Goal: Contribute content: Add original content to the website for others to see

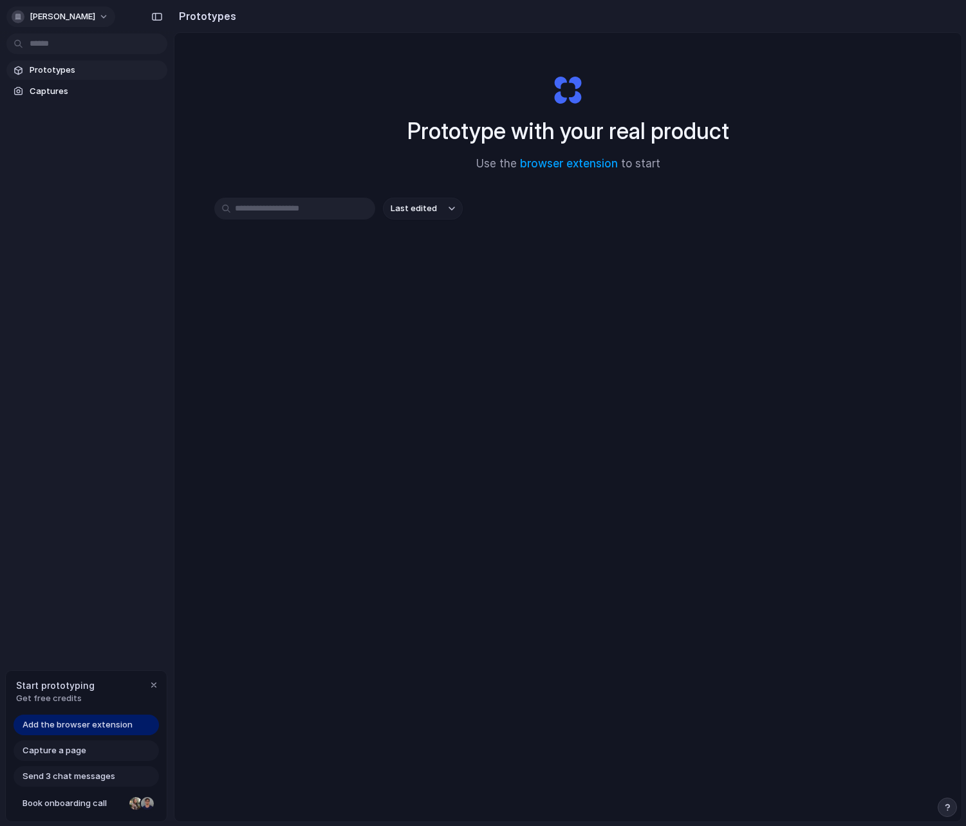
click at [83, 17] on button "[PERSON_NAME]" at bounding box center [60, 16] width 109 height 21
click at [83, 17] on div "Settings Invite members Change theme Sign out" at bounding box center [483, 413] width 966 height 826
click at [84, 723] on span "Add the browser extension" at bounding box center [78, 724] width 110 height 13
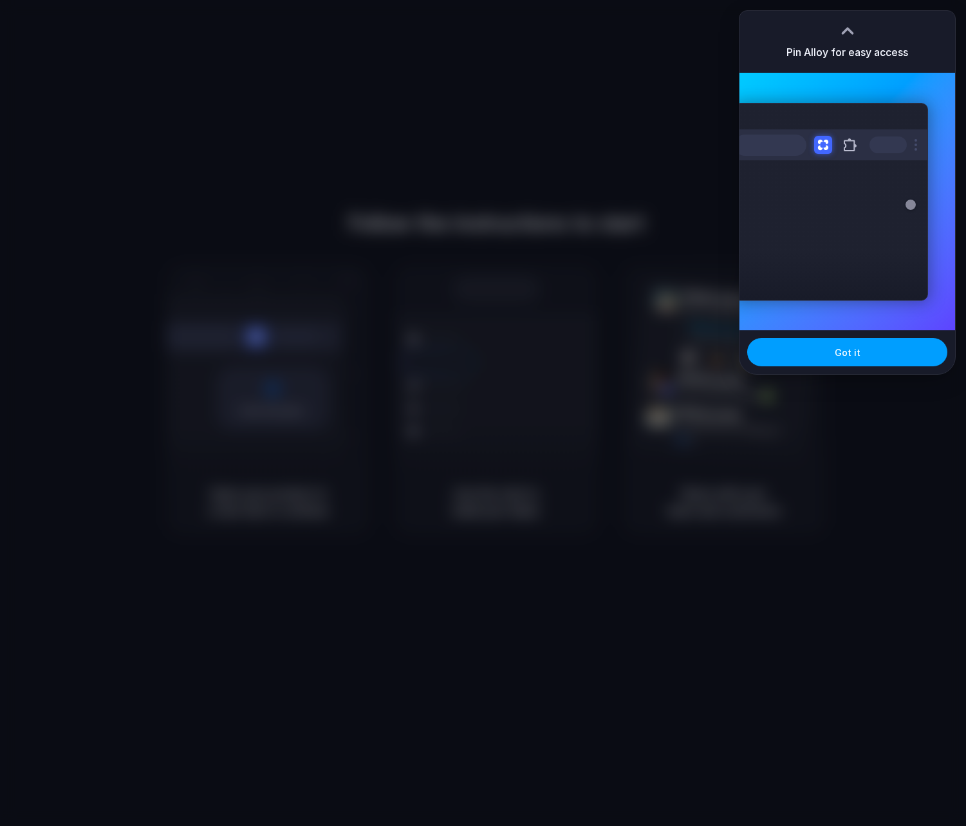
click at [799, 348] on button "Got it" at bounding box center [847, 352] width 200 height 28
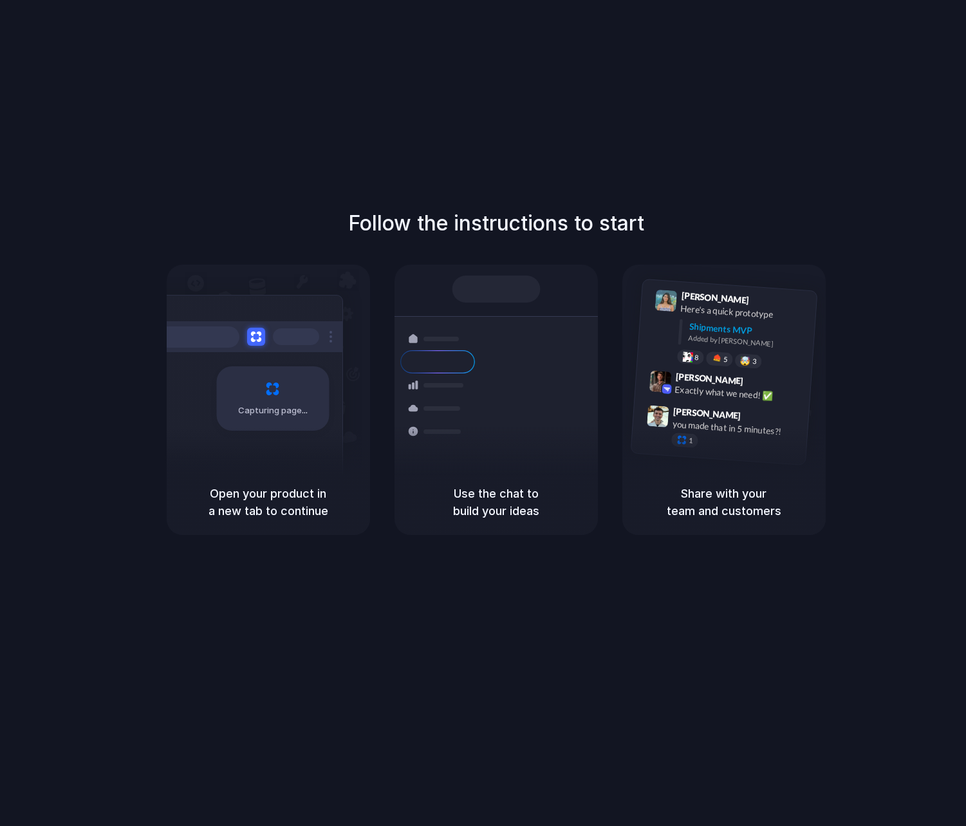
click at [483, 413] on div at bounding box center [483, 413] width 0 height 0
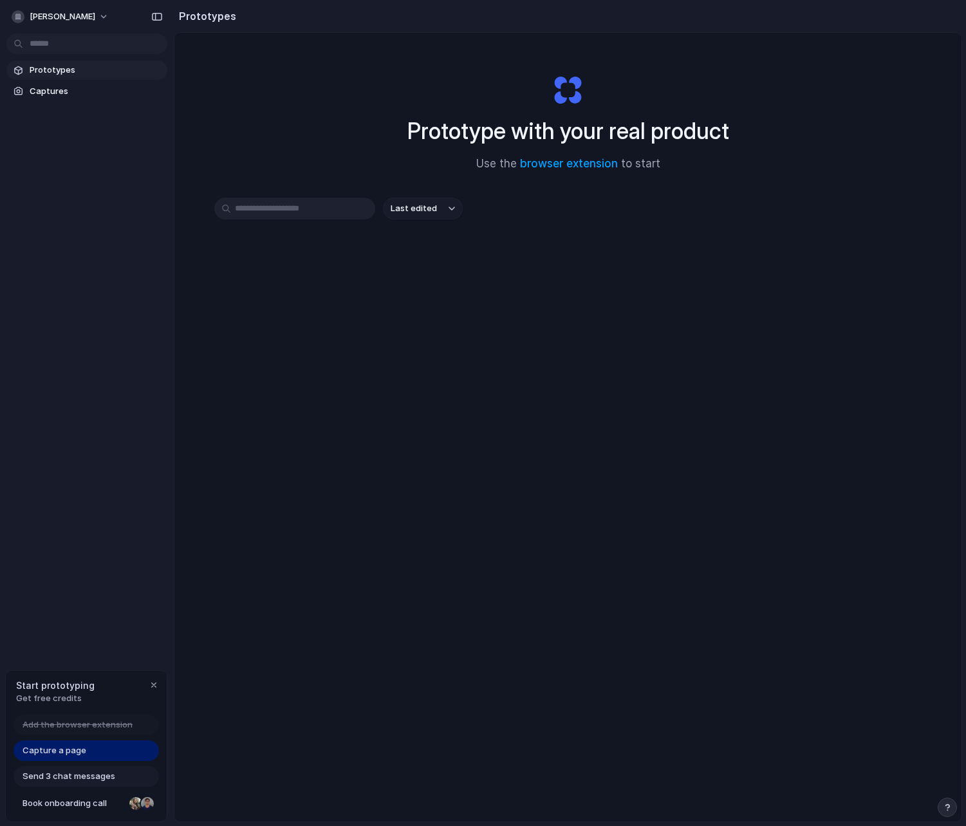
click at [64, 757] on div "Capture a page" at bounding box center [86, 750] width 145 height 21
click at [69, 746] on span "Capture a page" at bounding box center [55, 750] width 64 height 13
click at [68, 748] on span "Capture a page" at bounding box center [55, 750] width 64 height 13
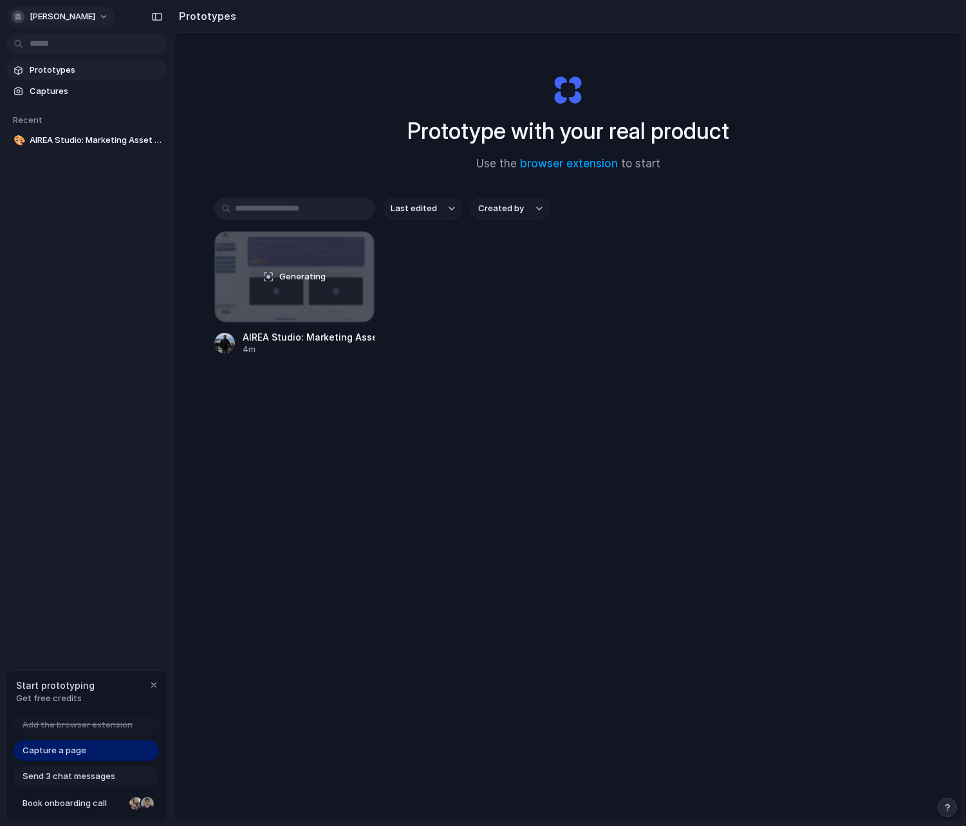
click at [89, 15] on button "[PERSON_NAME]" at bounding box center [60, 16] width 109 height 21
click at [89, 15] on div "Settings Invite members Change theme Sign out" at bounding box center [483, 413] width 966 height 826
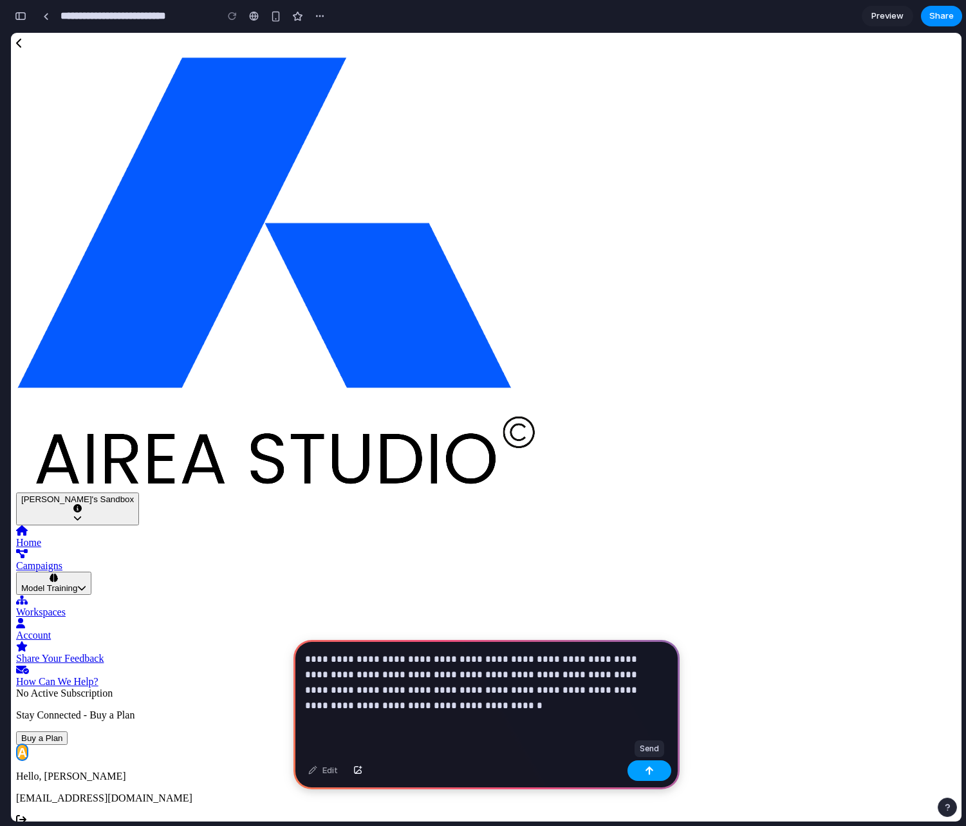
click at [644, 770] on button "button" at bounding box center [649, 770] width 44 height 21
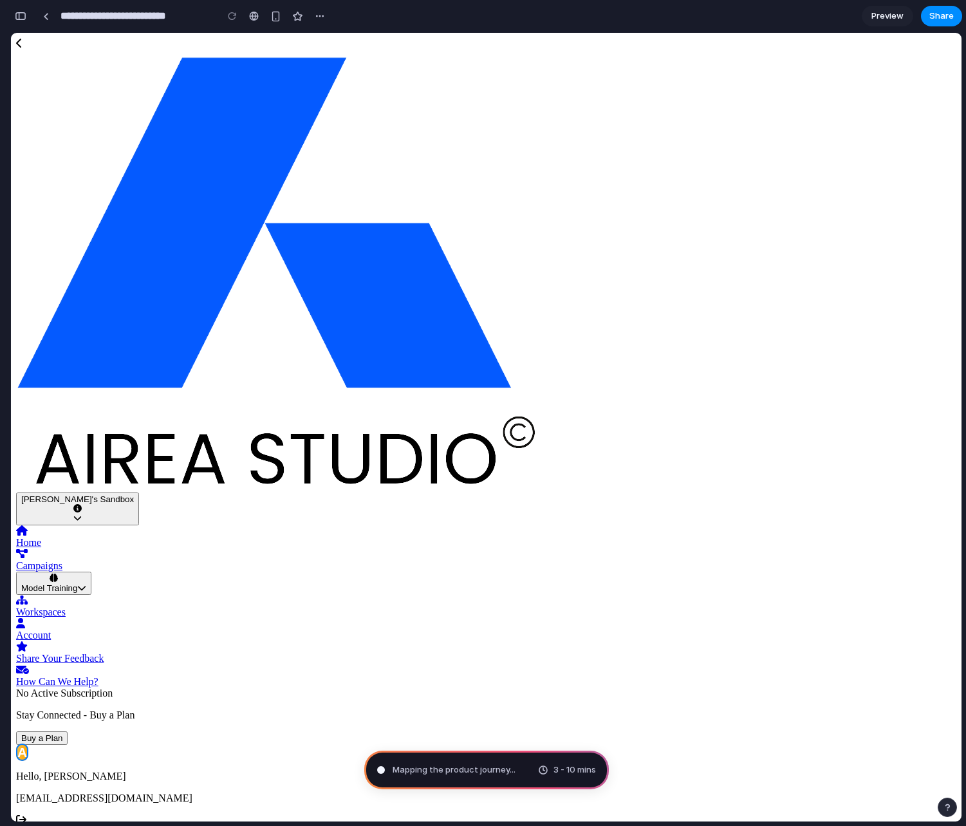
type input "**********"
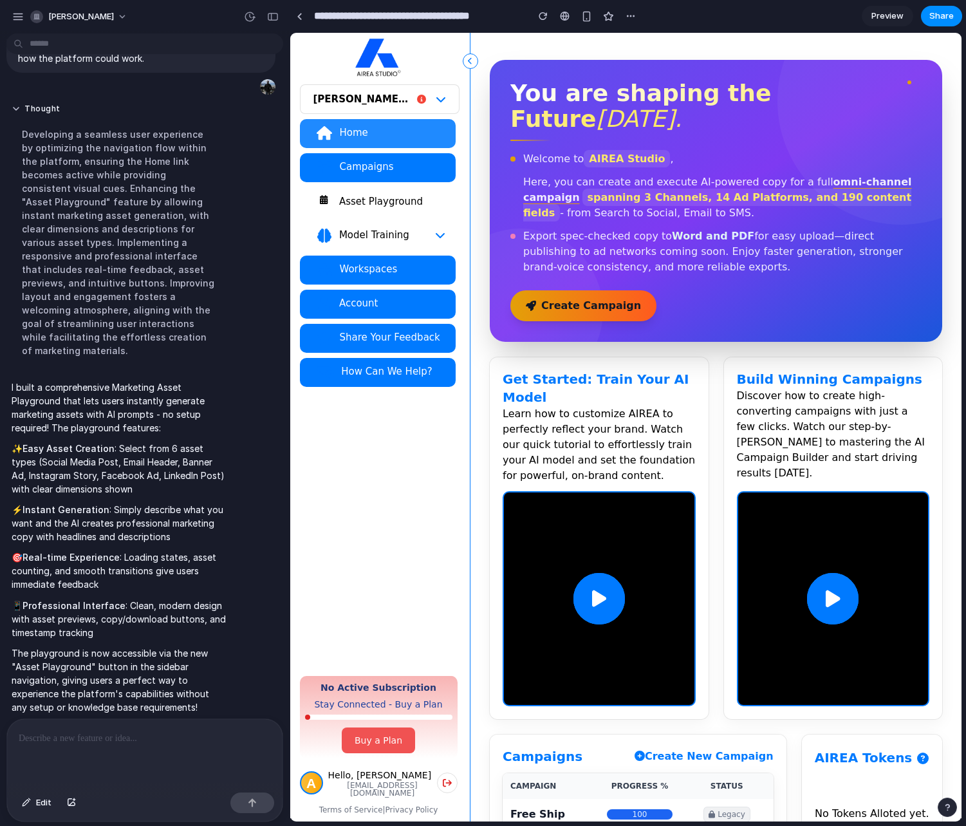
click at [407, 199] on div "Asset Playground" at bounding box center [391, 201] width 107 height 13
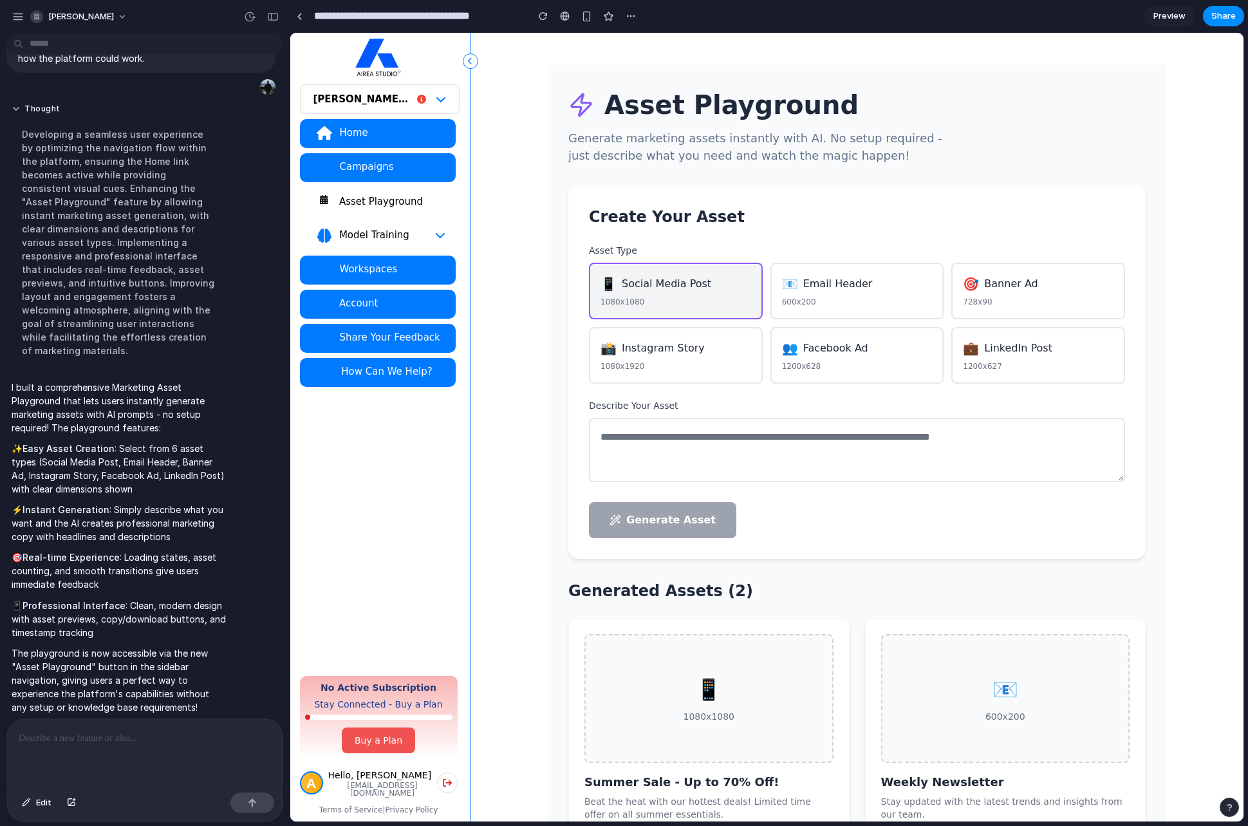
click at [817, 299] on div "600x200" at bounding box center [857, 302] width 151 height 12
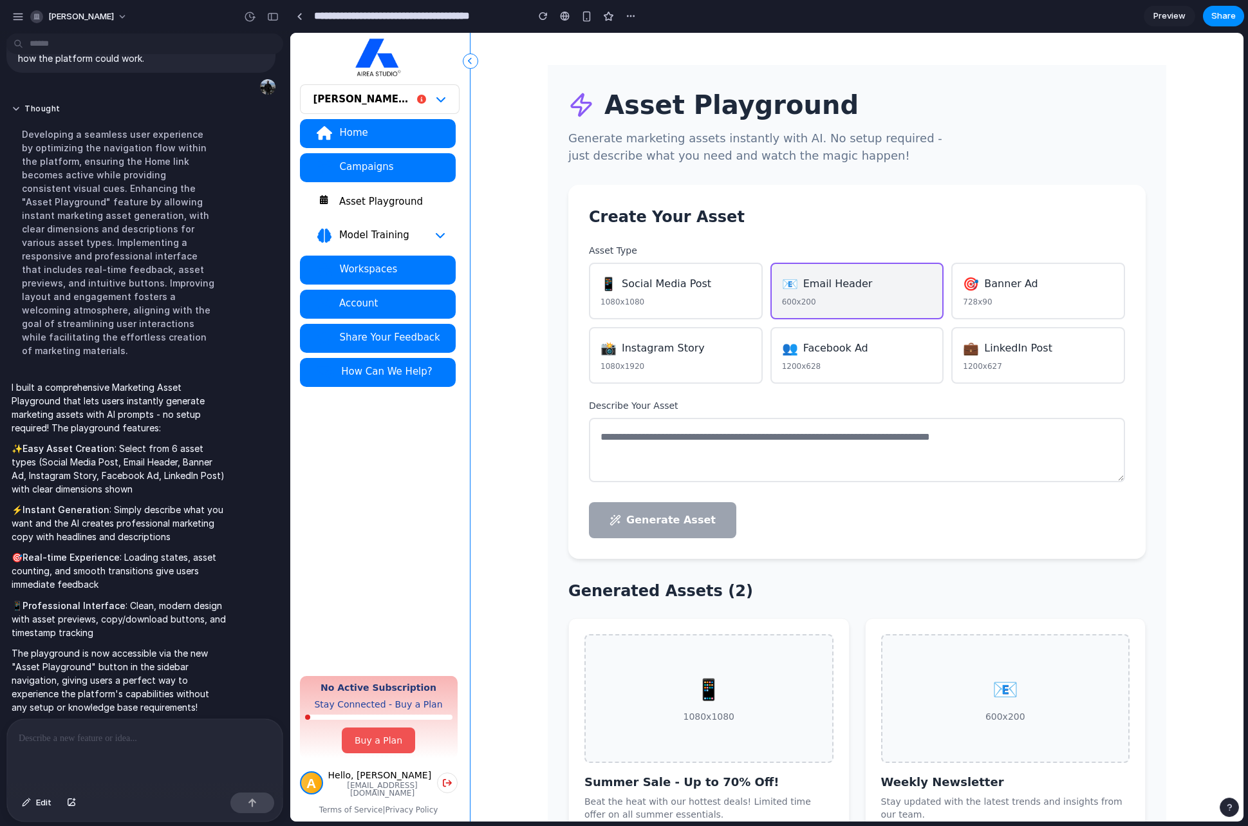
click at [965, 15] on span "Preview" at bounding box center [1169, 16] width 32 height 13
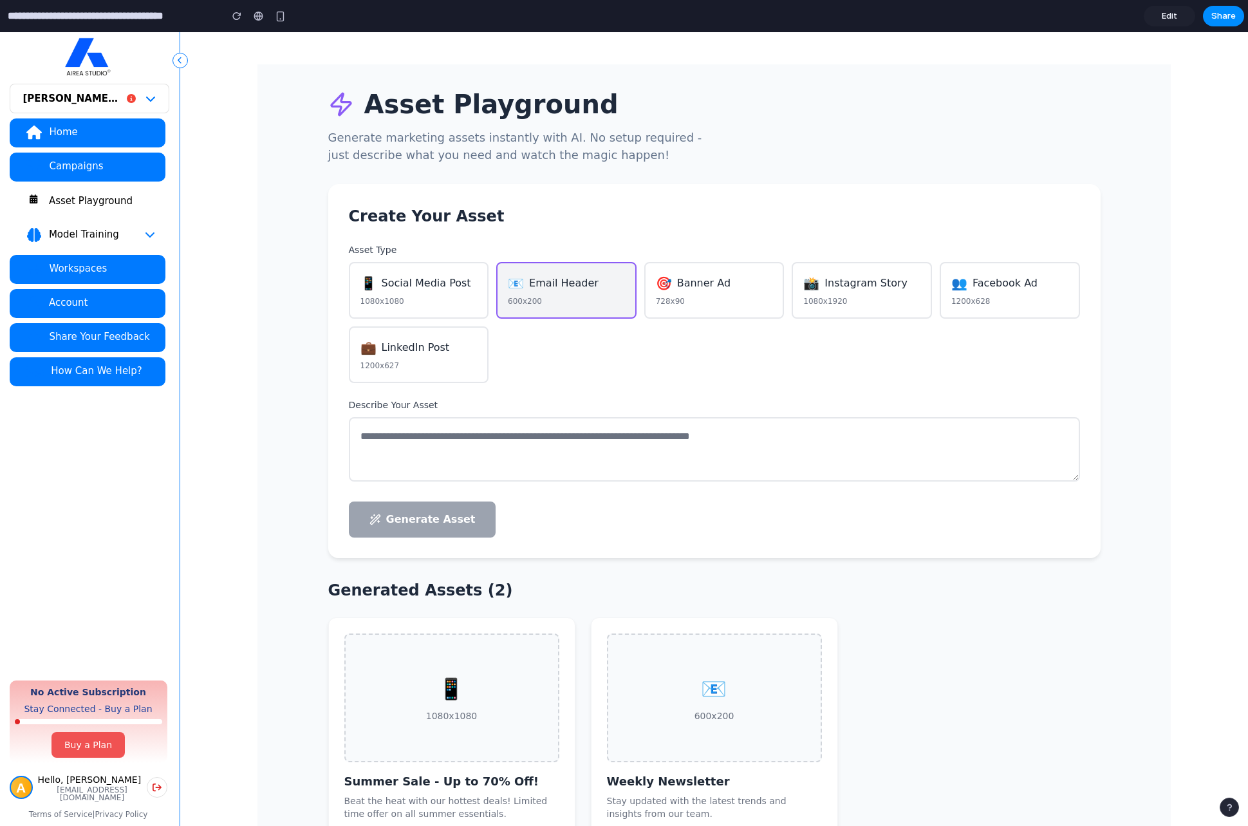
click at [965, 15] on link "Edit" at bounding box center [1169, 16] width 51 height 21
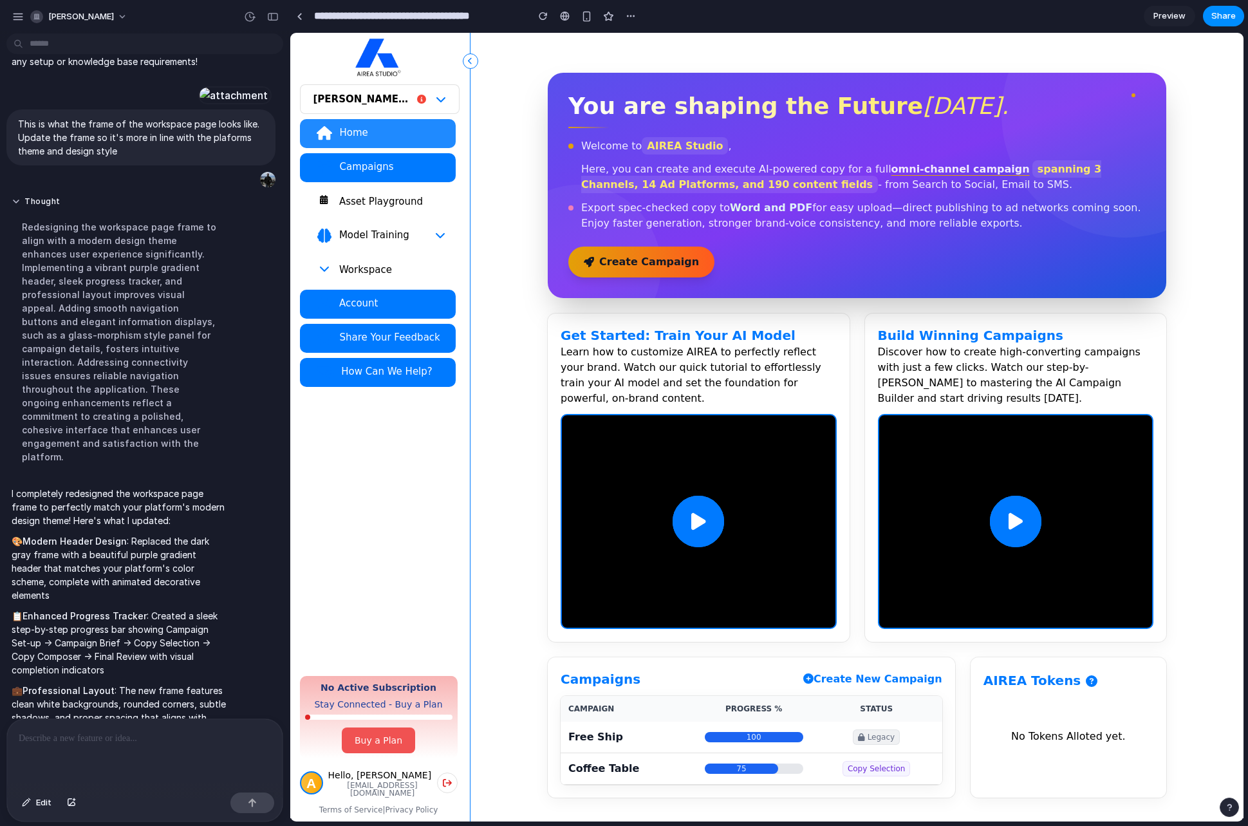
scroll to position [904, 0]
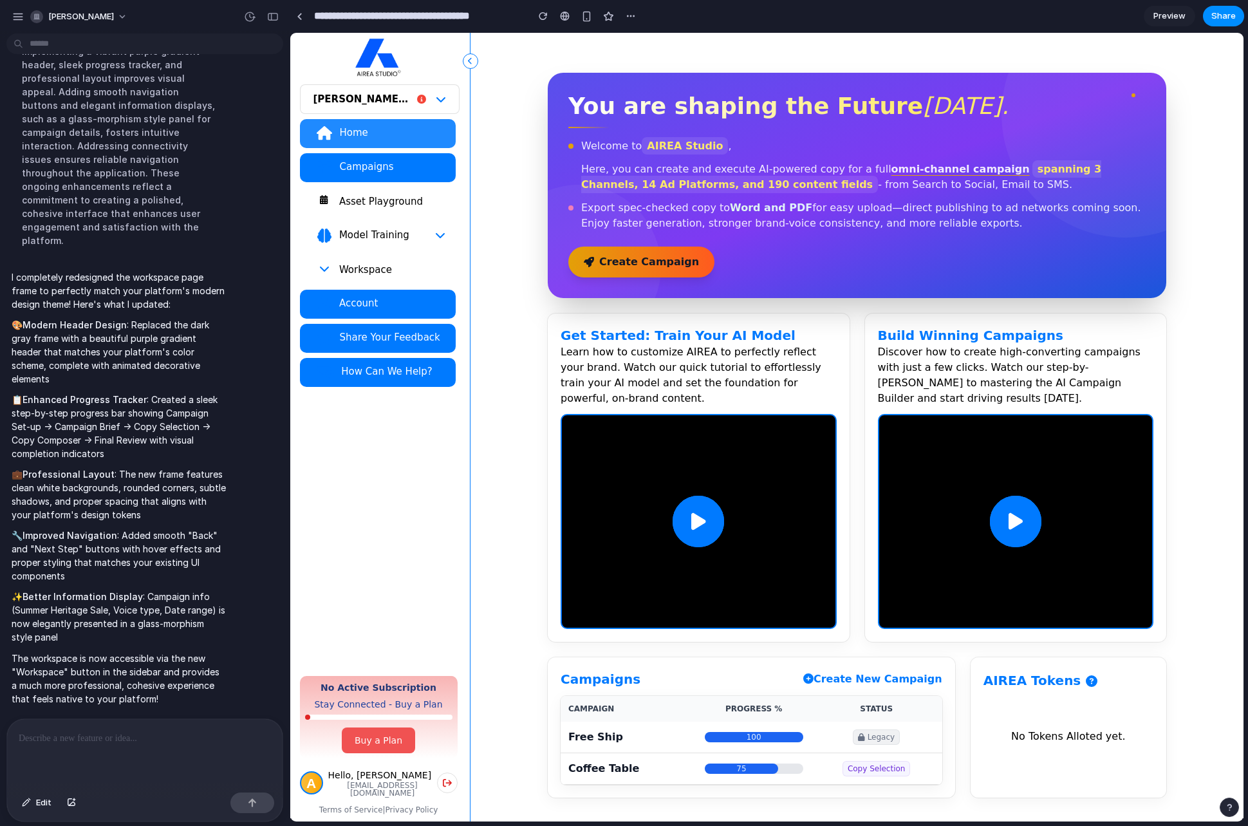
click at [406, 204] on div "Asset Playground" at bounding box center [391, 201] width 107 height 13
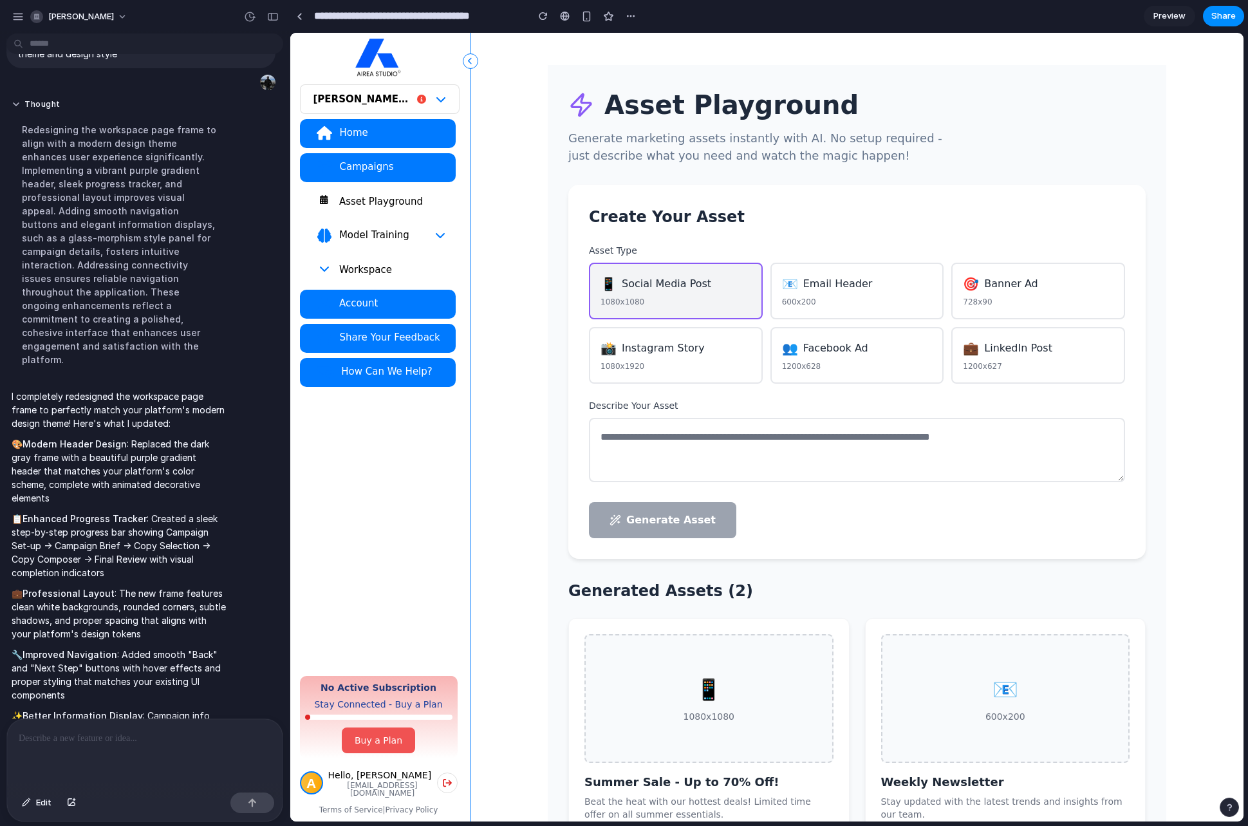
scroll to position [3, 0]
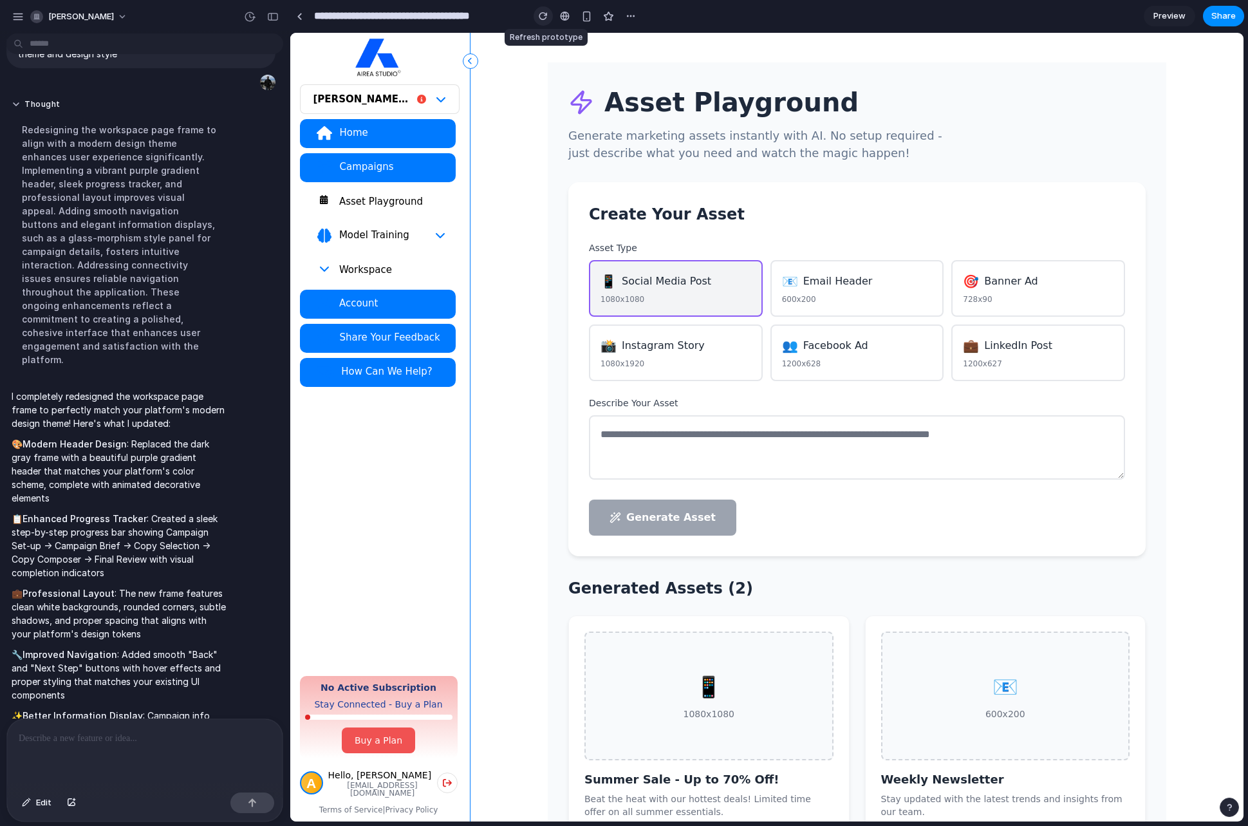
click at [543, 15] on div "button" at bounding box center [543, 16] width 9 height 9
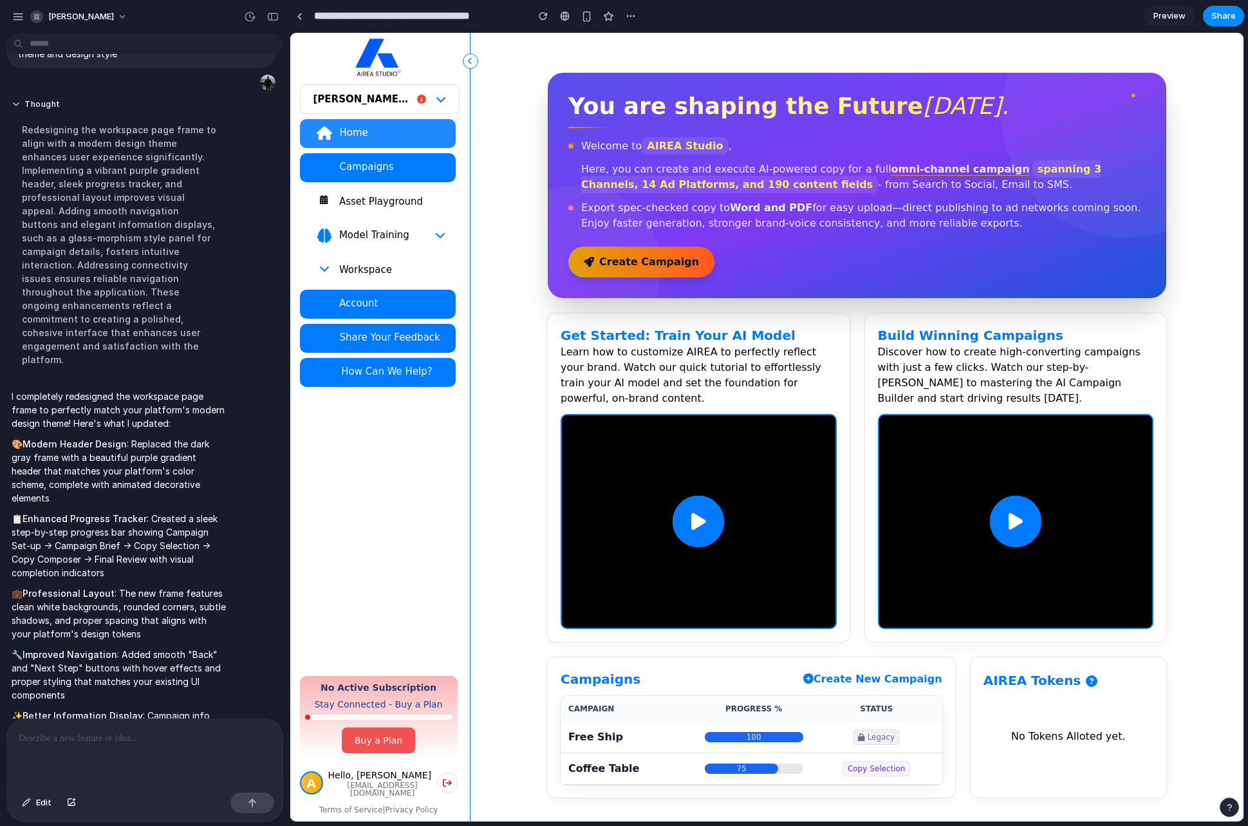
scroll to position [0, 0]
click at [380, 194] on button "Asset Playground" at bounding box center [378, 201] width 156 height 29
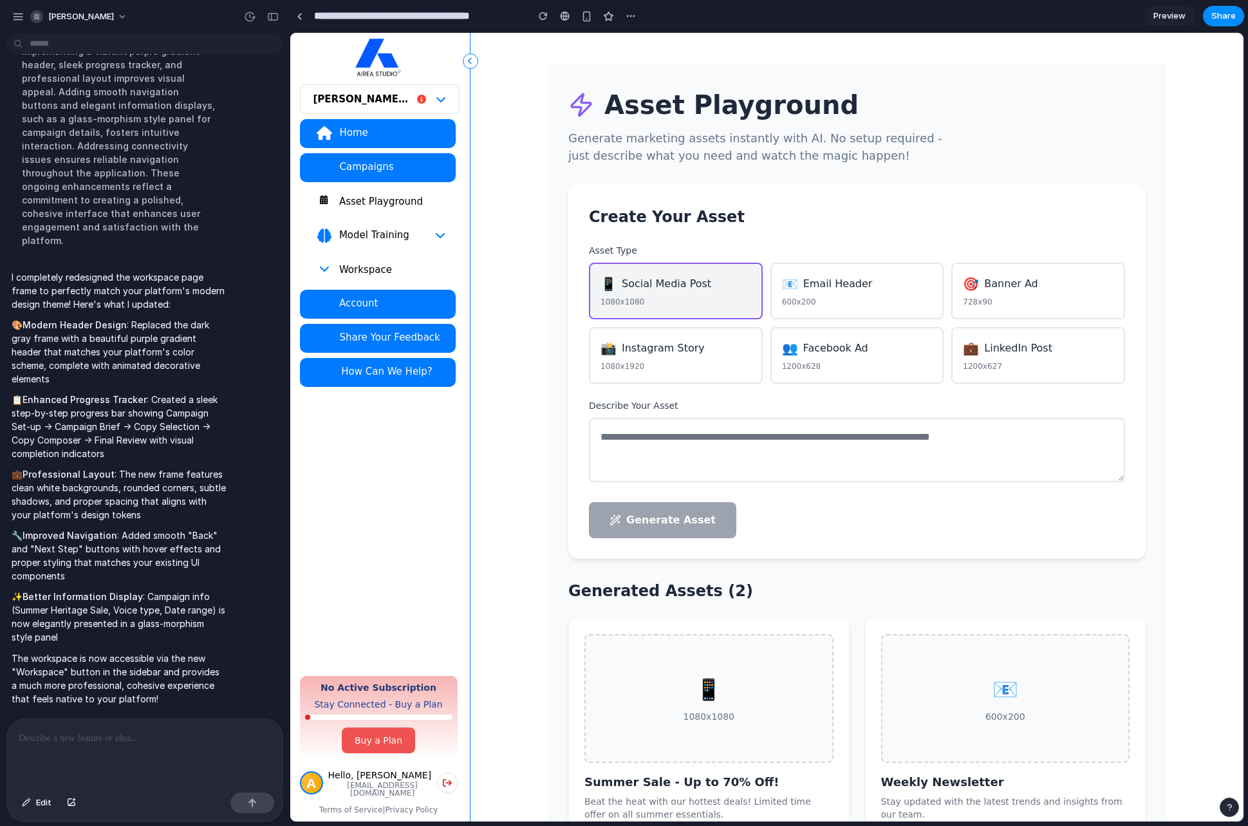
scroll to position [904, 0]
click at [115, 745] on div at bounding box center [144, 753] width 275 height 68
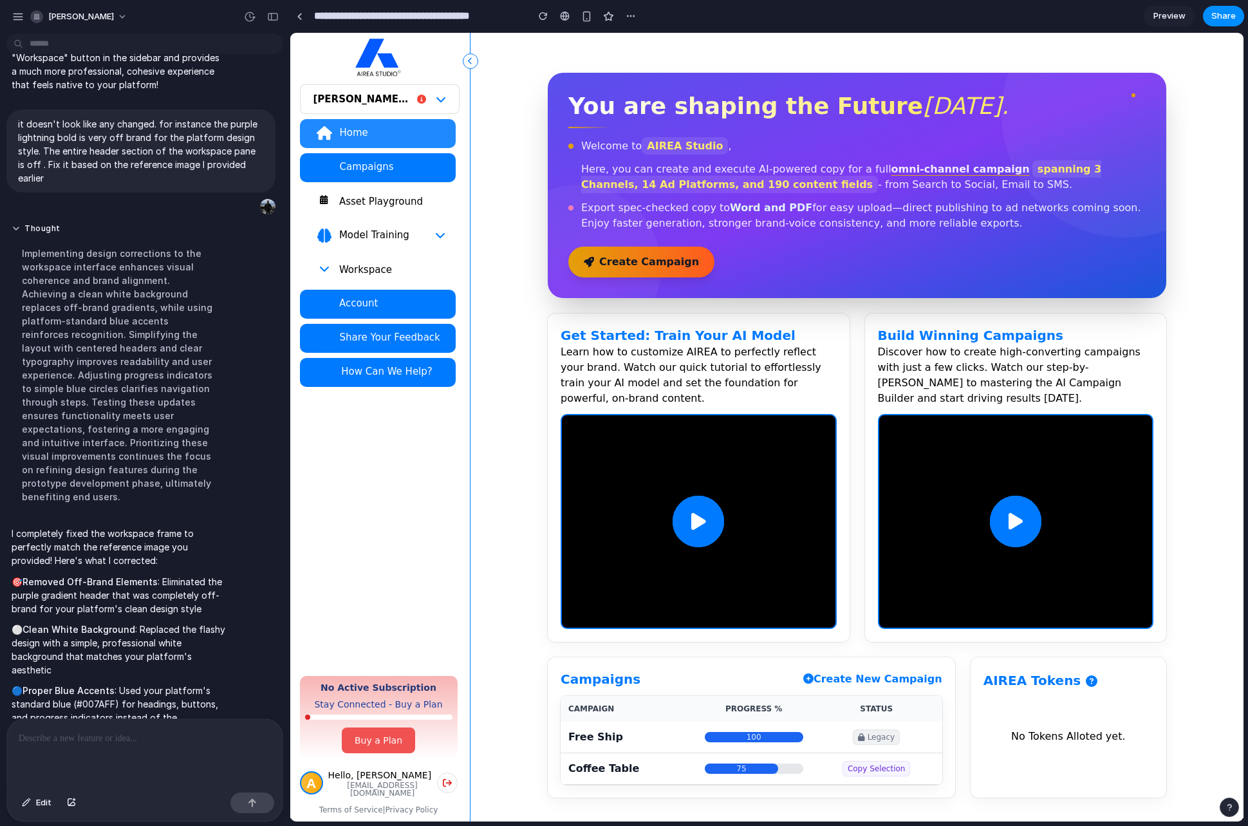
scroll to position [1532, 0]
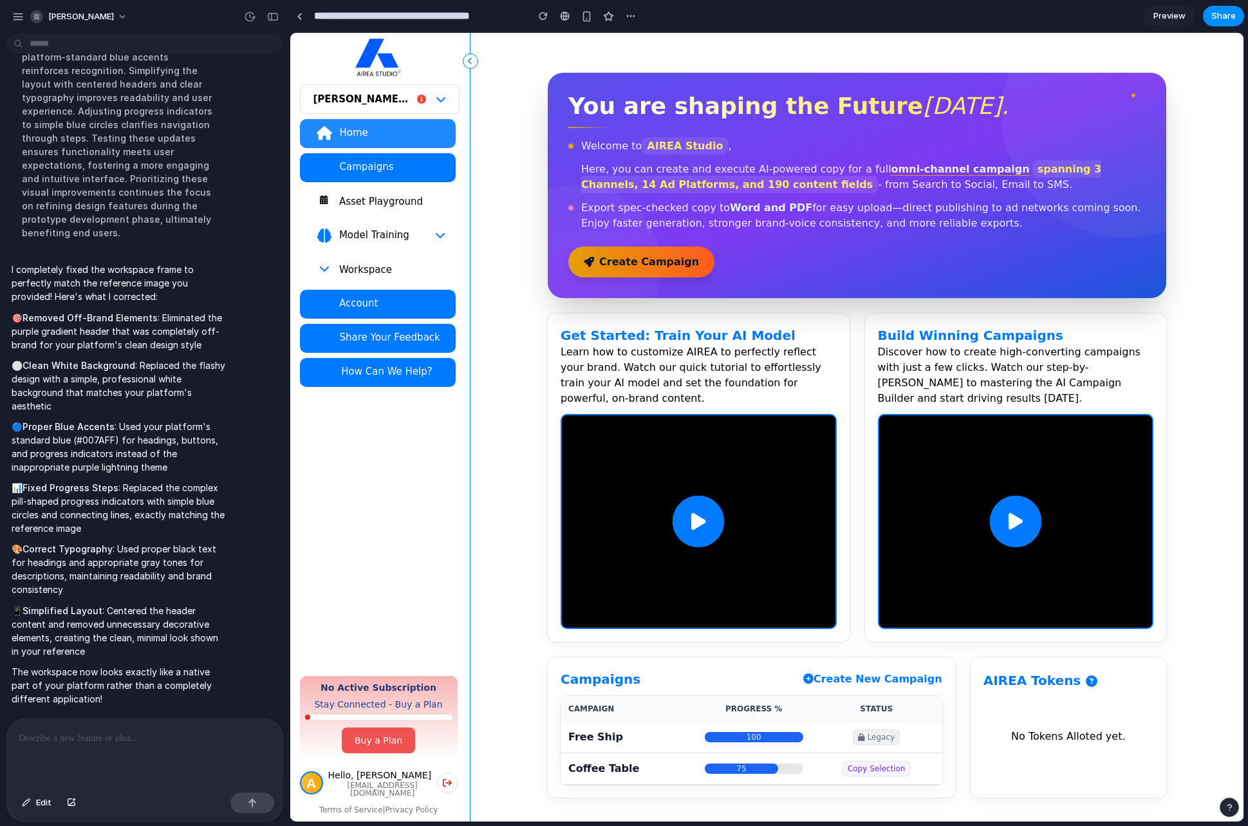
click at [373, 206] on div "Asset Playground" at bounding box center [391, 201] width 107 height 13
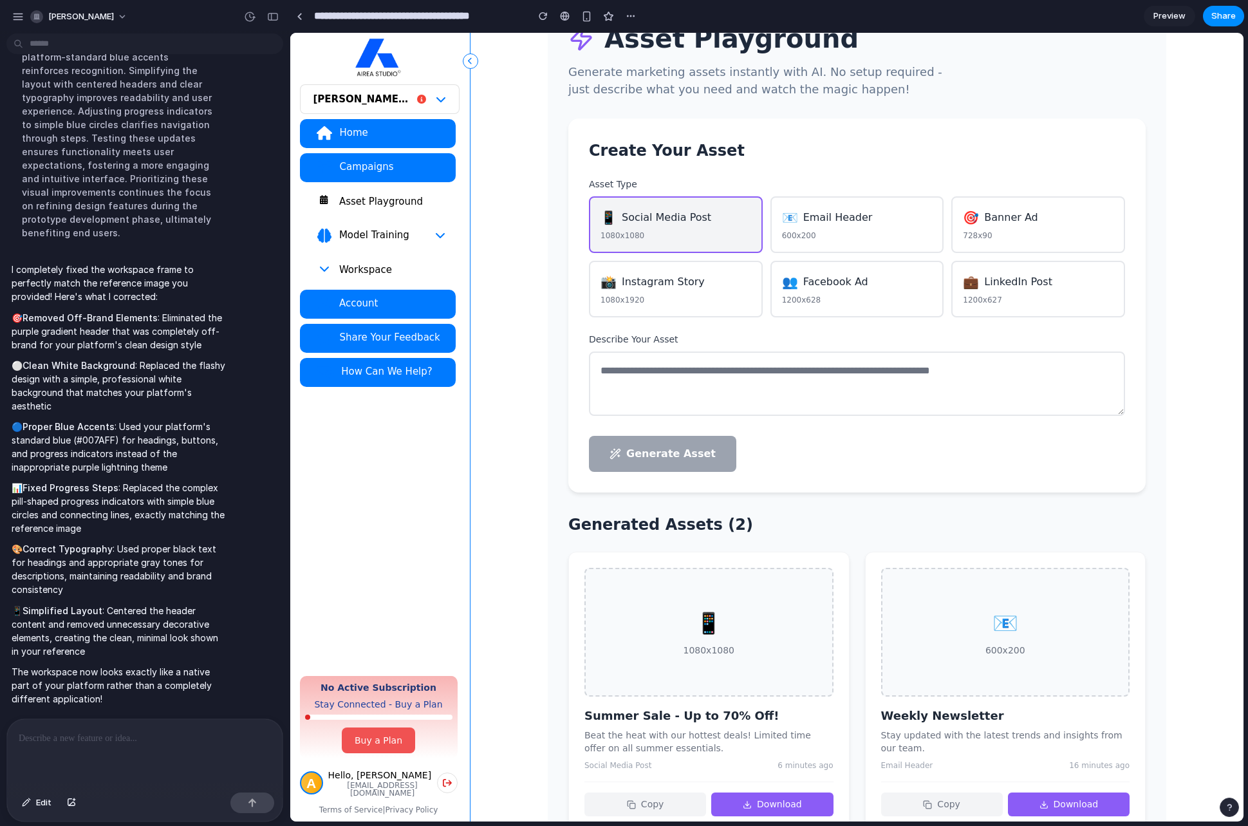
scroll to position [0, 0]
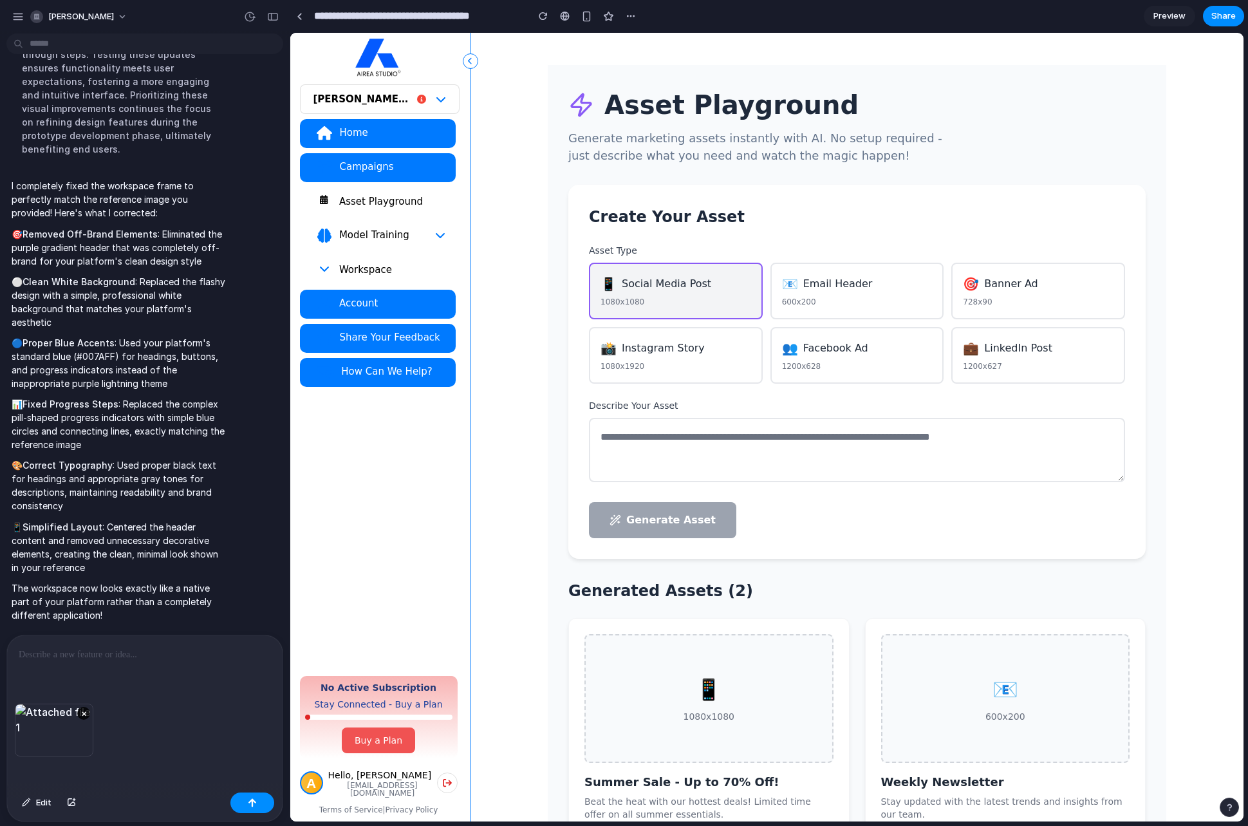
click at [80, 669] on div at bounding box center [144, 669] width 275 height 68
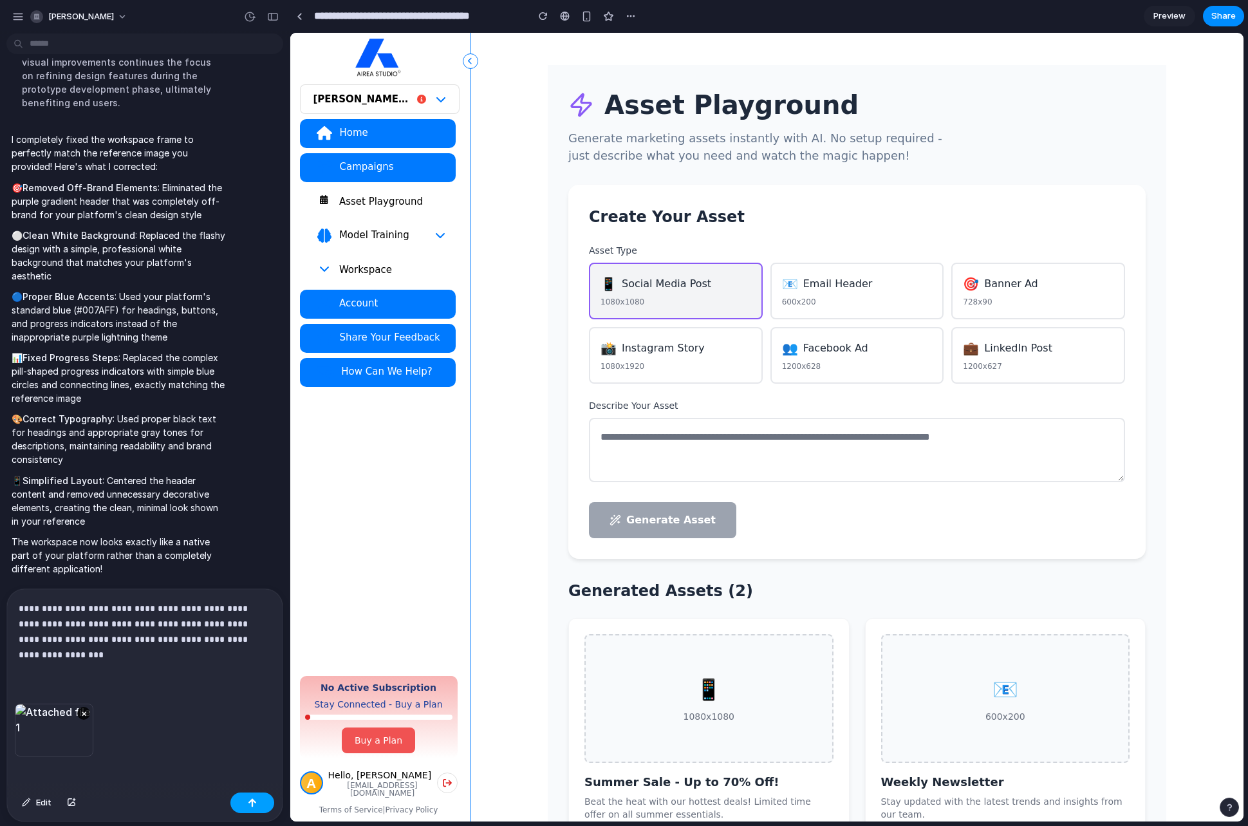
click at [268, 806] on button "button" at bounding box center [252, 802] width 44 height 21
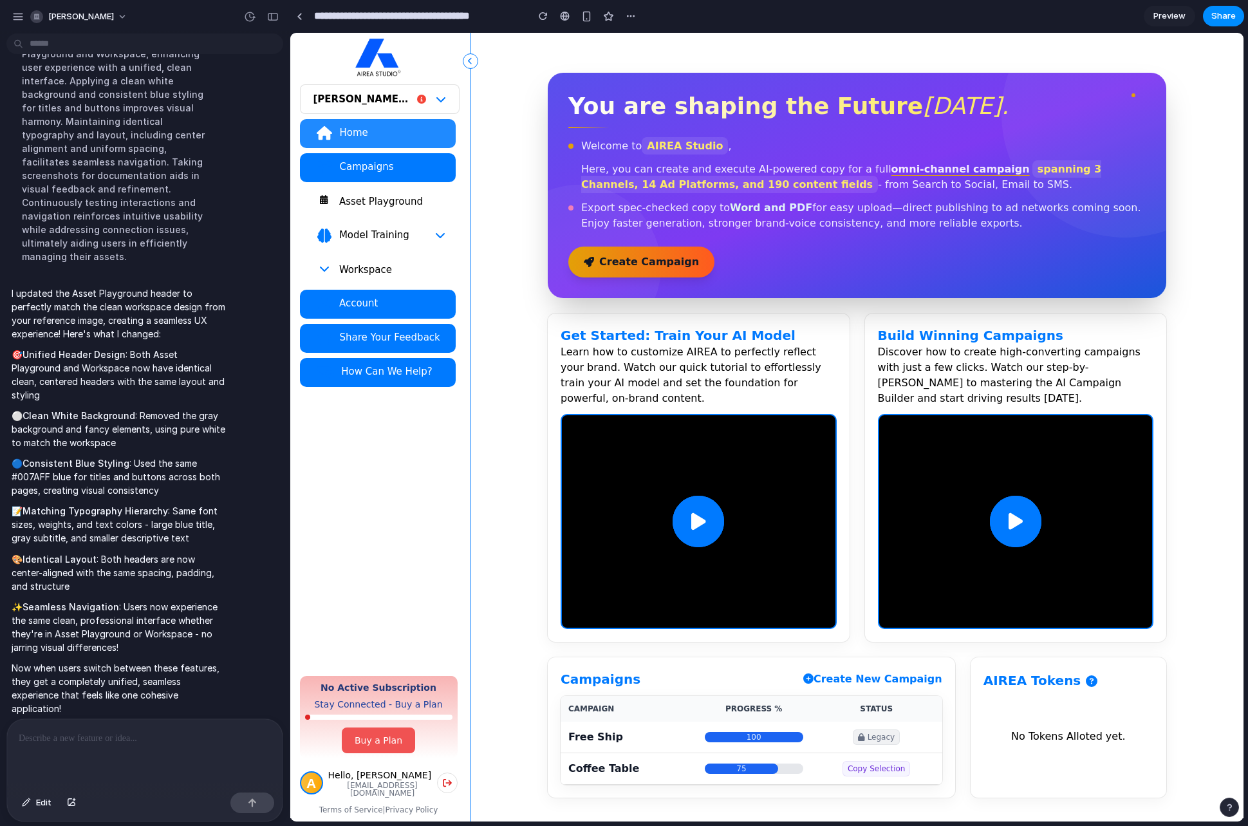
scroll to position [2329, 0]
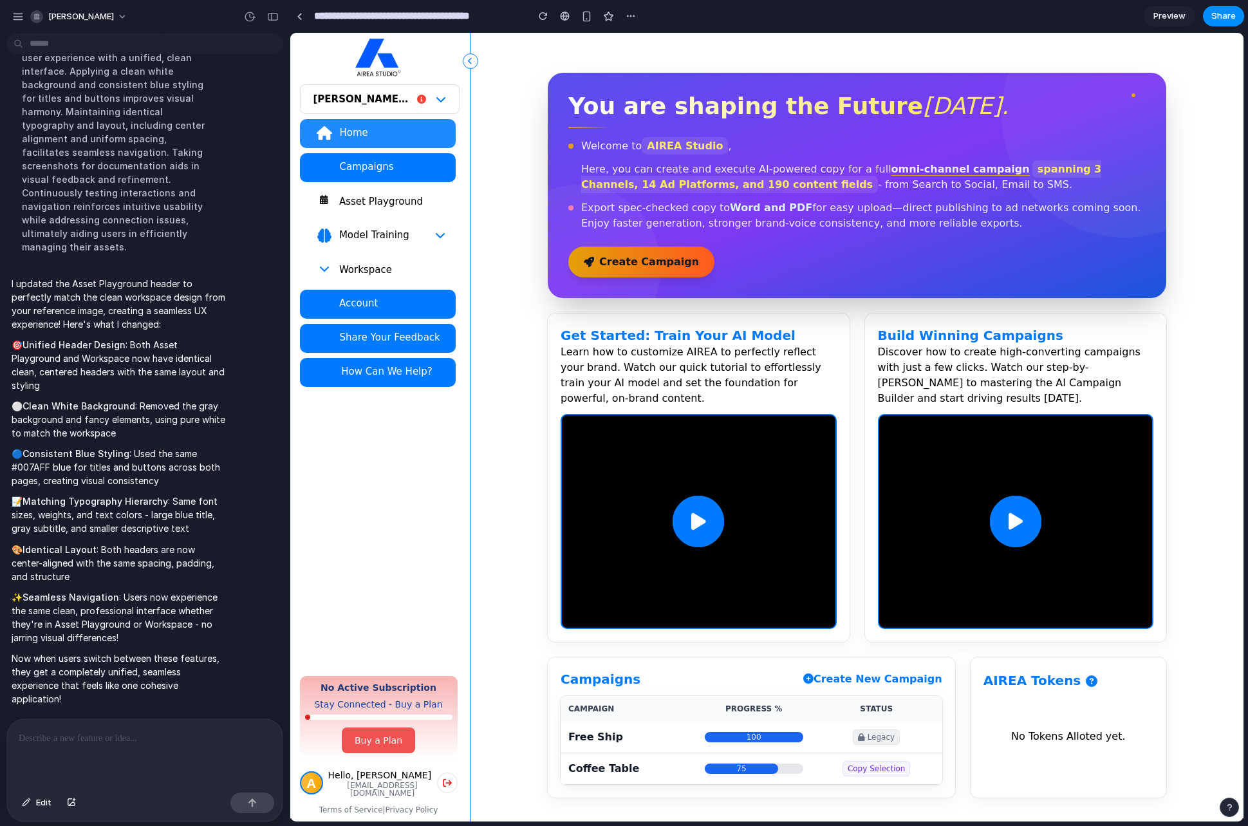
click at [382, 203] on div "Asset Playground" at bounding box center [391, 201] width 107 height 13
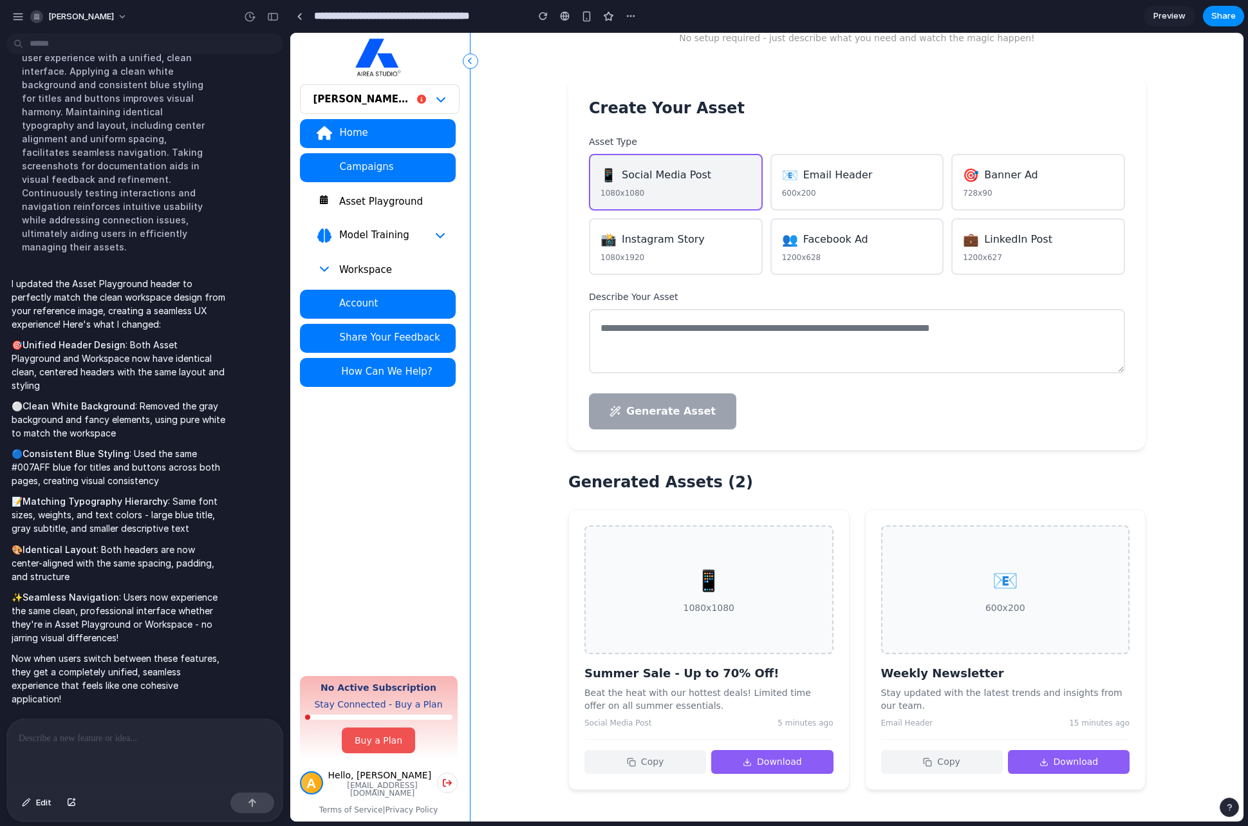
scroll to position [0, 0]
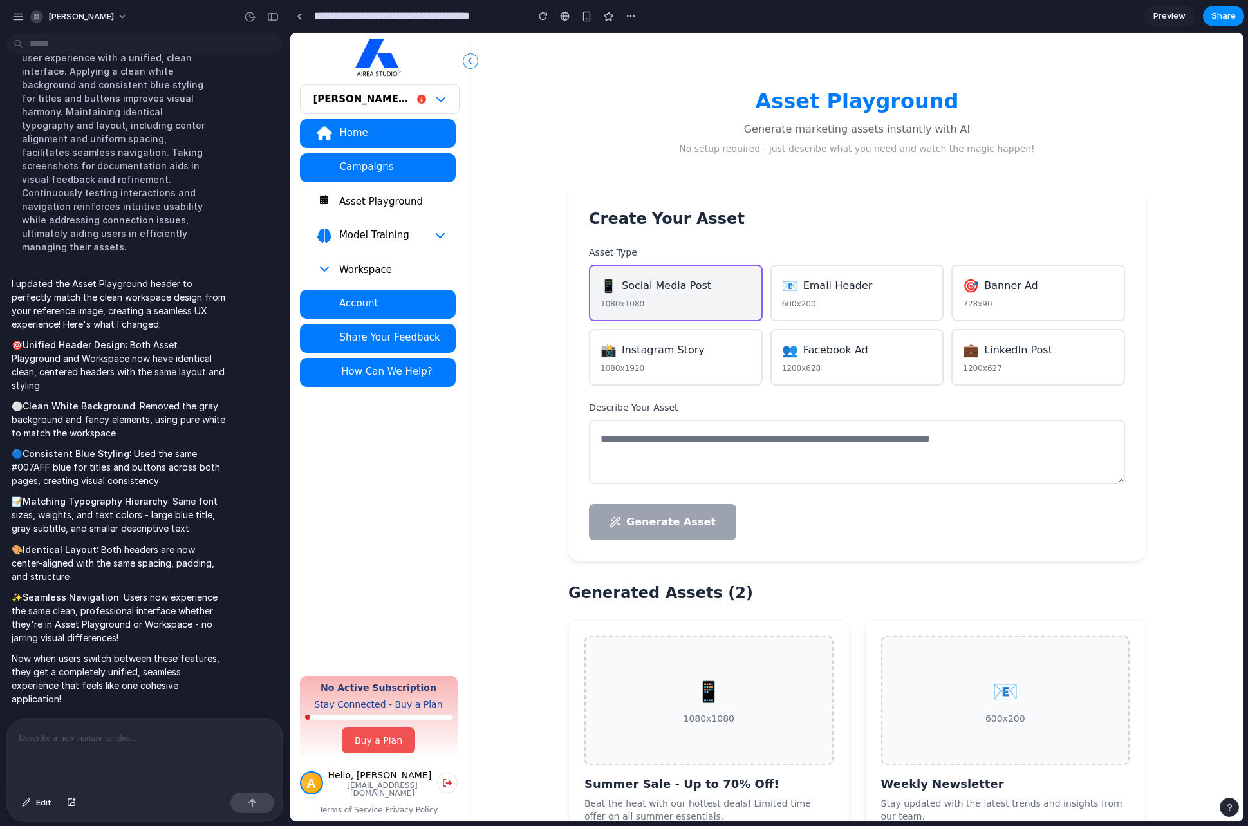
click at [965, 14] on span "Preview" at bounding box center [1169, 16] width 32 height 13
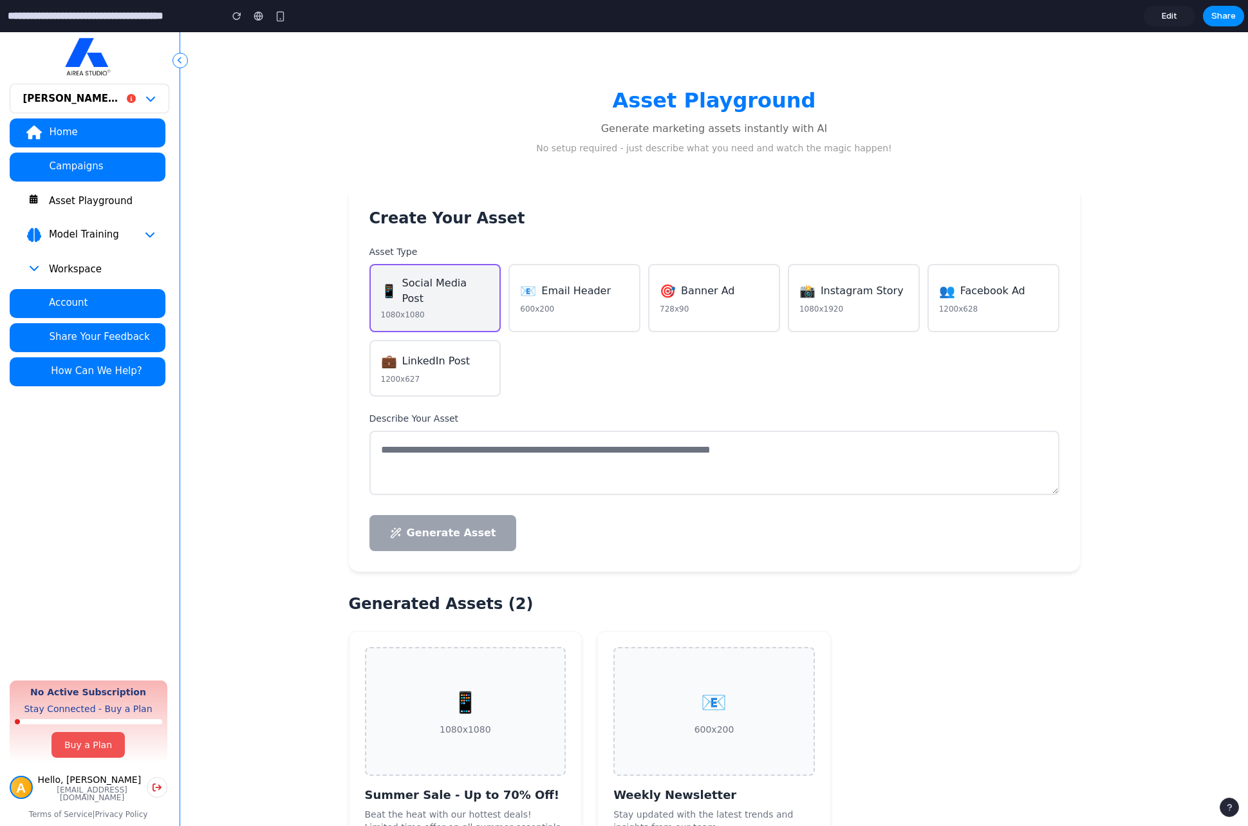
click at [965, 14] on link "Edit" at bounding box center [1169, 16] width 51 height 21
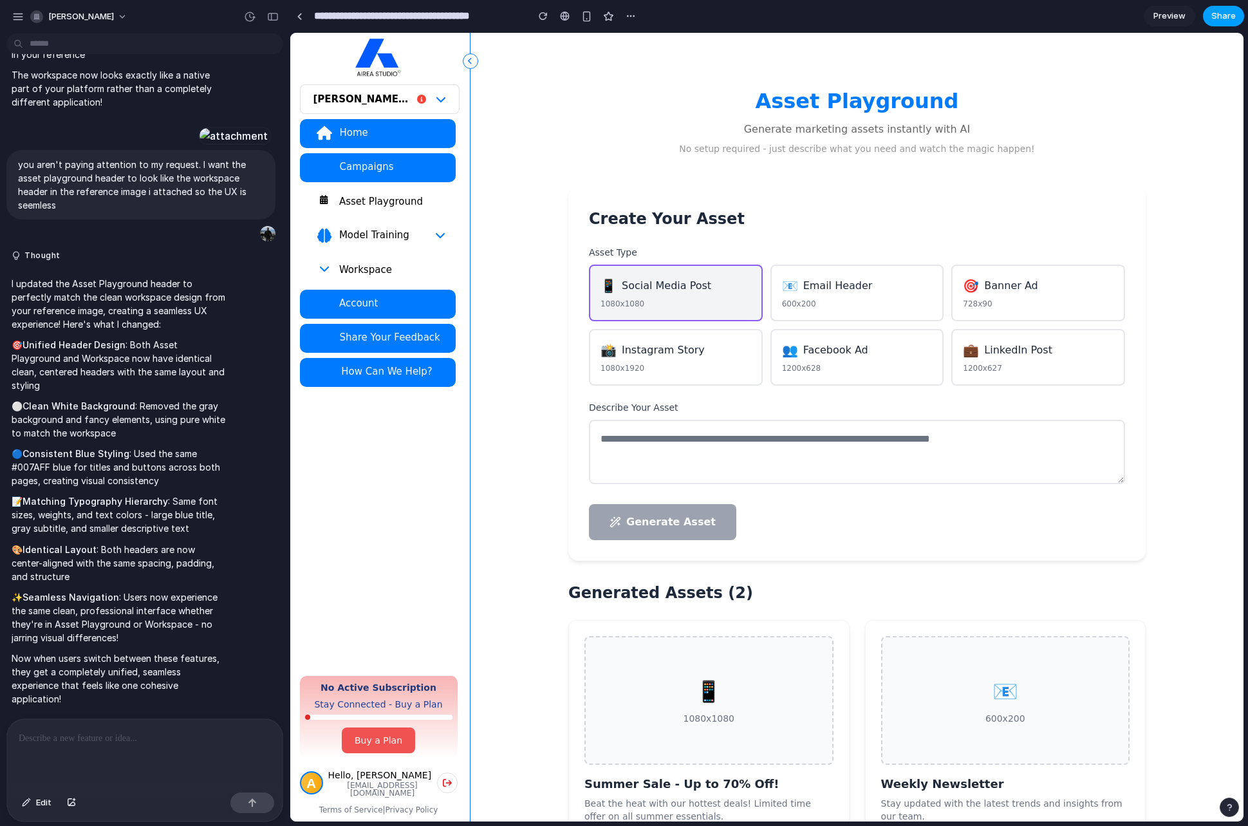
click at [965, 14] on button "Share" at bounding box center [1223, 16] width 41 height 21
click at [965, 349] on div "Share ' AIREA Studio: Marketing Asset Playground ' Akash Anand Creator Anyone a…" at bounding box center [624, 413] width 1248 height 826
click at [303, 19] on link at bounding box center [299, 15] width 19 height 19
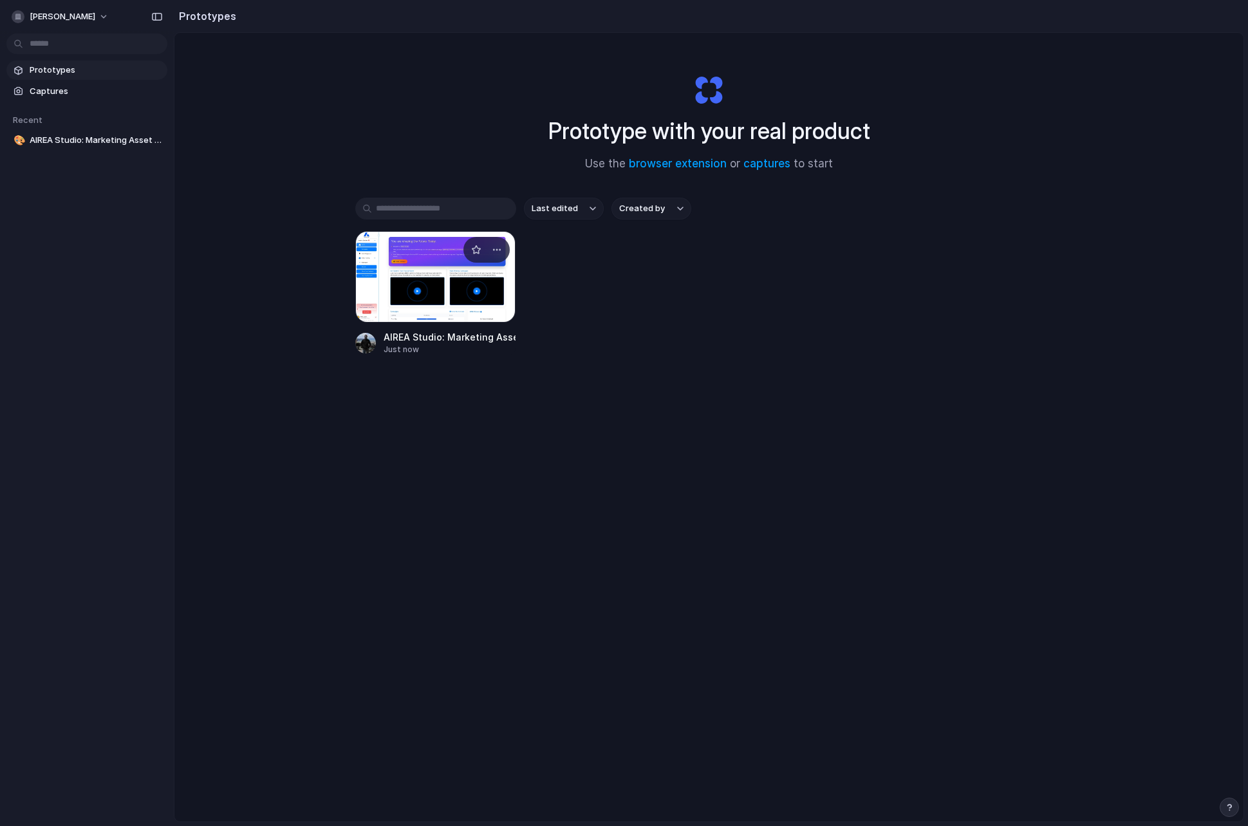
click at [498, 261] on div at bounding box center [486, 250] width 46 height 26
click at [476, 270] on div at bounding box center [435, 276] width 161 height 91
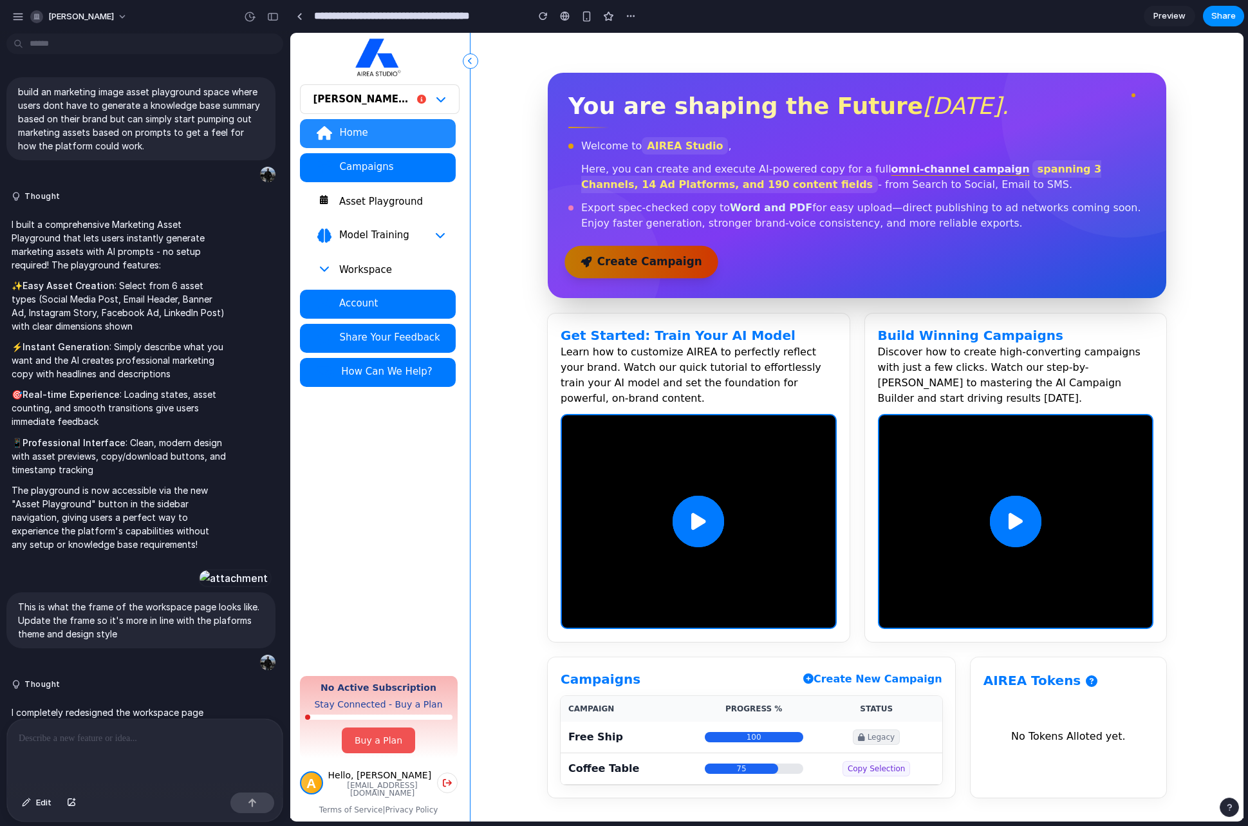
scroll to position [2092, 0]
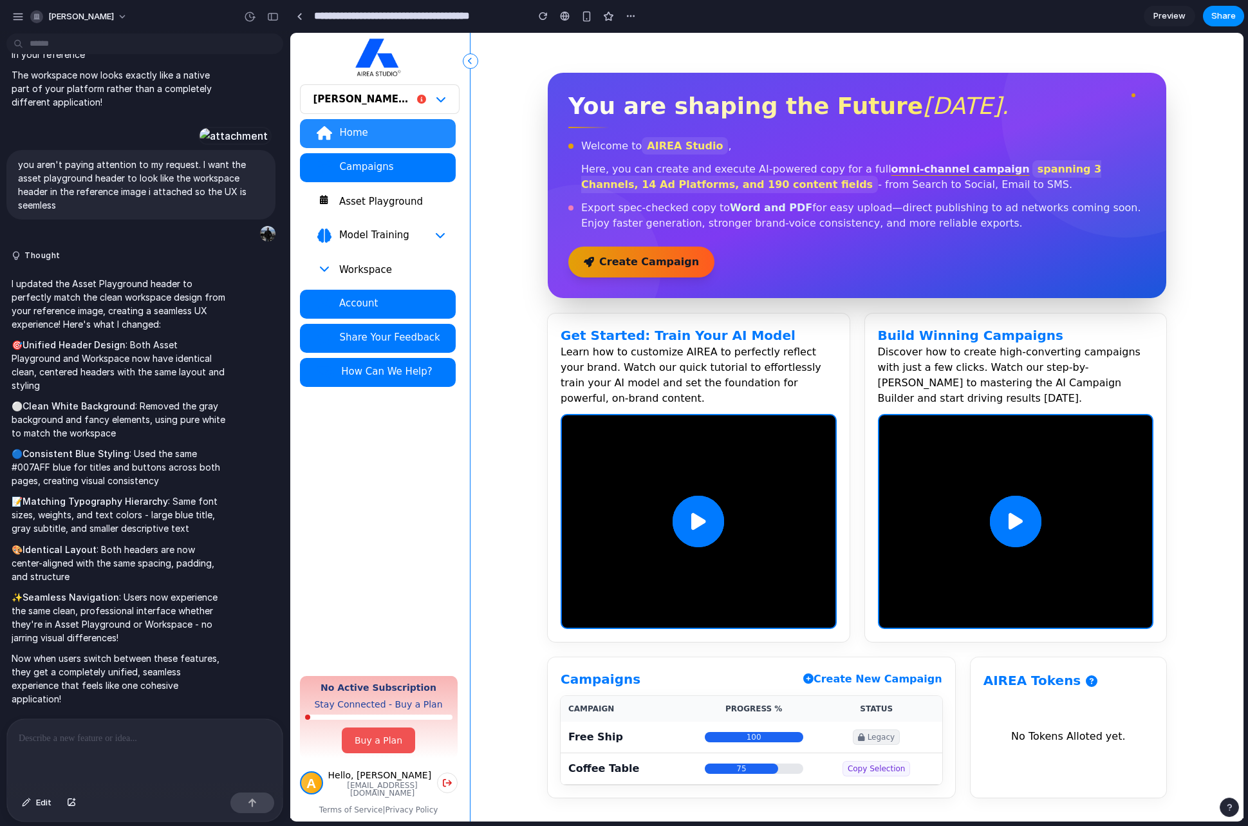
click at [395, 200] on div "Asset Playground" at bounding box center [391, 201] width 107 height 13
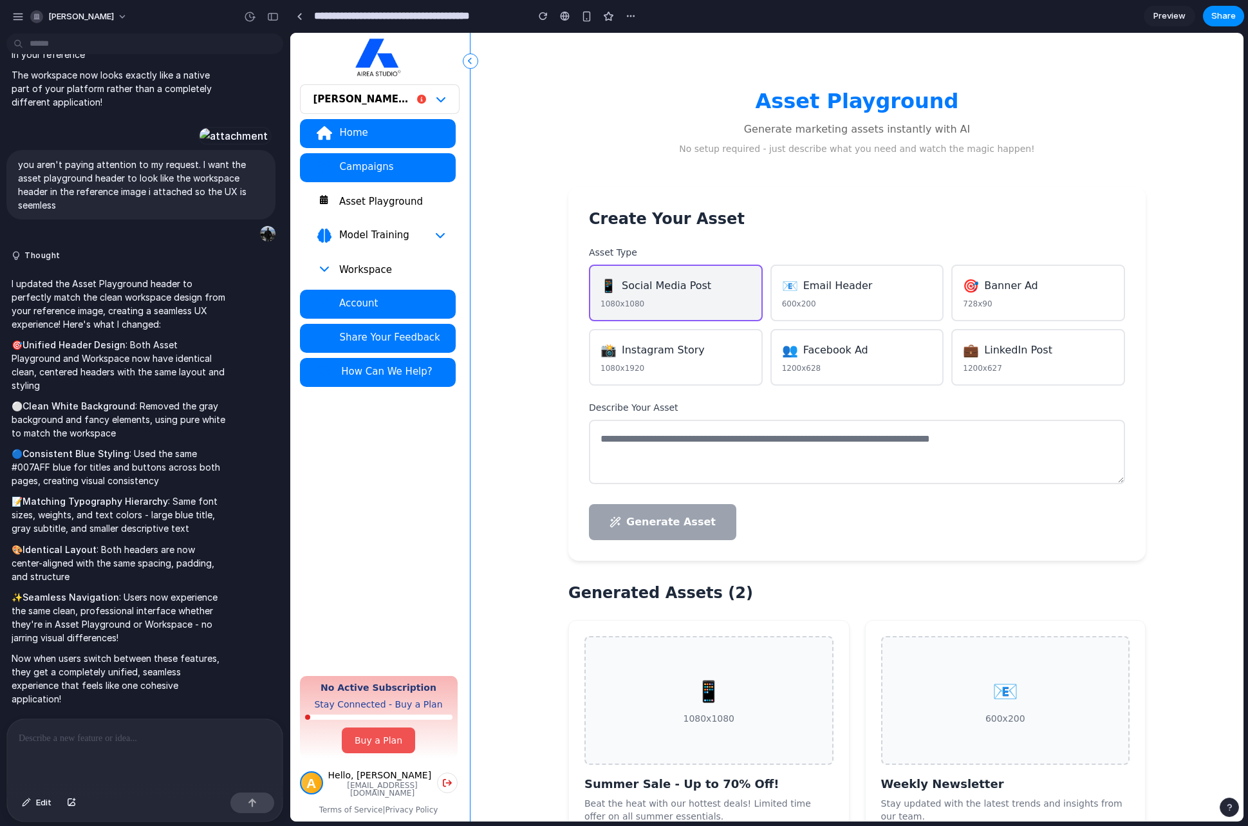
click at [965, 6] on section "**********" at bounding box center [767, 16] width 954 height 32
click at [965, 14] on span "Preview" at bounding box center [1169, 16] width 32 height 13
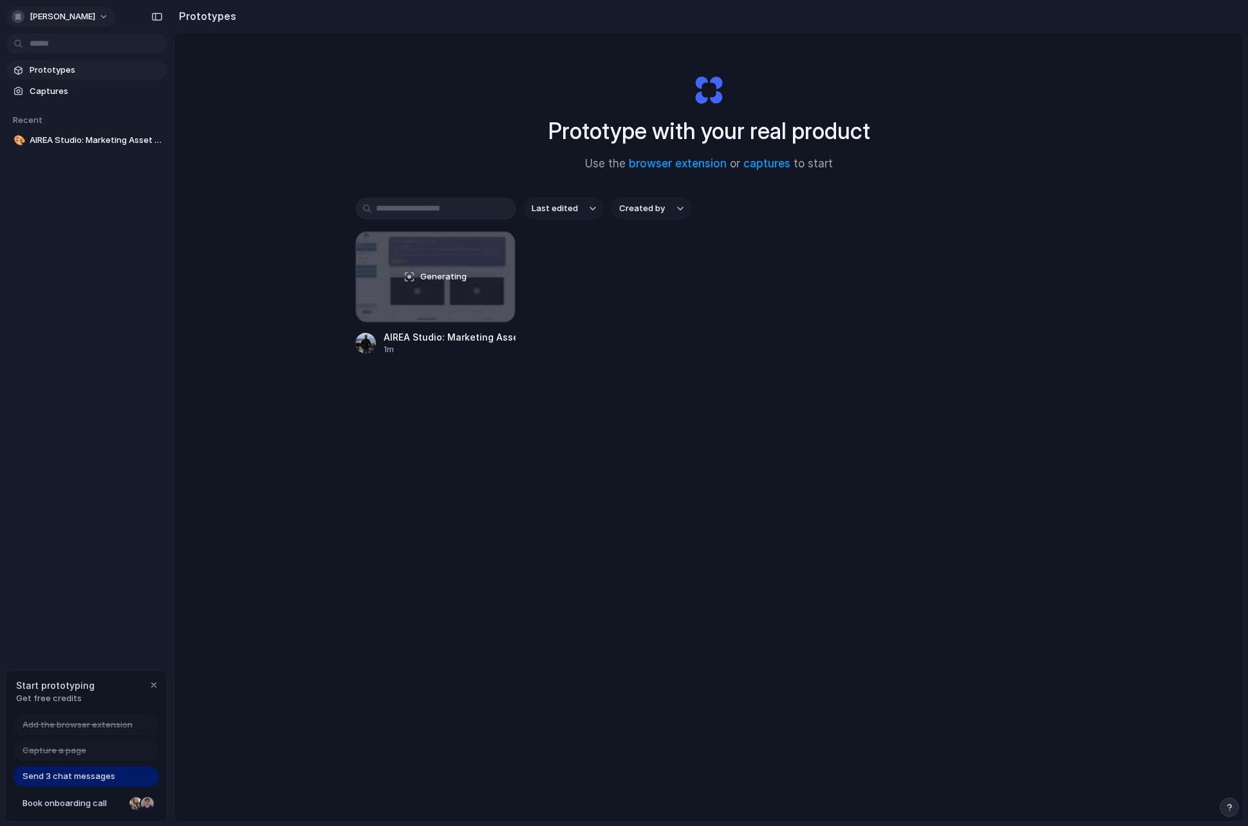
click at [81, 14] on span "[PERSON_NAME]" at bounding box center [63, 16] width 66 height 13
click at [268, 107] on div "Settings Invite members Change theme Sign out" at bounding box center [624, 413] width 1248 height 826
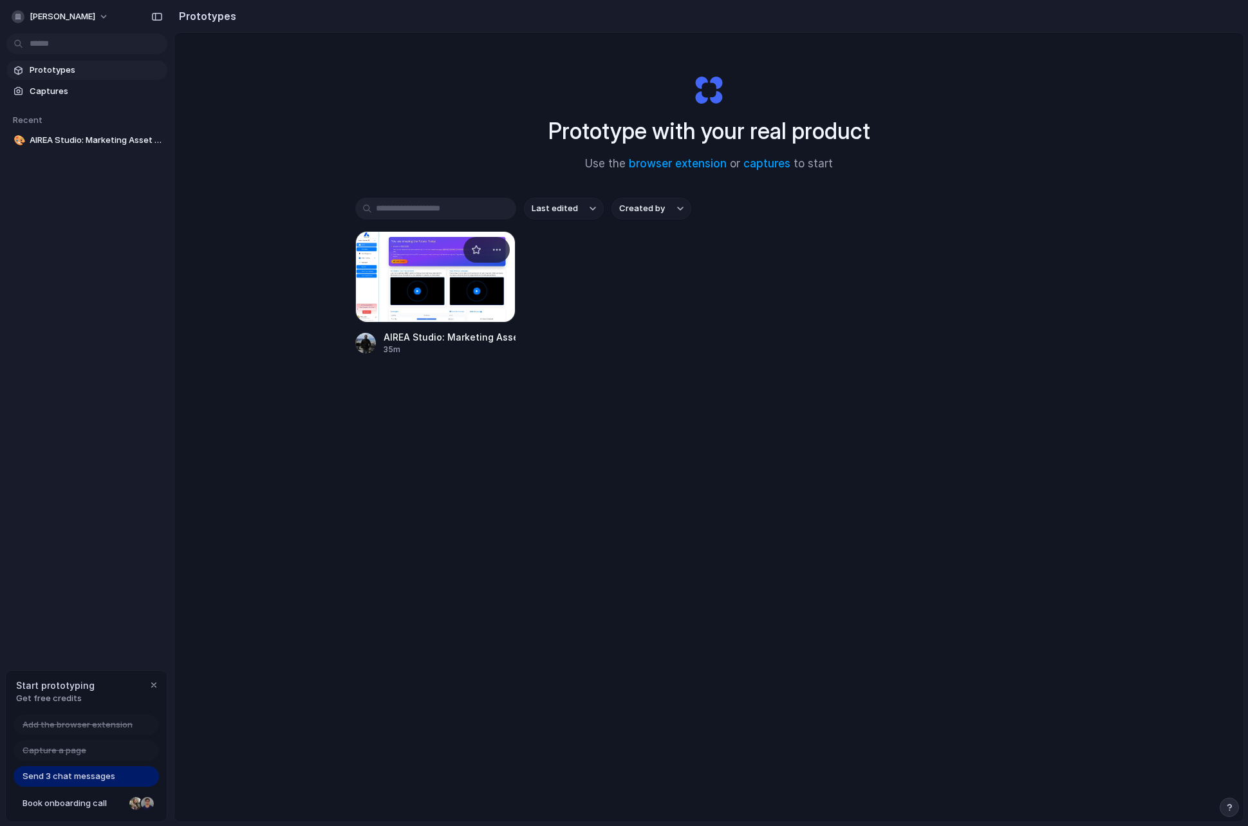
click at [437, 274] on div at bounding box center [435, 276] width 161 height 91
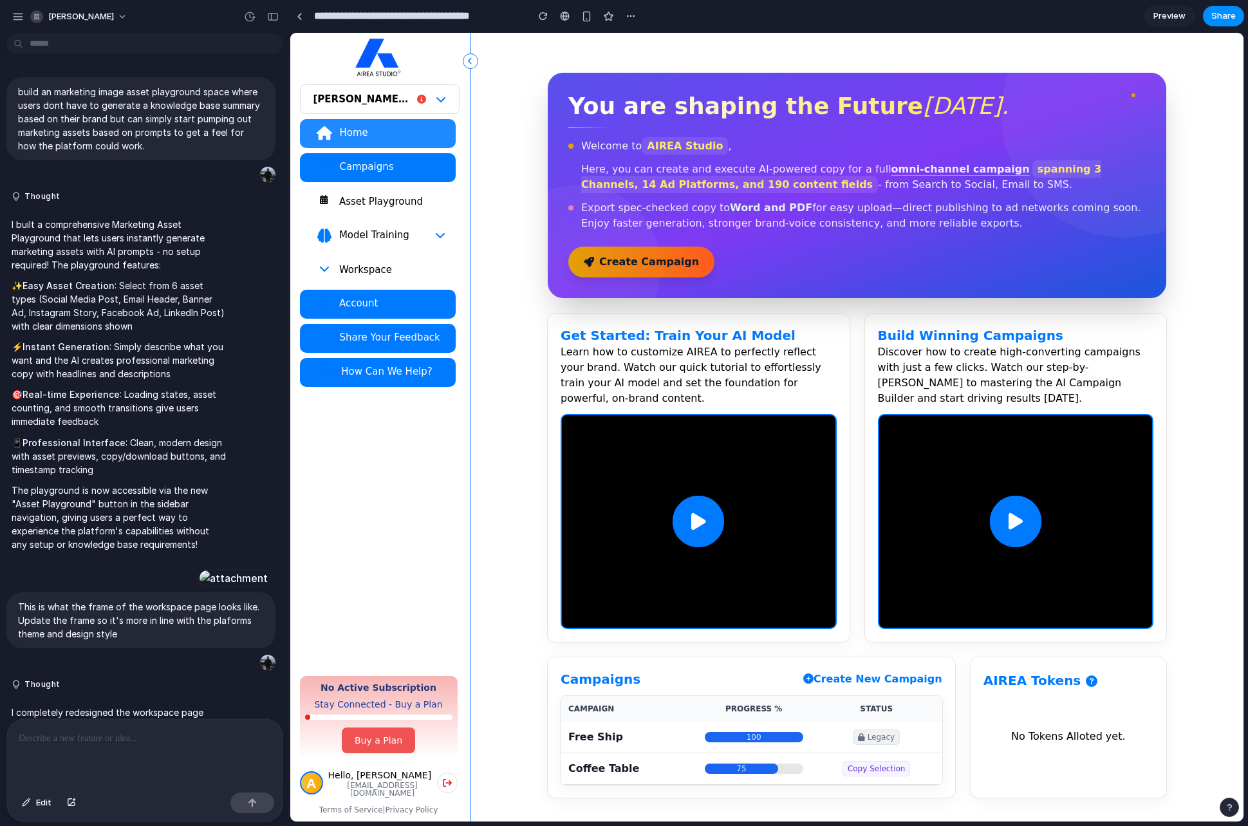
scroll to position [2092, 0]
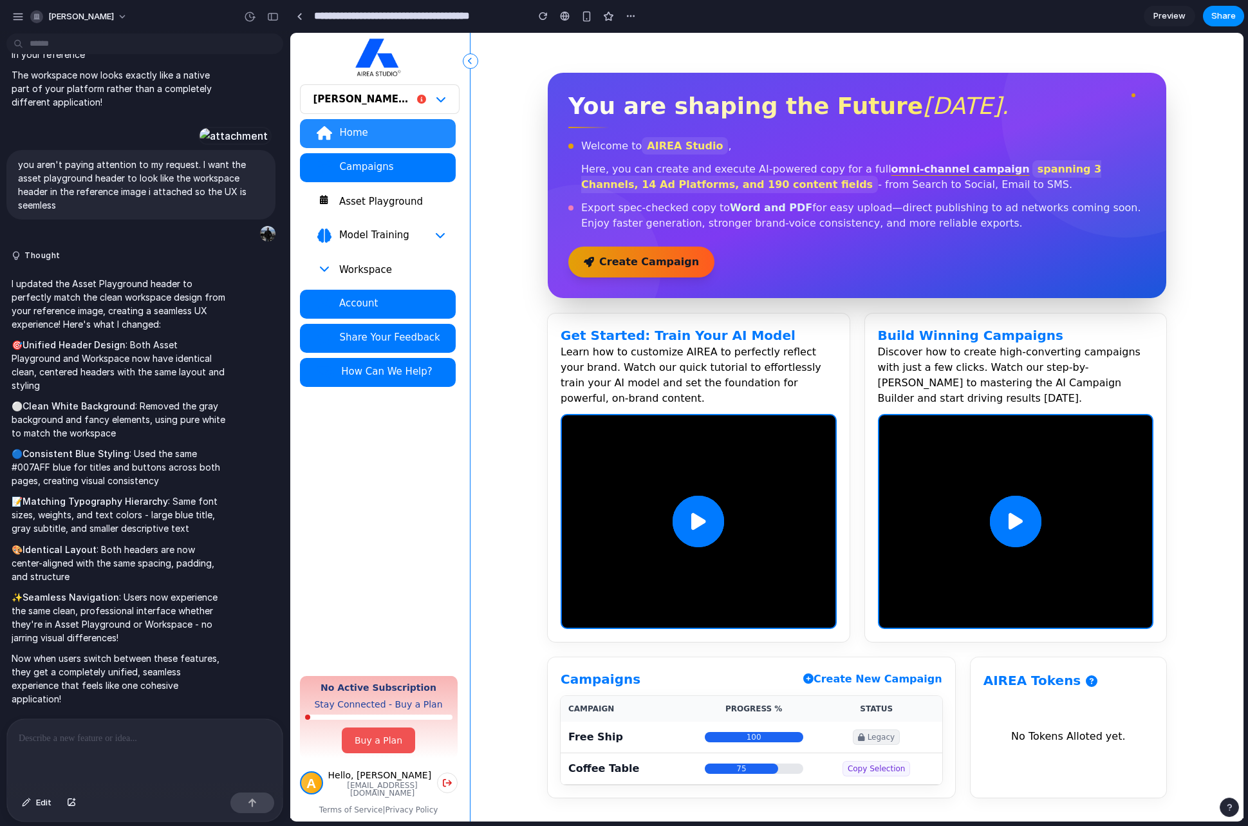
click at [350, 197] on div "Asset Playground" at bounding box center [391, 201] width 107 height 13
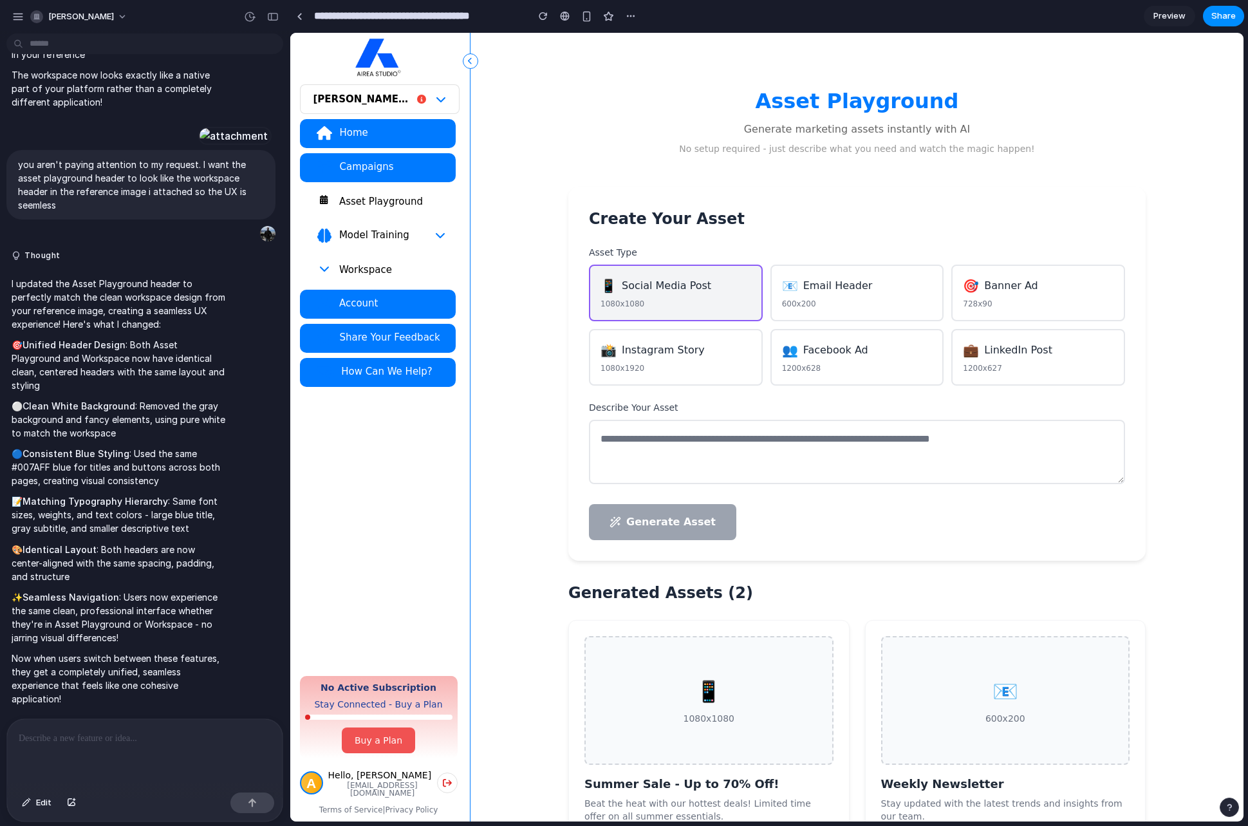
click at [68, 721] on div at bounding box center [144, 753] width 275 height 68
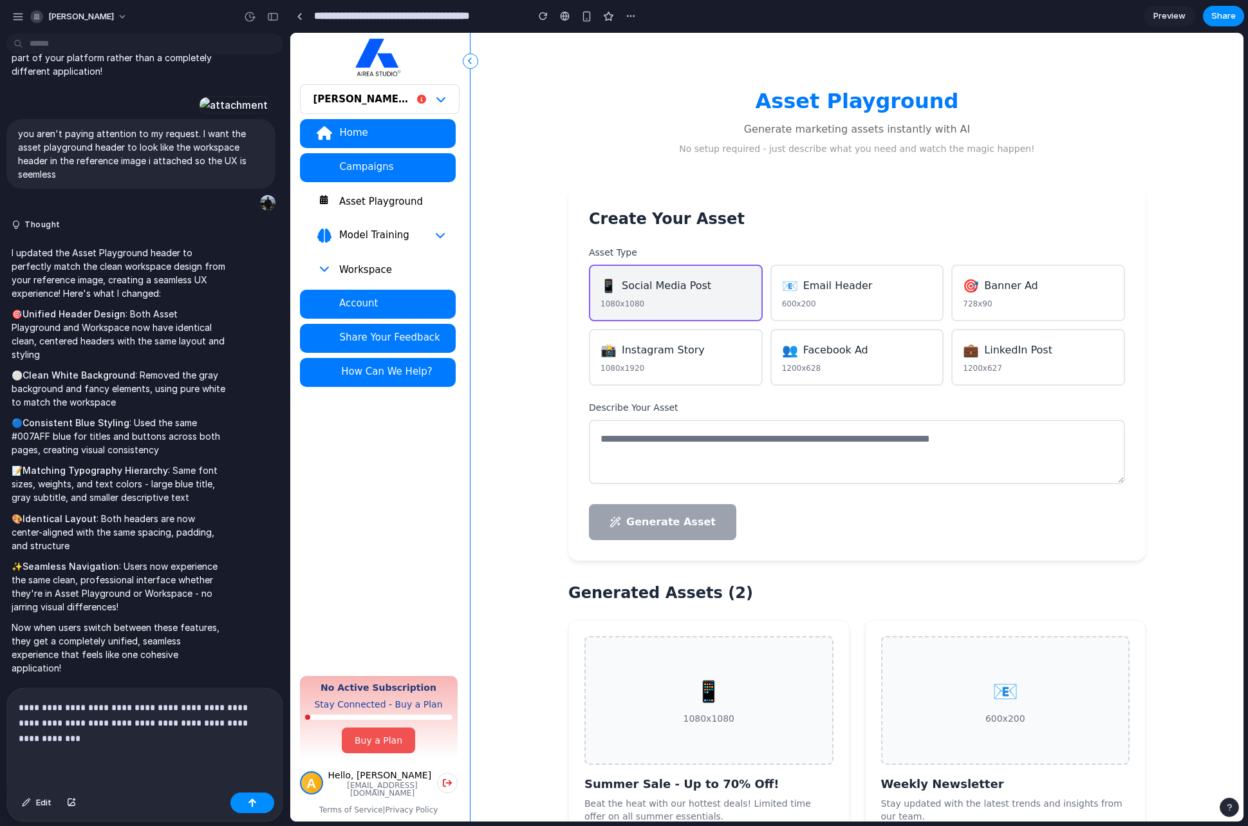
scroll to position [2123, 0]
drag, startPoint x: 250, startPoint y: 736, endPoint x: -10, endPoint y: 689, distance: 264.1
click at [0, 689] on html "akash-anand build an marketing image asset playground space where users dont ha…" at bounding box center [624, 413] width 1248 height 826
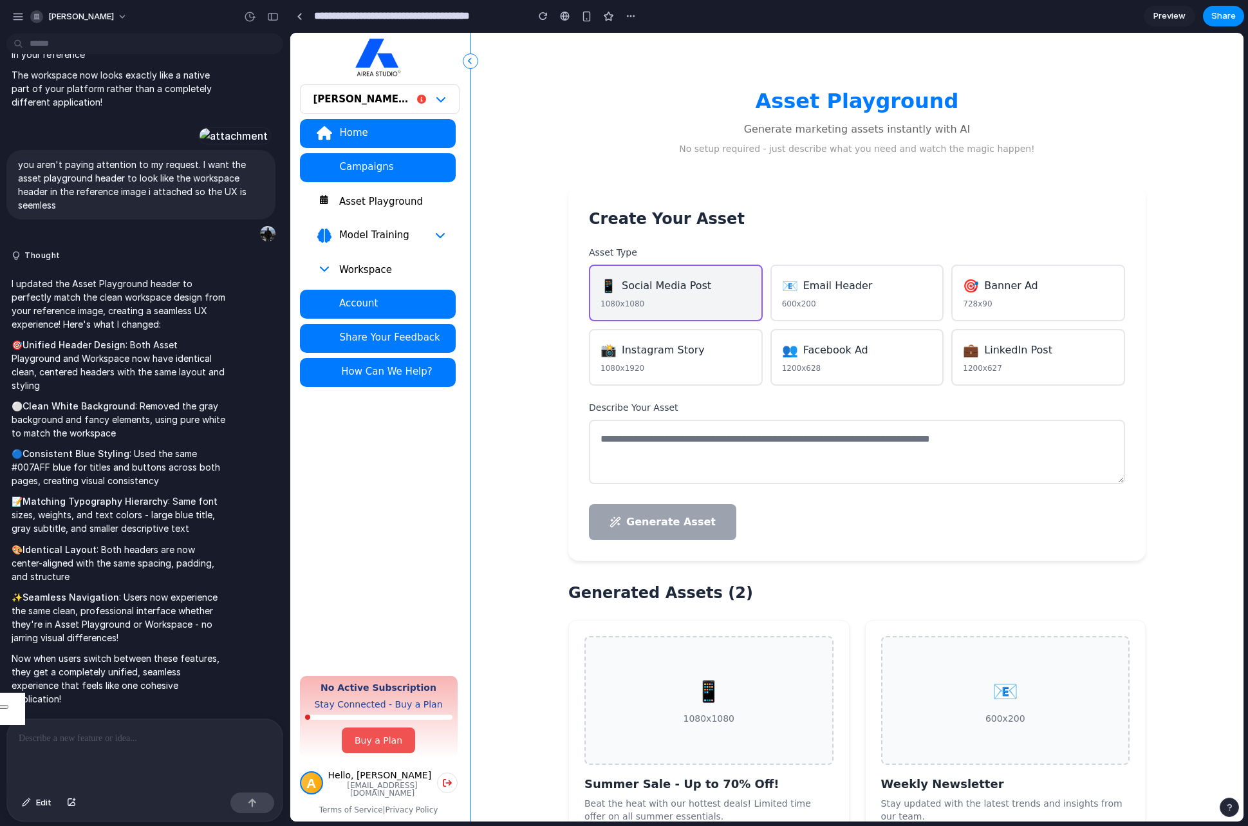
click at [116, 734] on p at bounding box center [142, 737] width 247 height 15
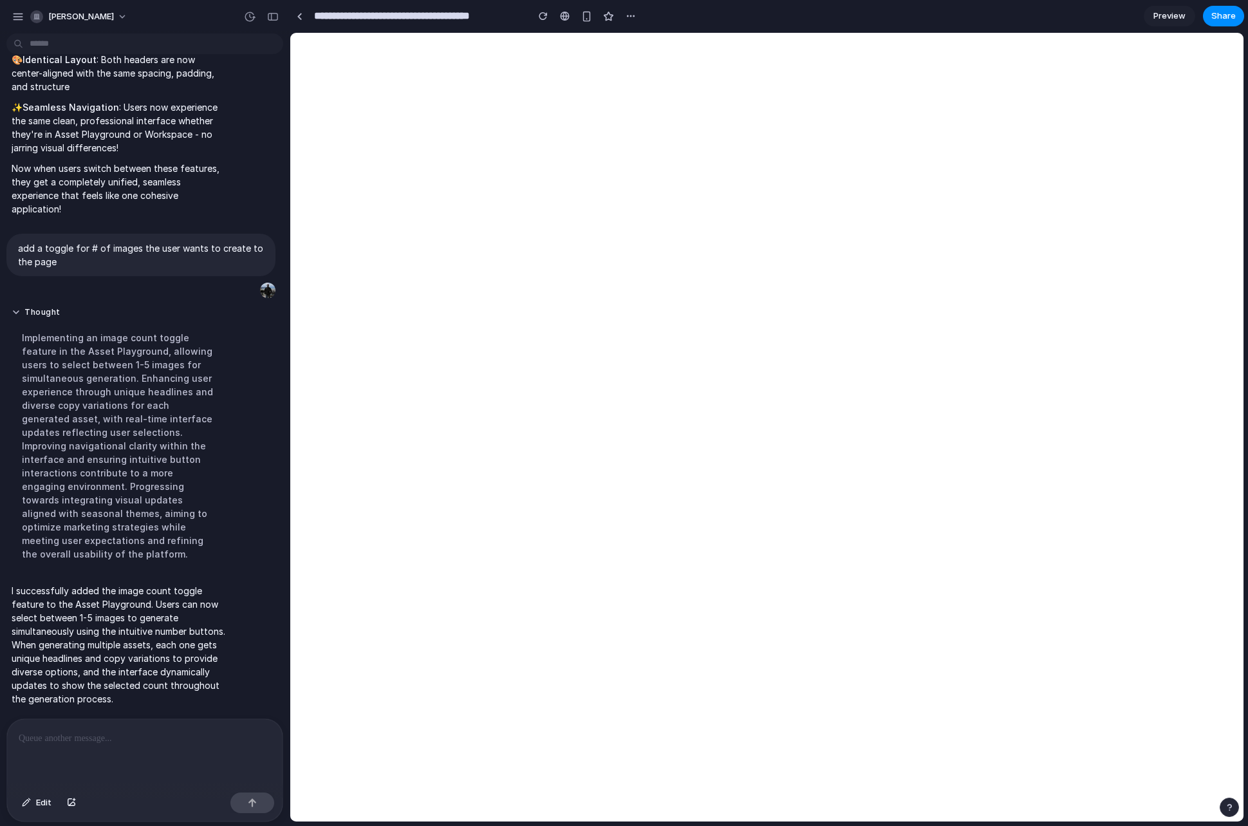
scroll to position [0, 0]
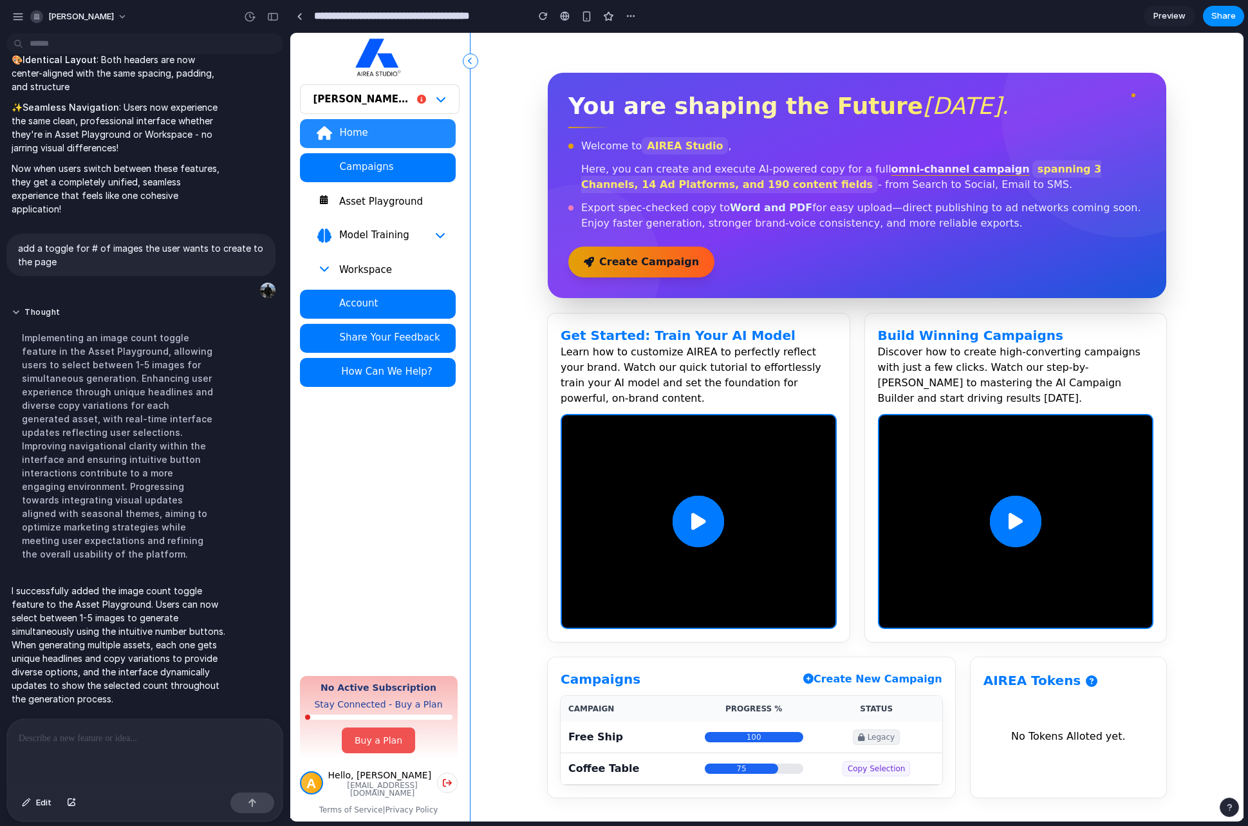
click at [315, 205] on span "Asset Playground" at bounding box center [377, 201] width 135 height 13
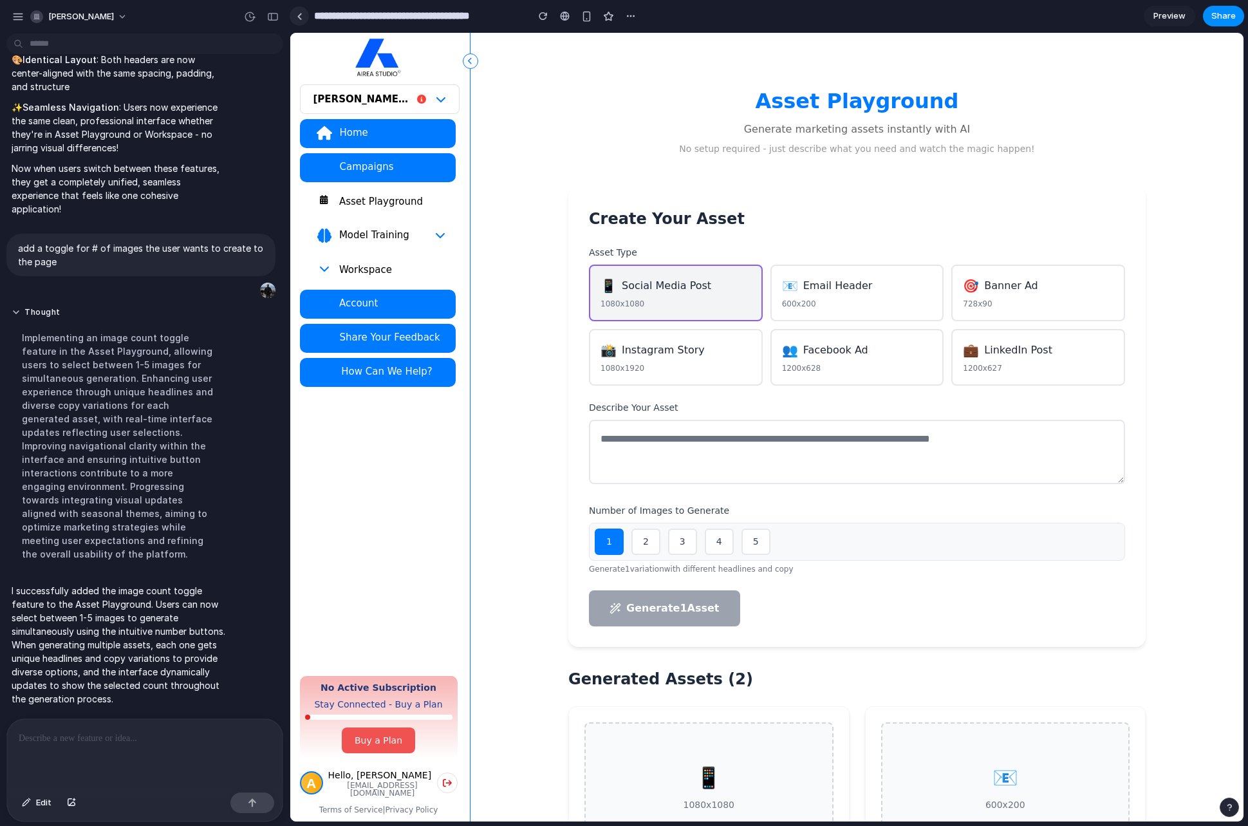
click at [301, 15] on link at bounding box center [299, 15] width 19 height 19
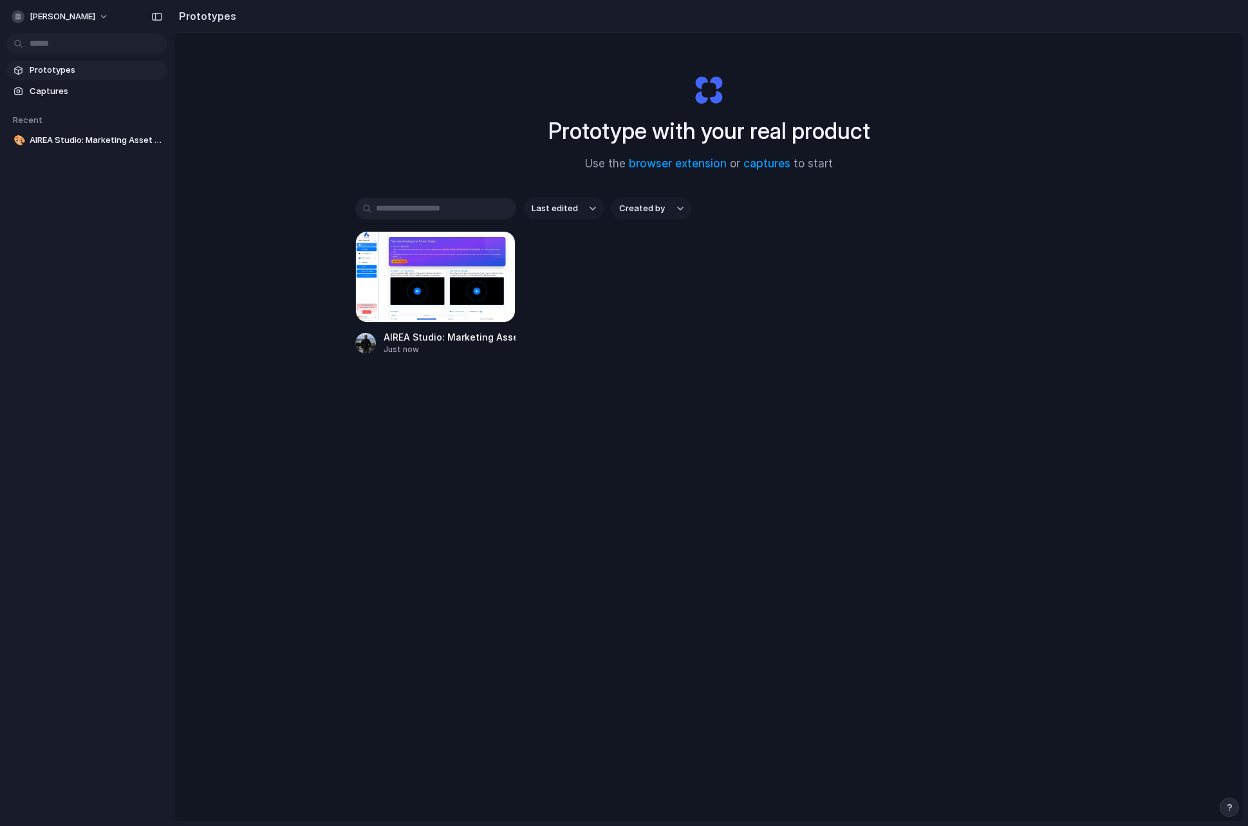
click at [398, 223] on div "Last edited Created by AIREA Studio: Marketing Asset Playground Just now" at bounding box center [709, 316] width 708 height 237
click at [411, 255] on div at bounding box center [435, 276] width 161 height 91
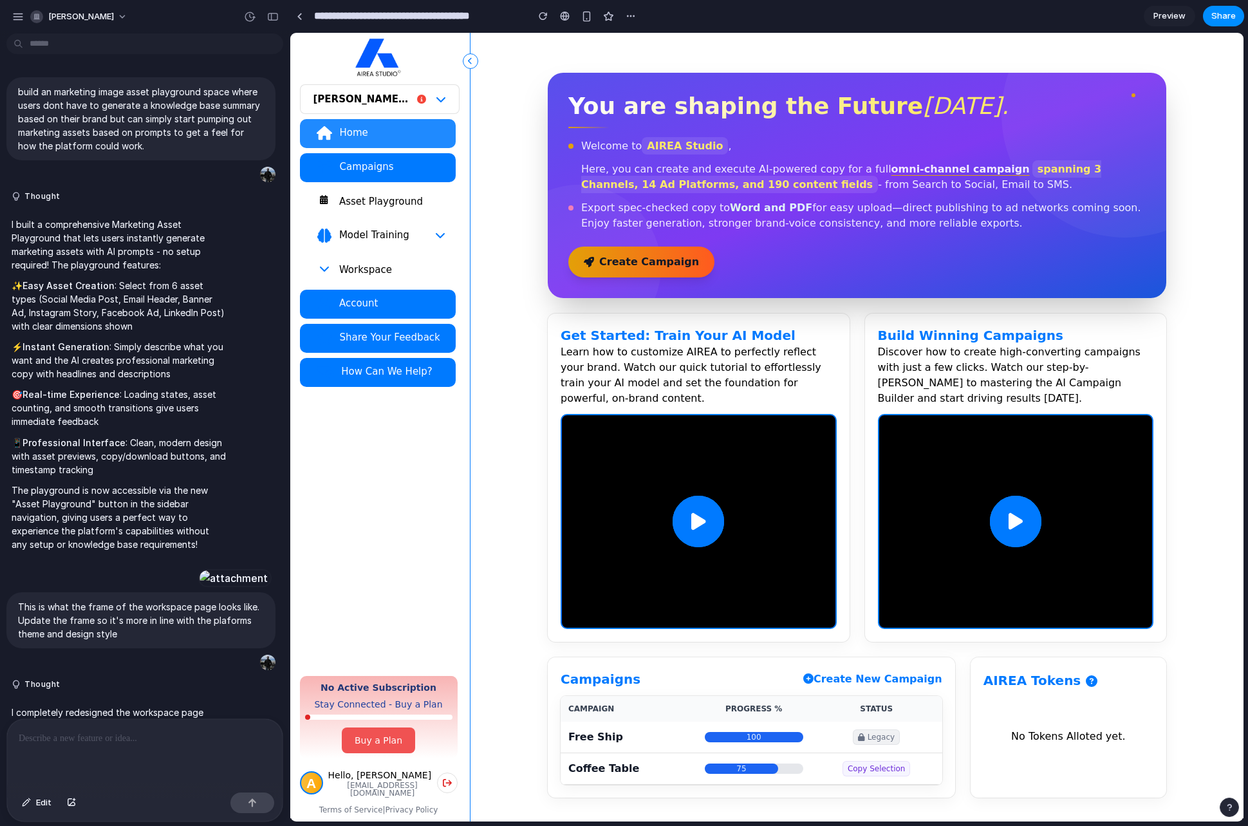
scroll to position [2331, 0]
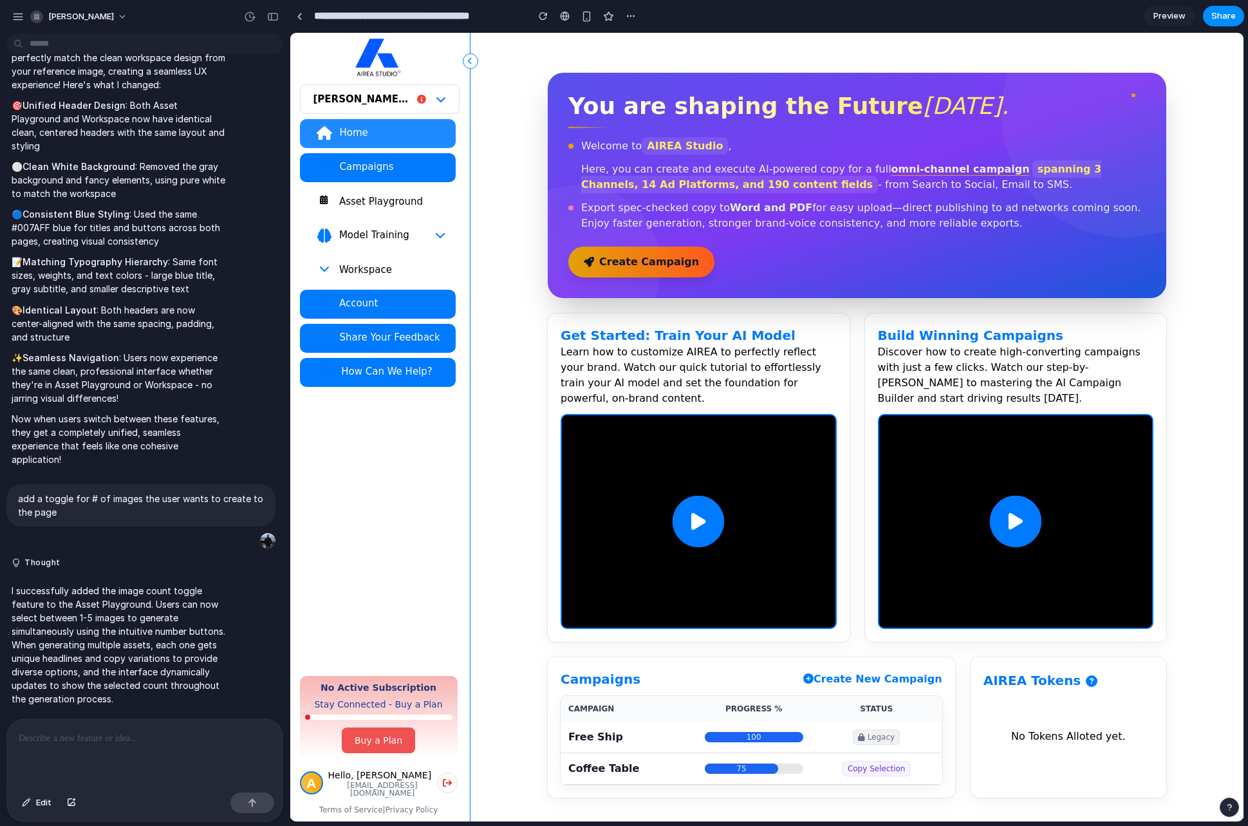
click at [386, 189] on button "Asset Playground" at bounding box center [378, 201] width 156 height 29
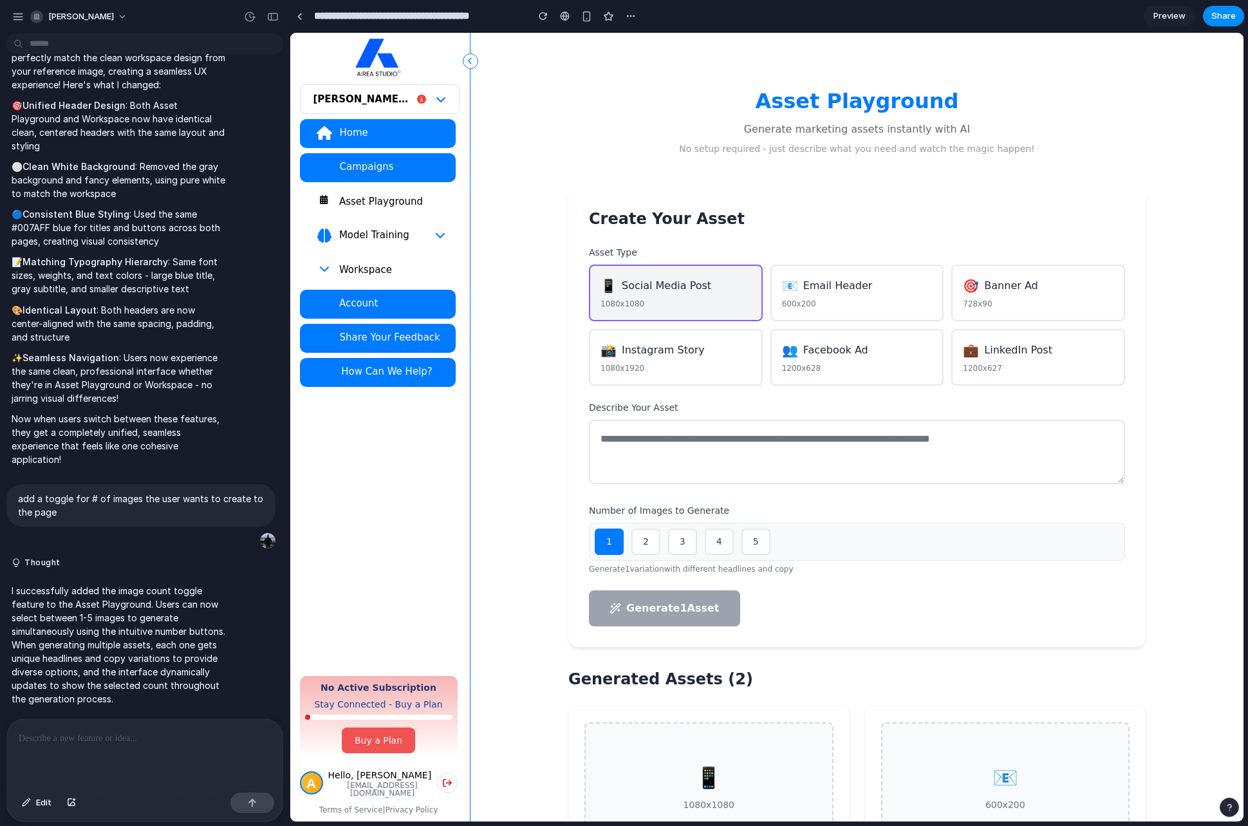
click at [1182, 20] on span "Preview" at bounding box center [1169, 16] width 32 height 13
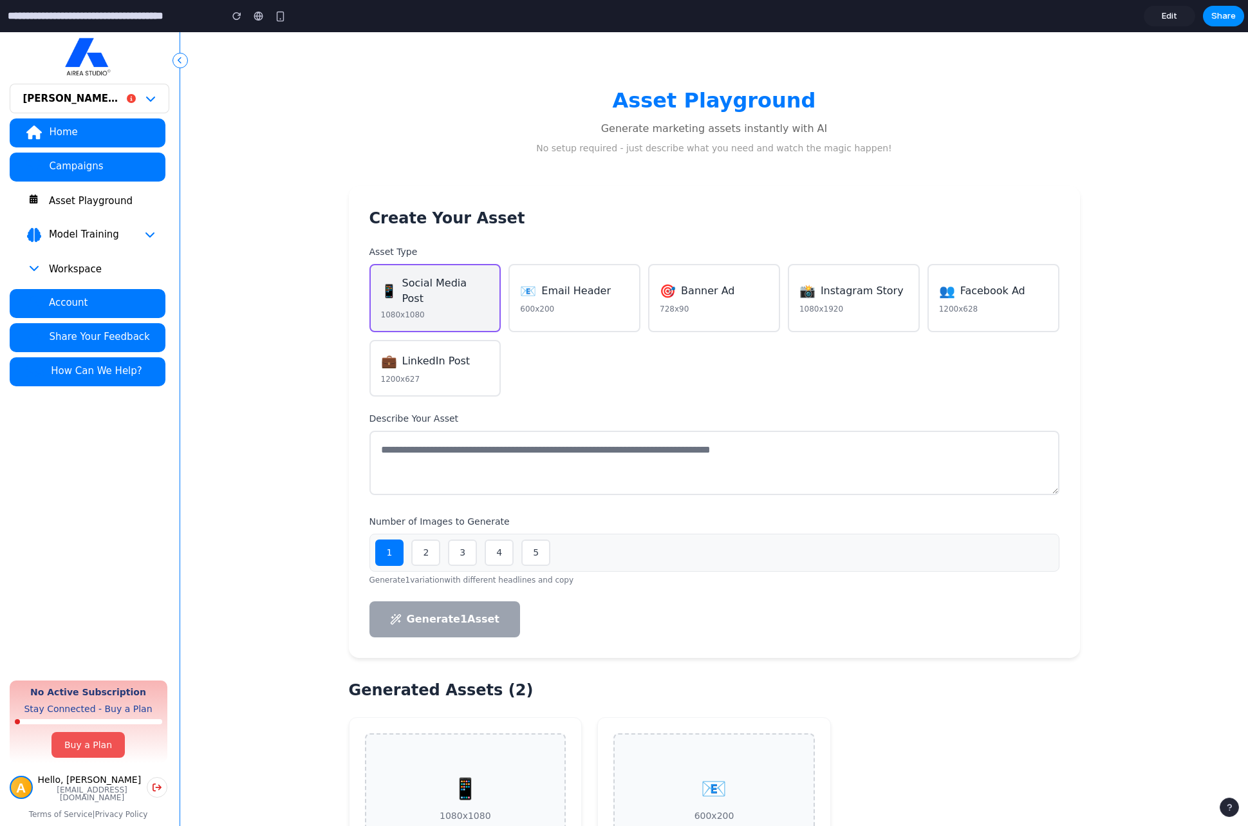
scroll to position [192, 0]
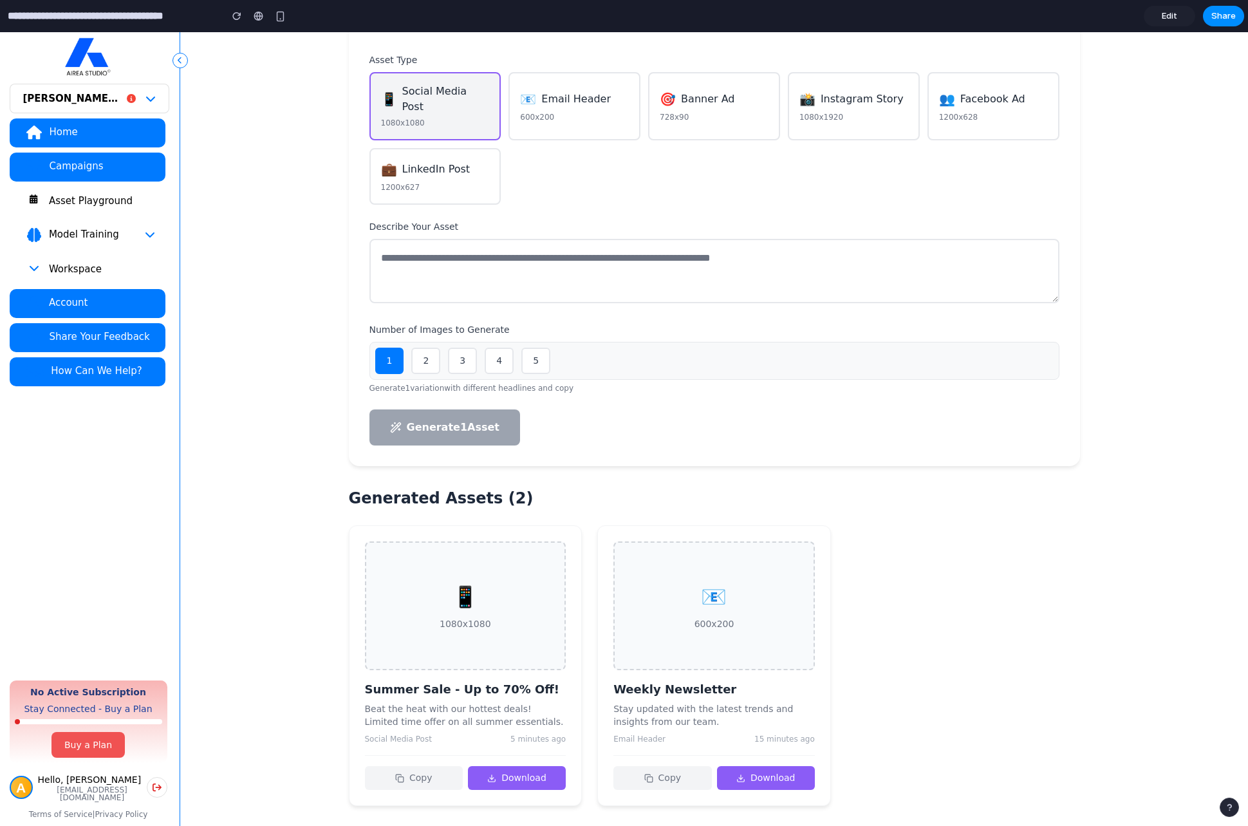
click at [1167, 13] on span "Edit" at bounding box center [1169, 16] width 15 height 13
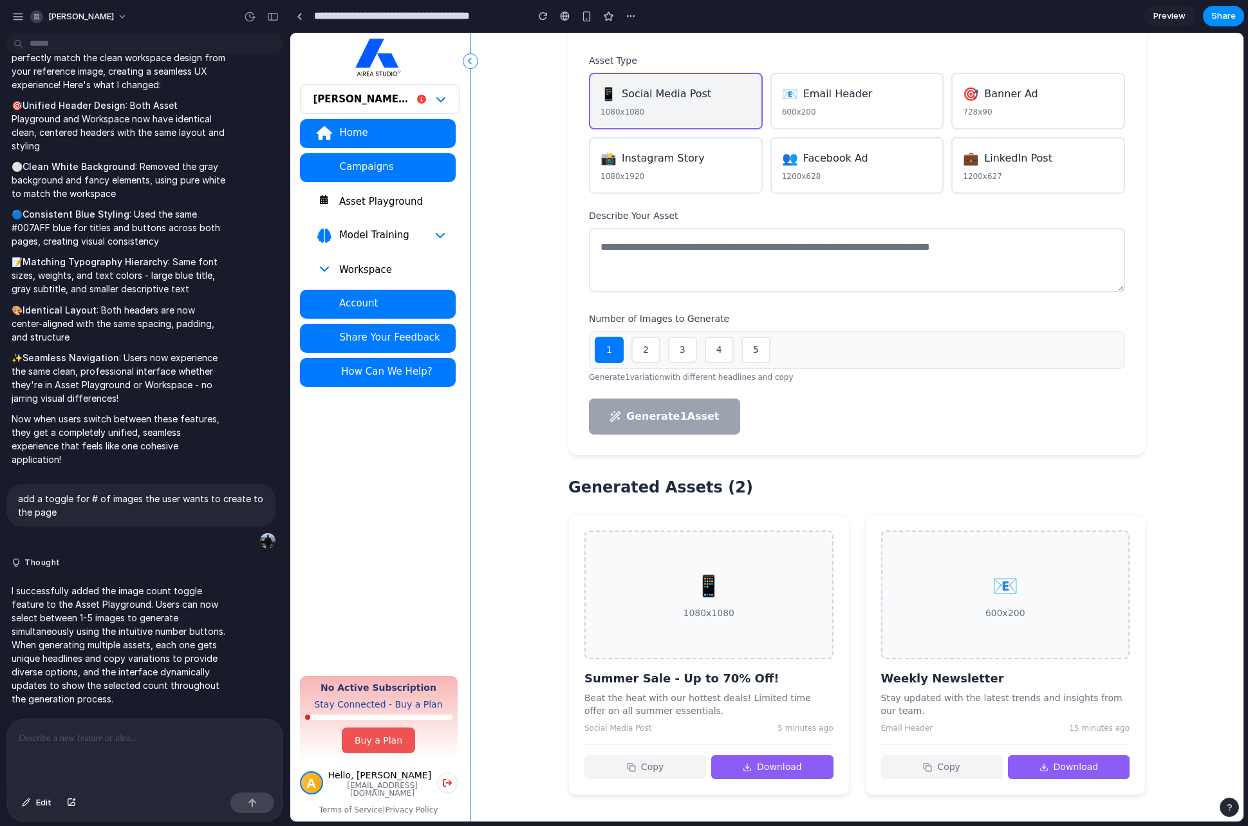
click at [39, 742] on div at bounding box center [144, 753] width 275 height 68
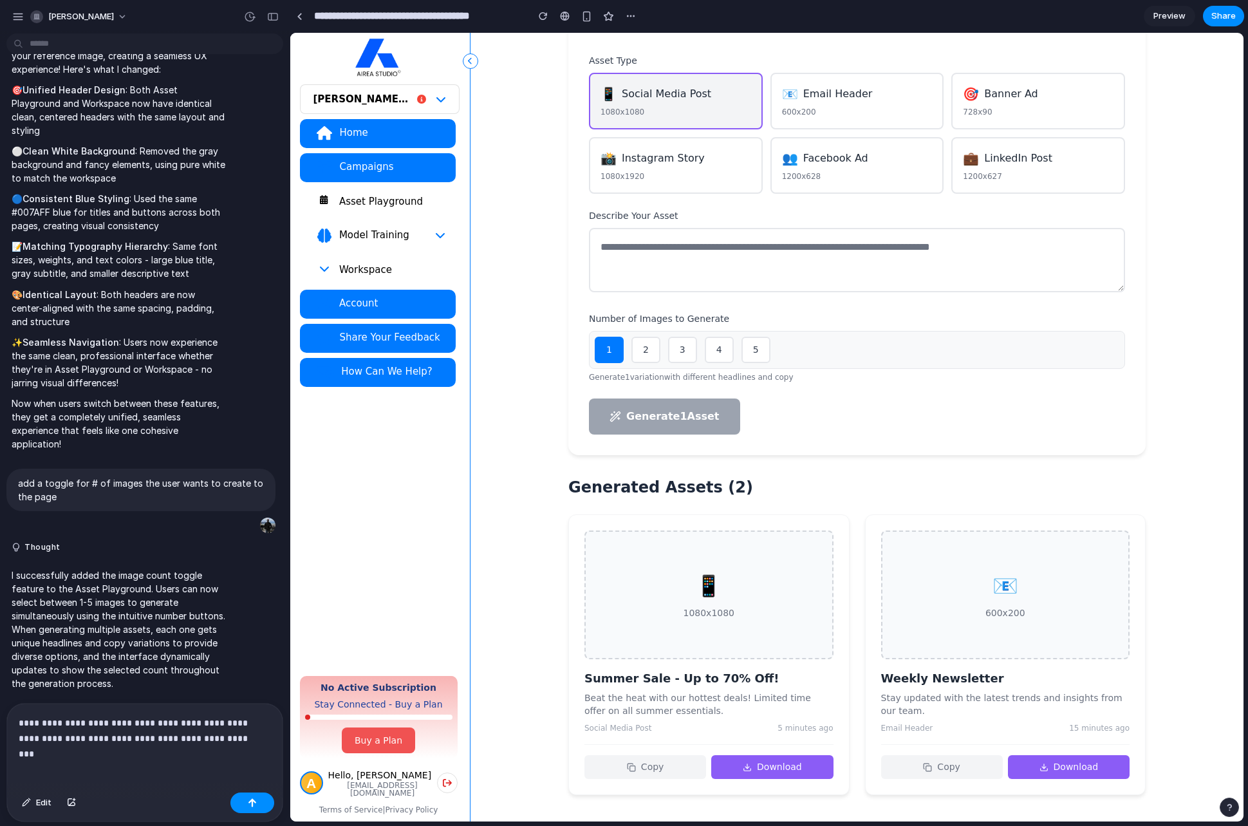
click at [88, 761] on div "**********" at bounding box center [144, 745] width 275 height 84
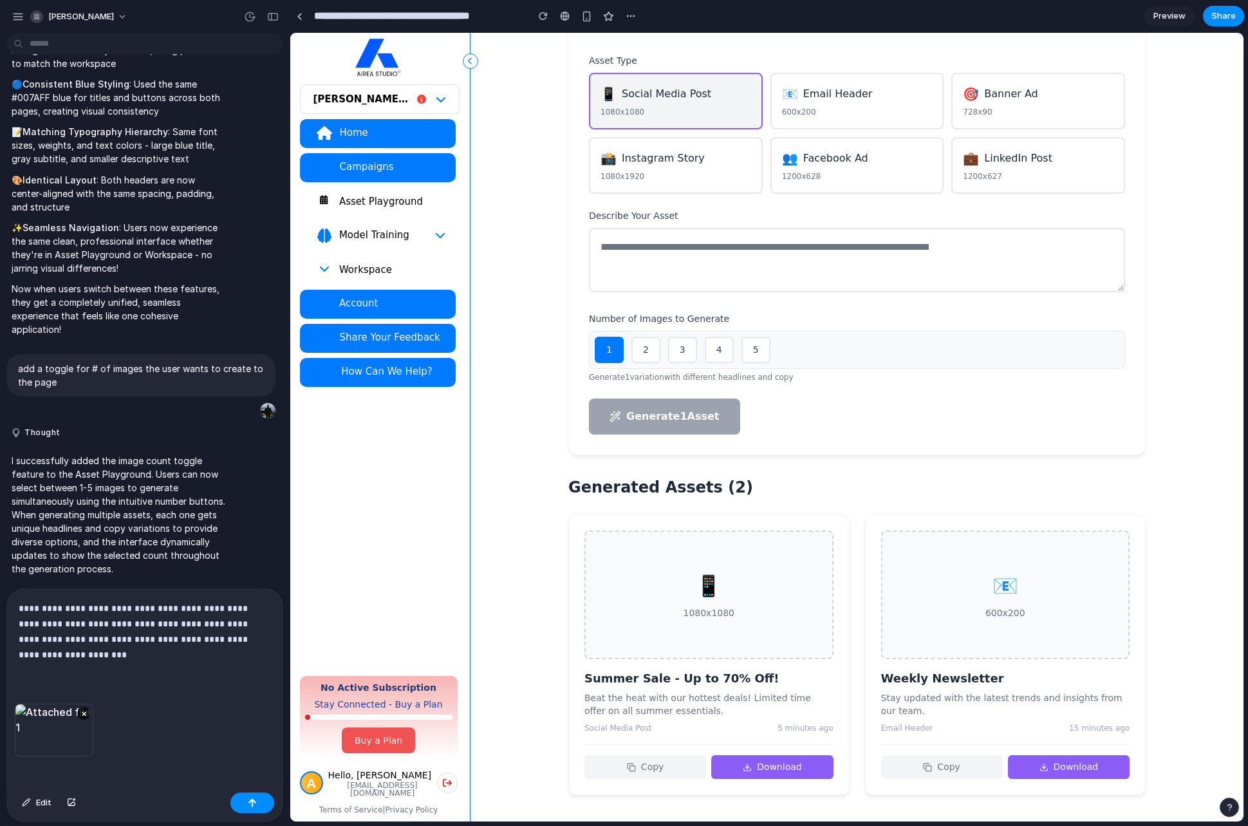
scroll to position [2461, 0]
click at [189, 650] on p "**********" at bounding box center [142, 631] width 247 height 62
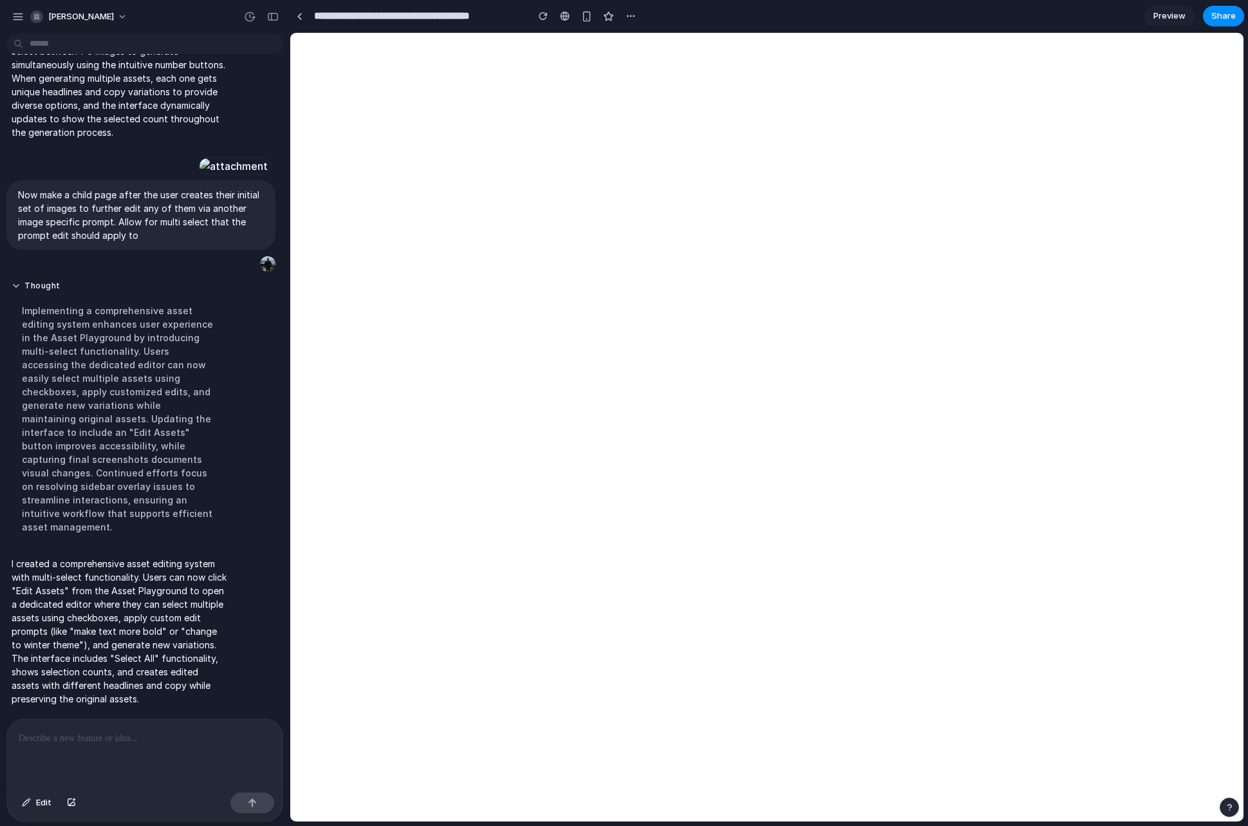
scroll to position [0, 0]
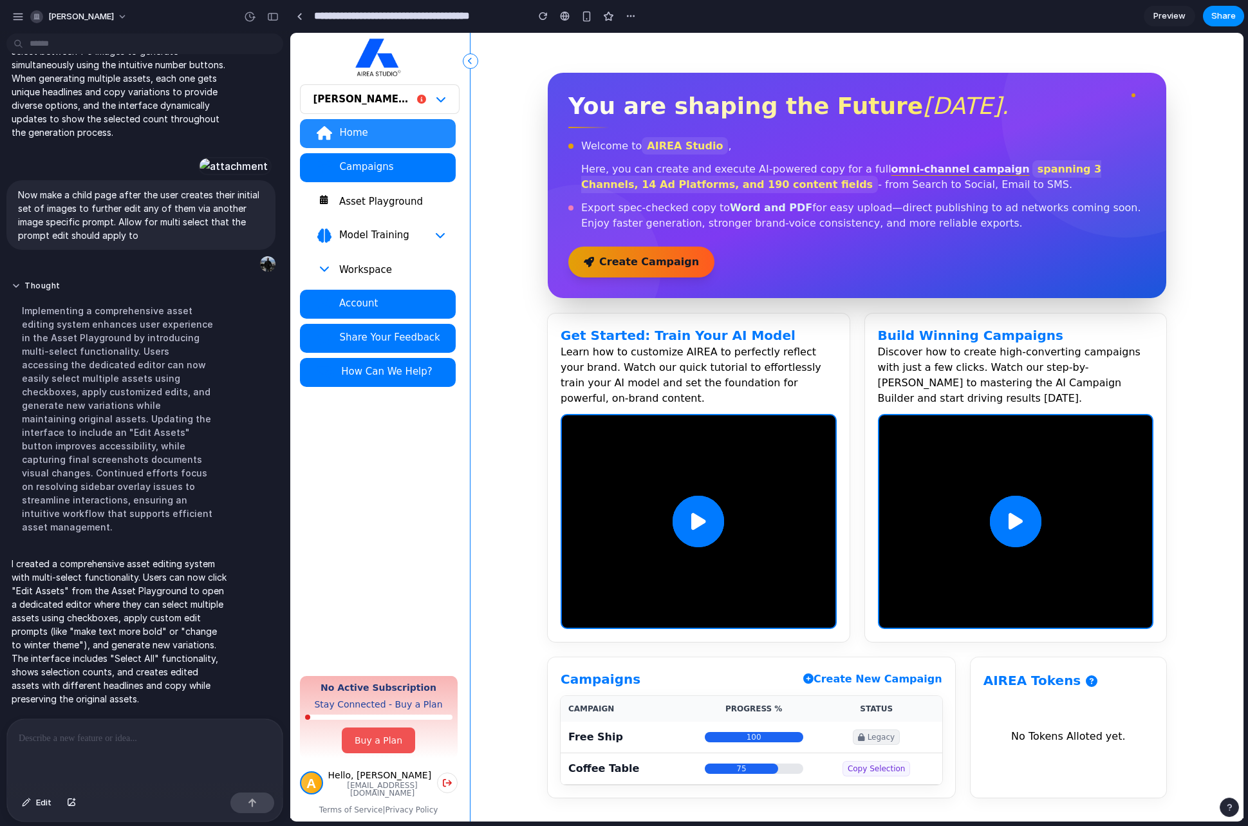
click at [403, 199] on div "Asset Playground" at bounding box center [391, 201] width 107 height 13
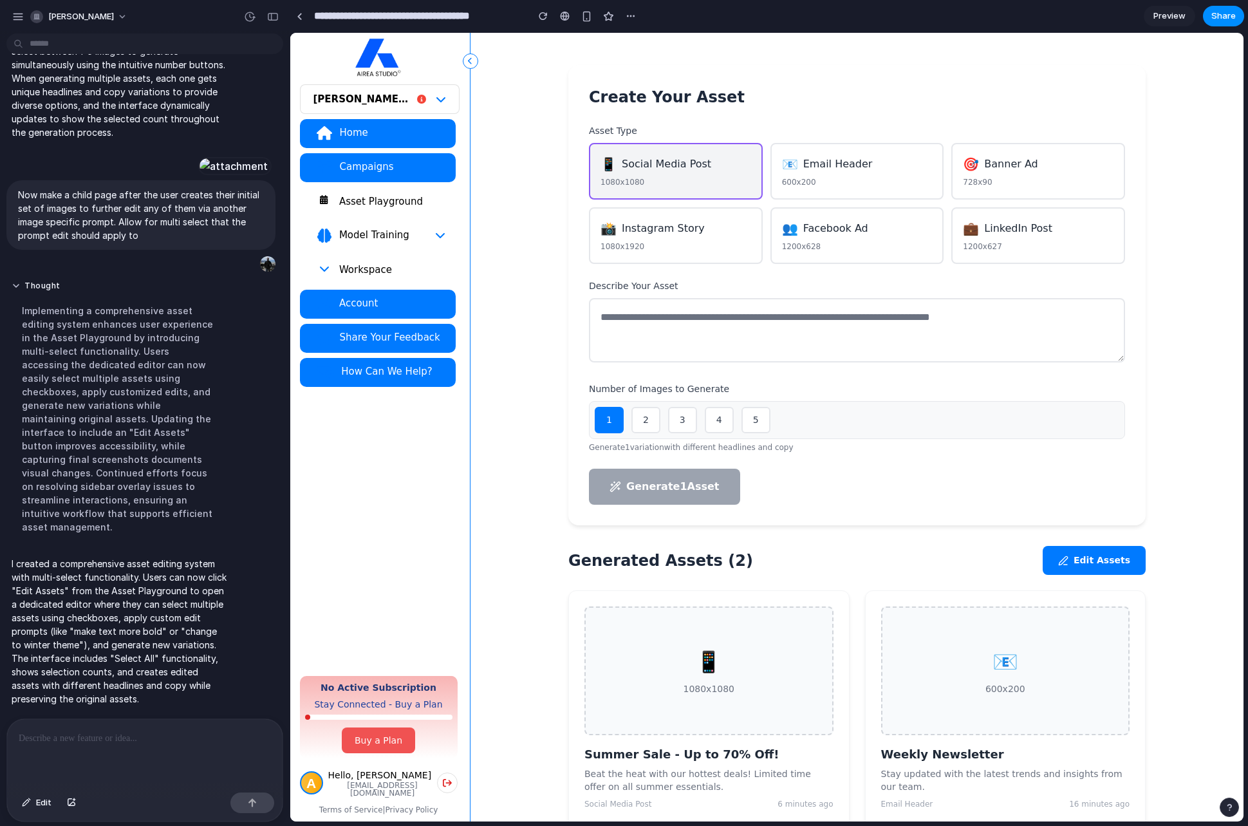
scroll to position [203, 0]
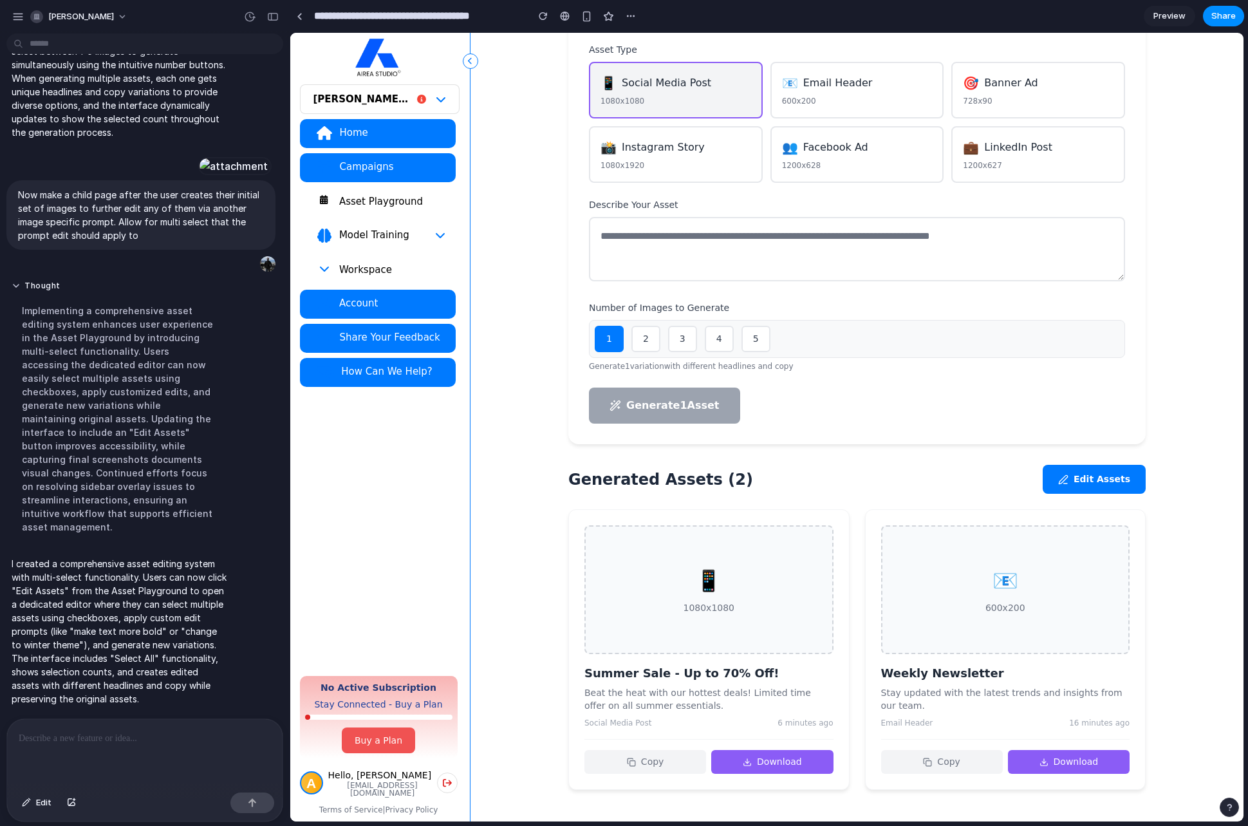
click at [398, 206] on div "Asset Playground" at bounding box center [391, 201] width 107 height 13
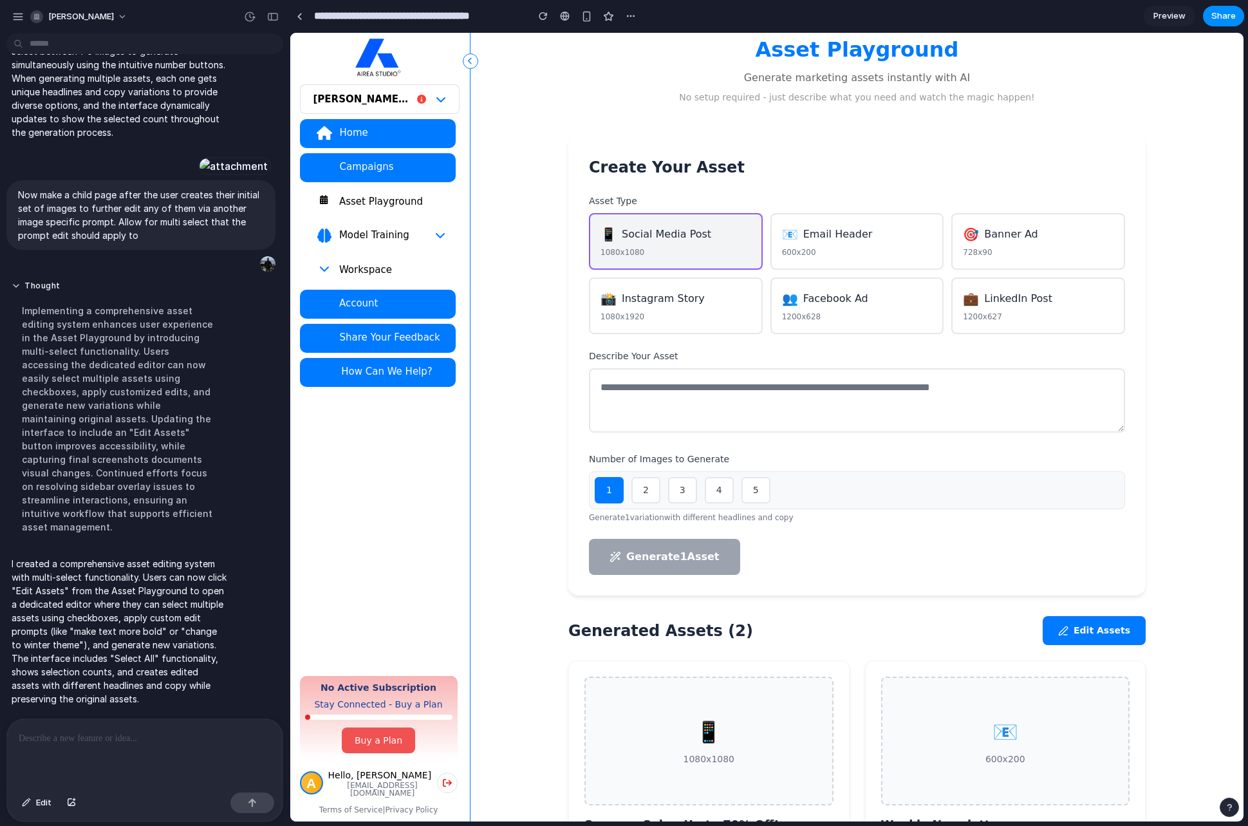
scroll to position [0, 0]
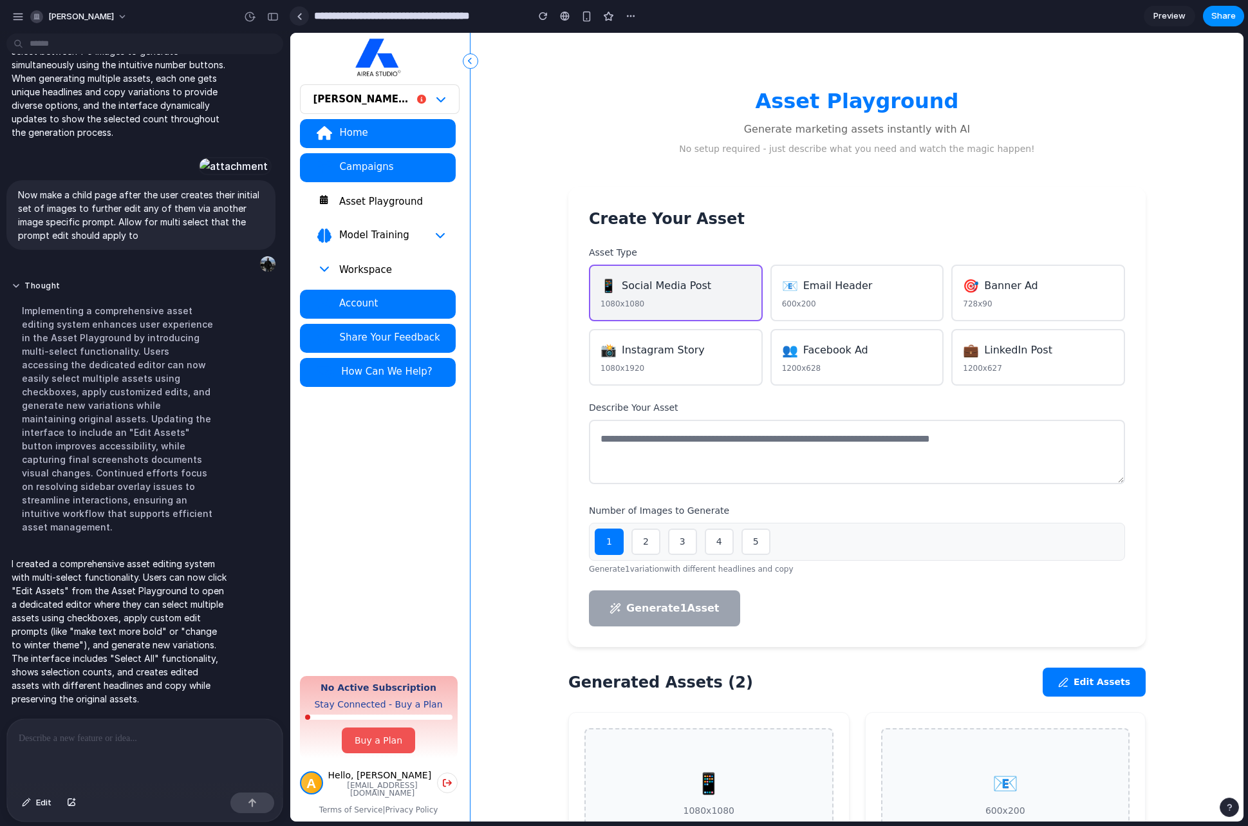
click at [306, 12] on link at bounding box center [299, 15] width 19 height 19
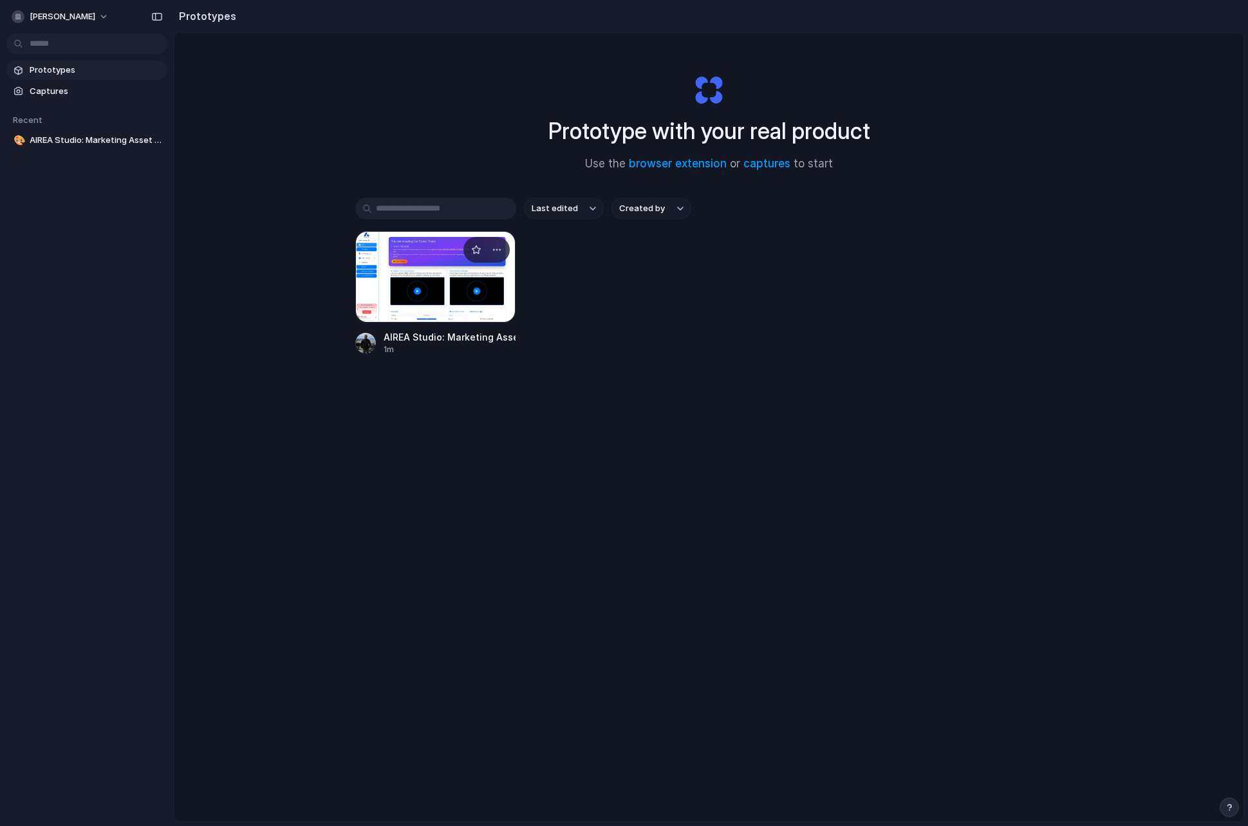
click at [432, 273] on div at bounding box center [435, 276] width 161 height 91
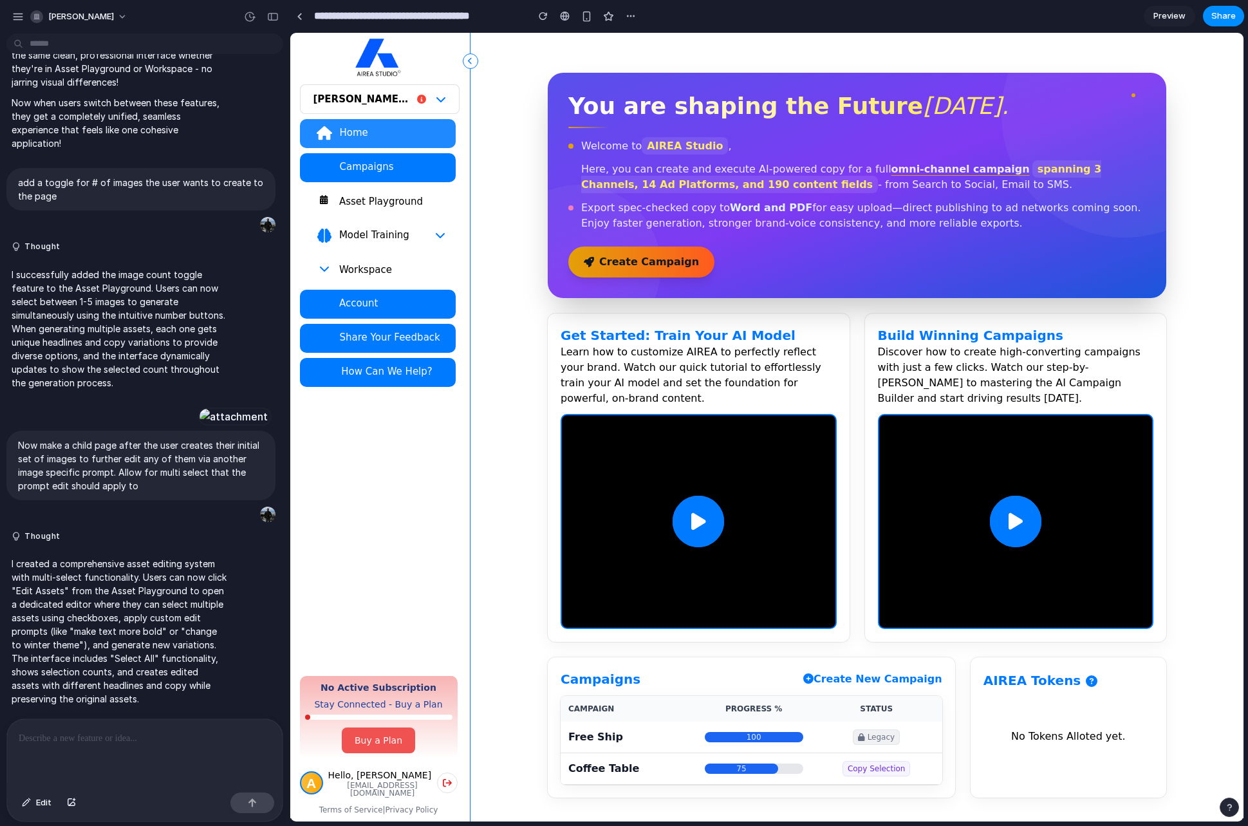
click at [396, 187] on button "Asset Playground" at bounding box center [378, 201] width 156 height 29
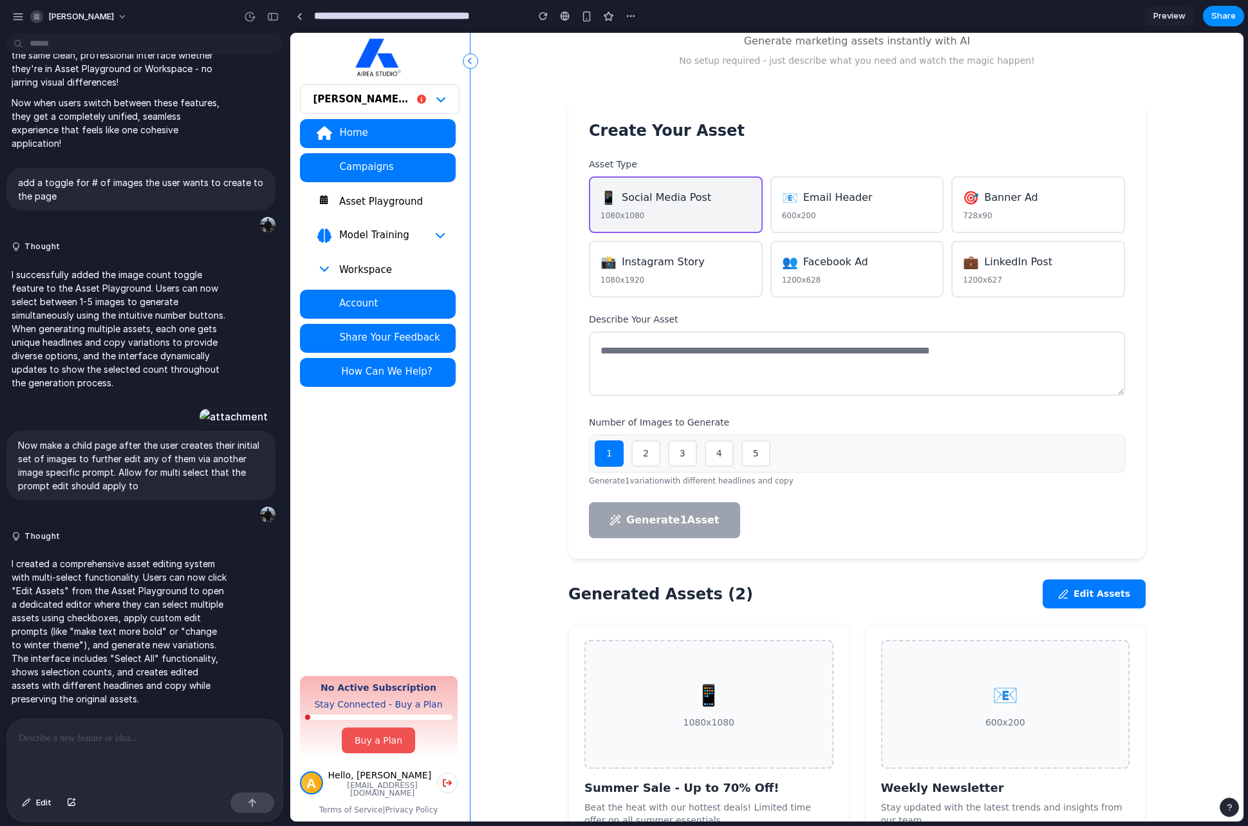
scroll to position [203, 0]
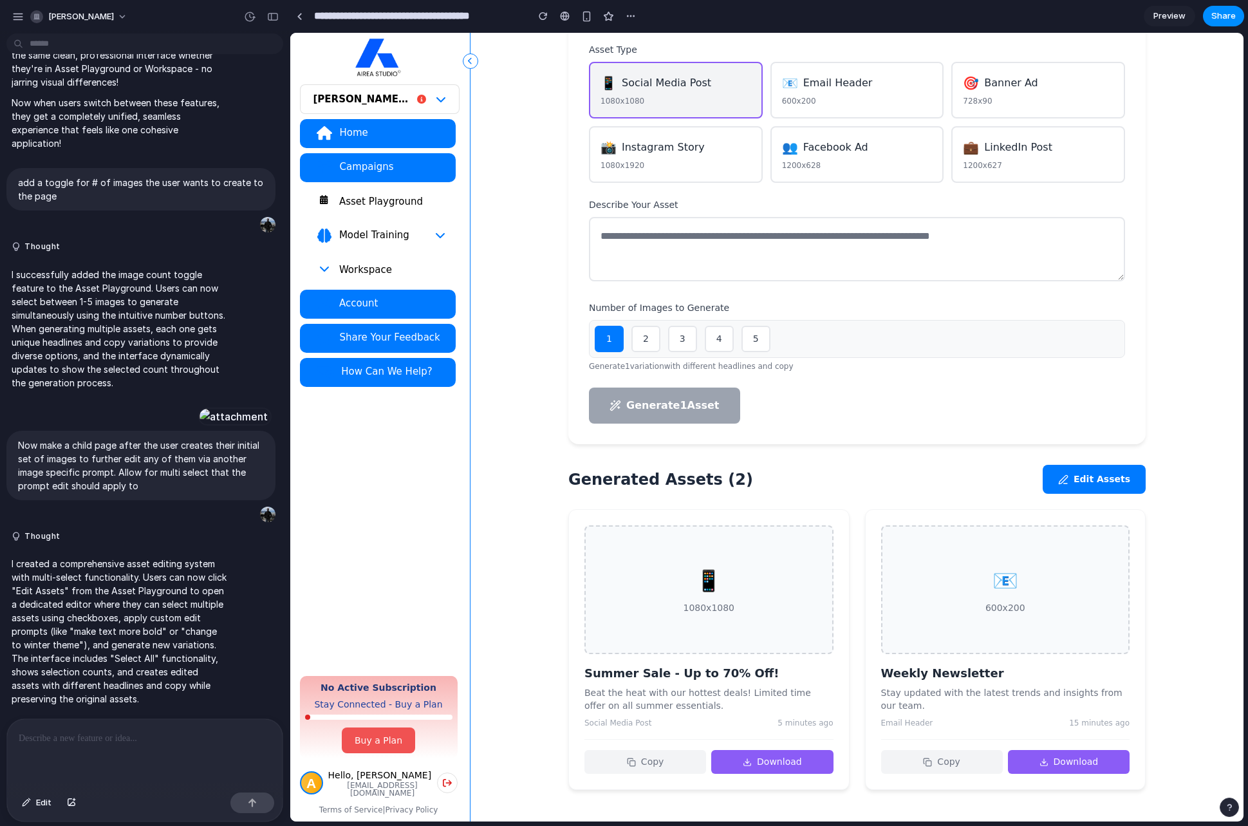
click at [707, 632] on div "📱 1080x1080" at bounding box center [708, 589] width 249 height 129
click at [710, 609] on div "1080x1080" at bounding box center [708, 608] width 51 height 14
click at [710, 604] on div "1080x1080" at bounding box center [708, 608] width 51 height 14
click at [1118, 483] on button "Edit Assets" at bounding box center [1093, 479] width 103 height 29
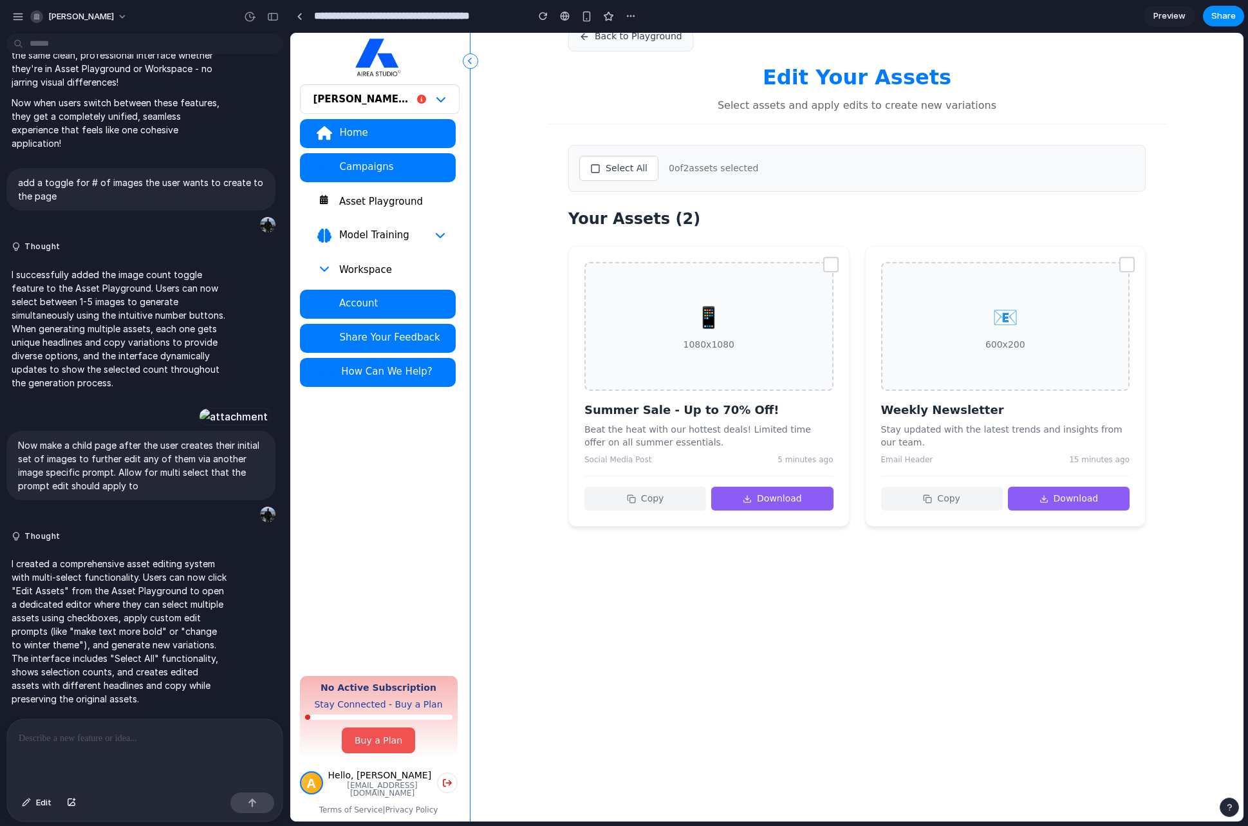
scroll to position [64, 0]
click at [833, 260] on div at bounding box center [830, 264] width 15 height 15
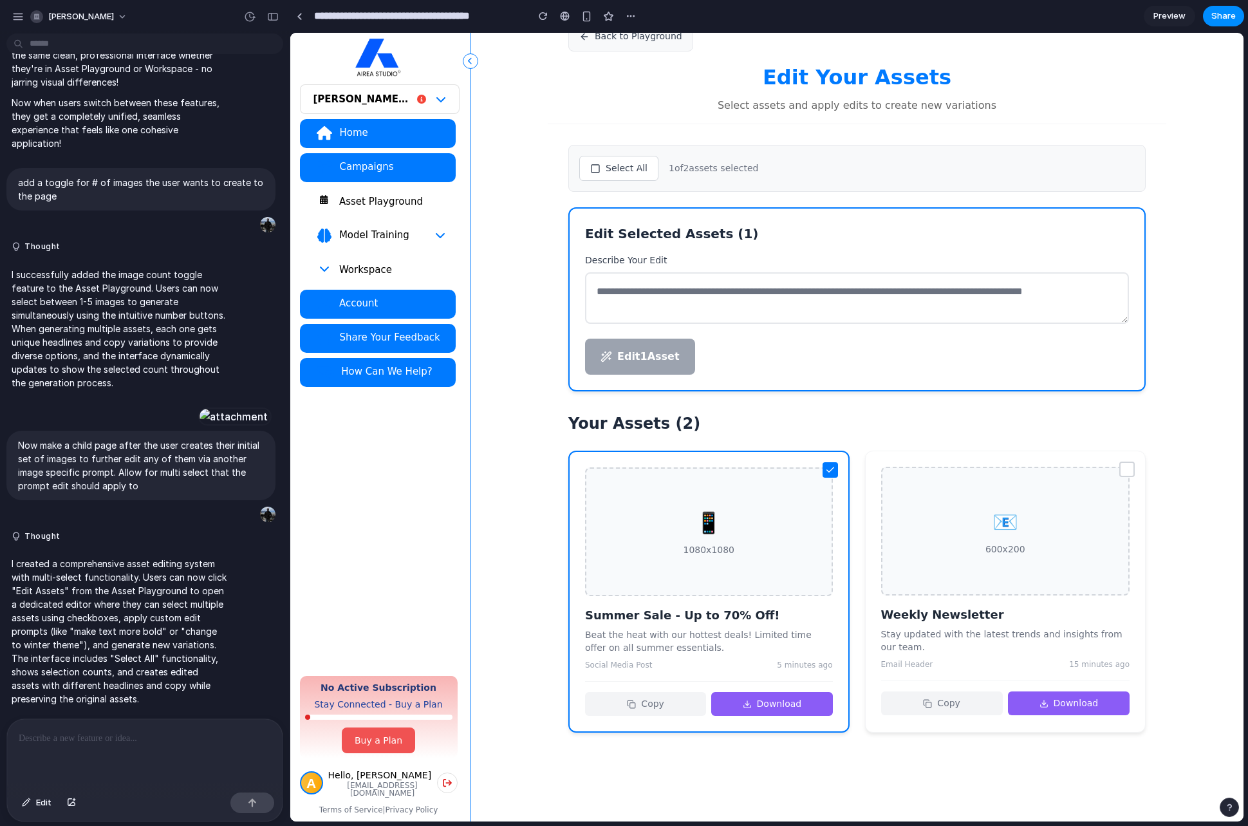
scroll to position [0, 0]
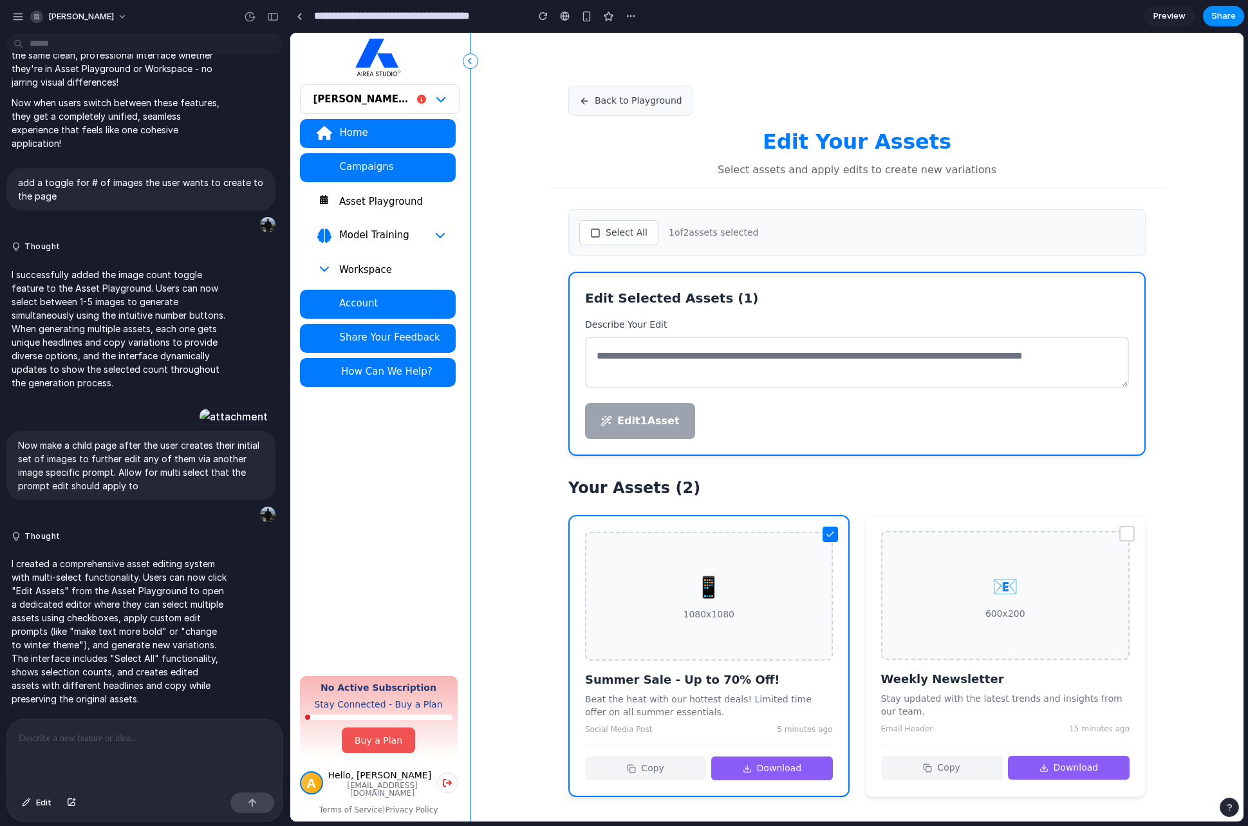
click at [618, 241] on button "Select All" at bounding box center [618, 232] width 79 height 25
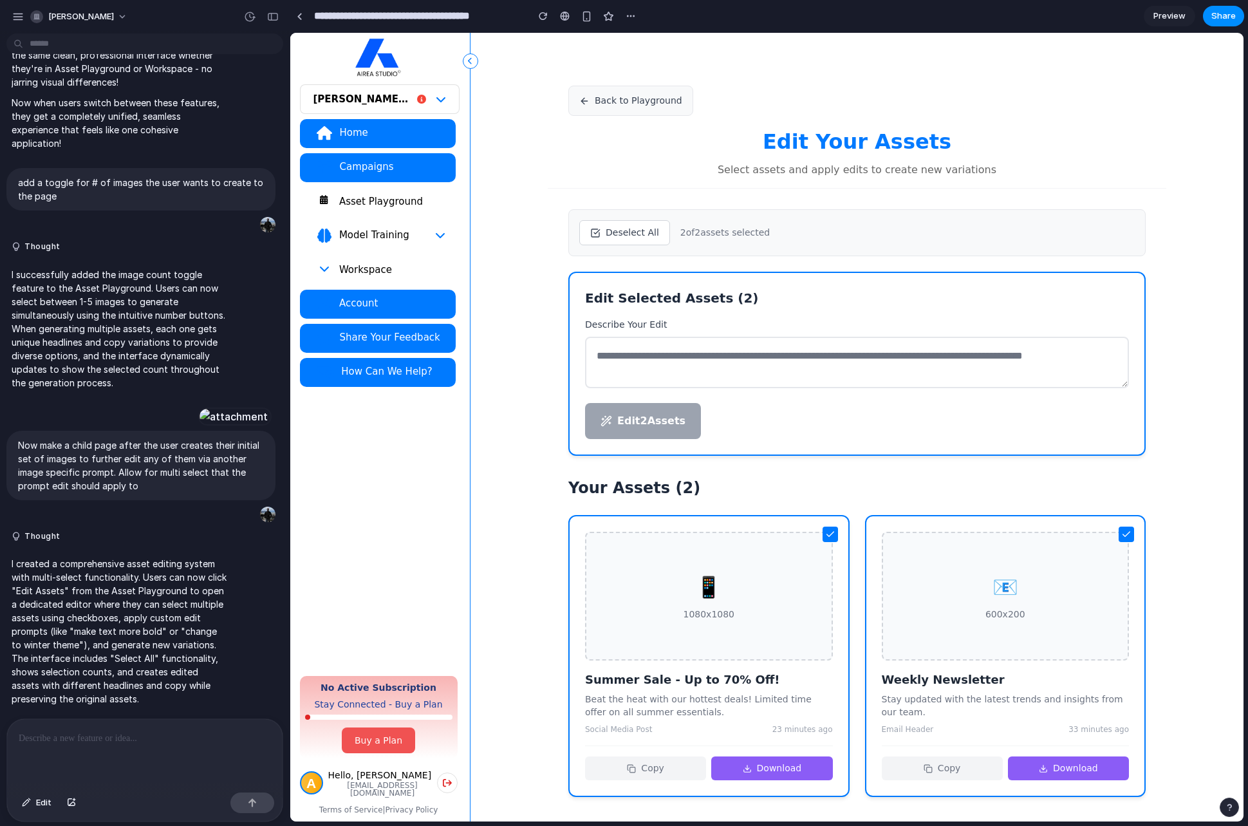
click at [618, 241] on button "Deselect All" at bounding box center [624, 232] width 91 height 25
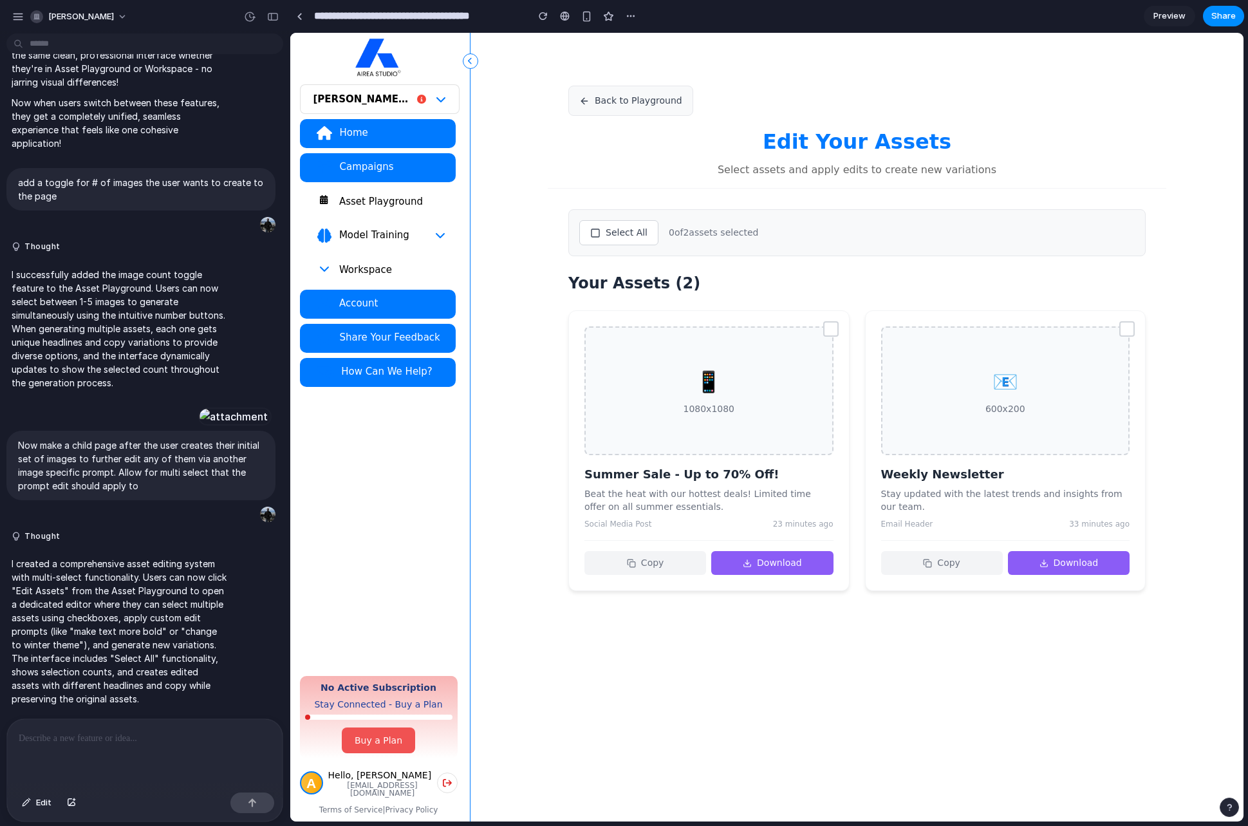
click at [618, 241] on button "Select All" at bounding box center [618, 232] width 79 height 25
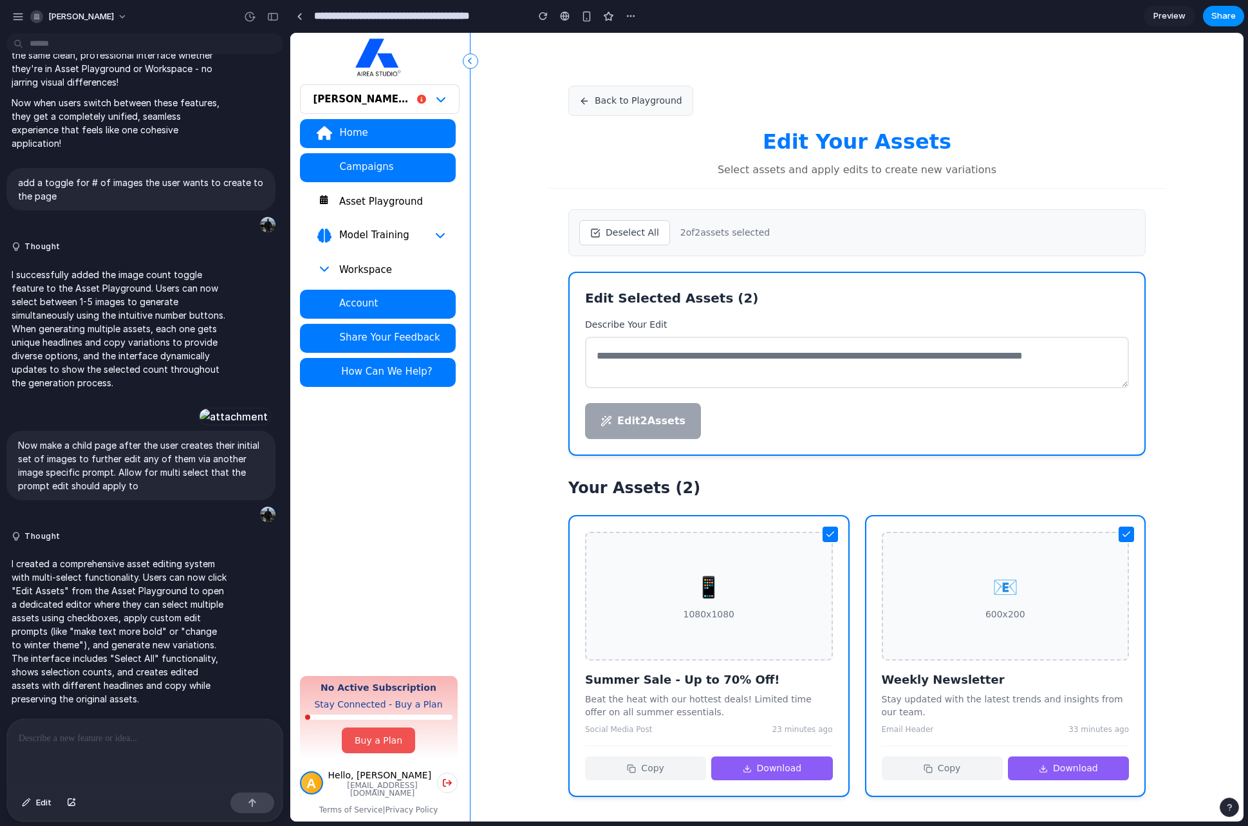
click at [618, 241] on button "Deselect All" at bounding box center [624, 232] width 91 height 25
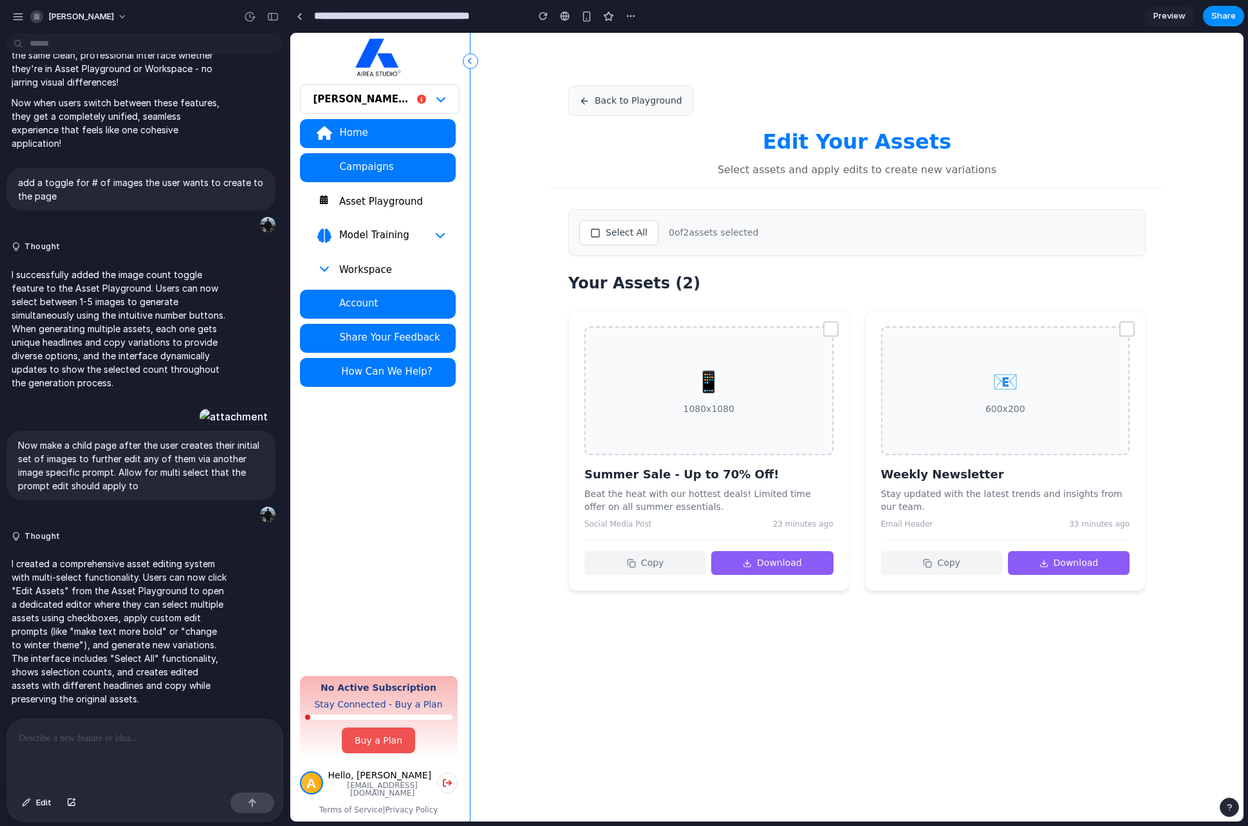
click at [829, 326] on div at bounding box center [830, 328] width 15 height 15
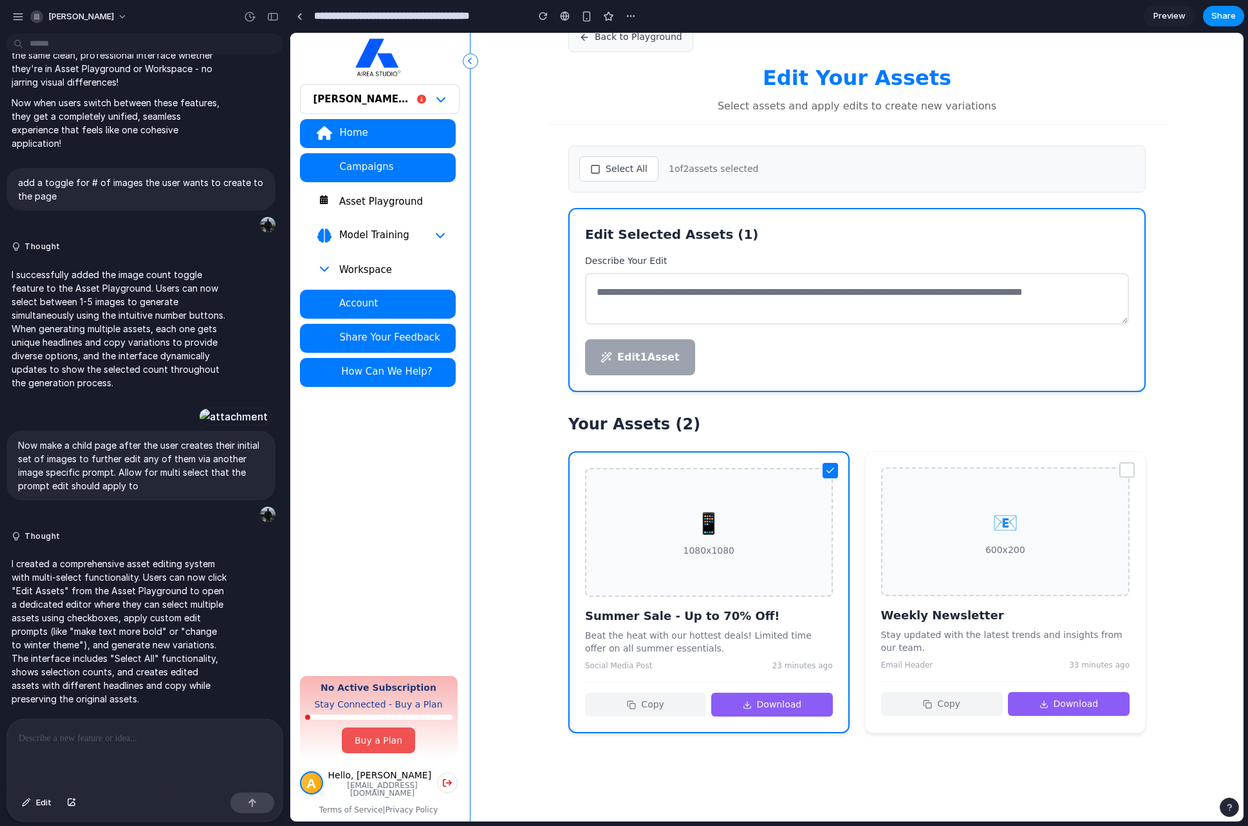
scroll to position [64, 0]
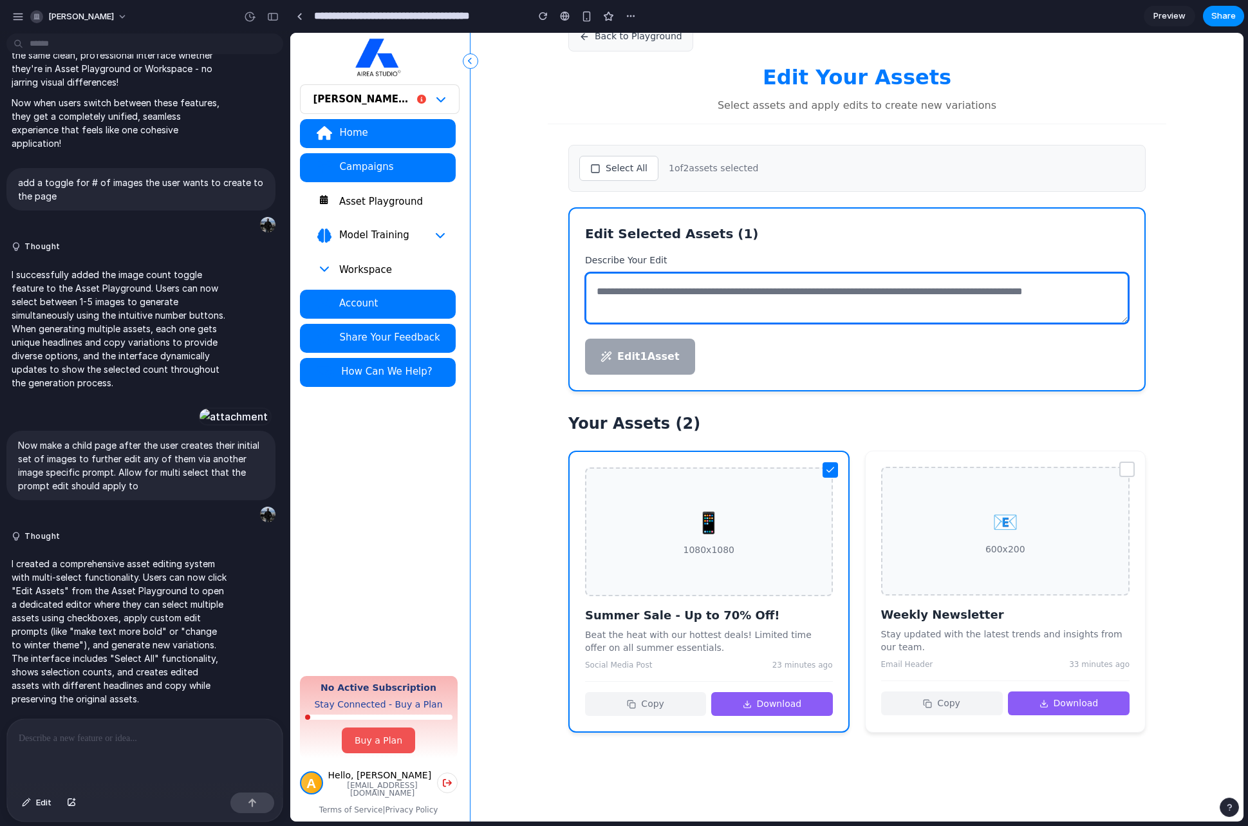
click at [681, 322] on textarea at bounding box center [857, 297] width 544 height 51
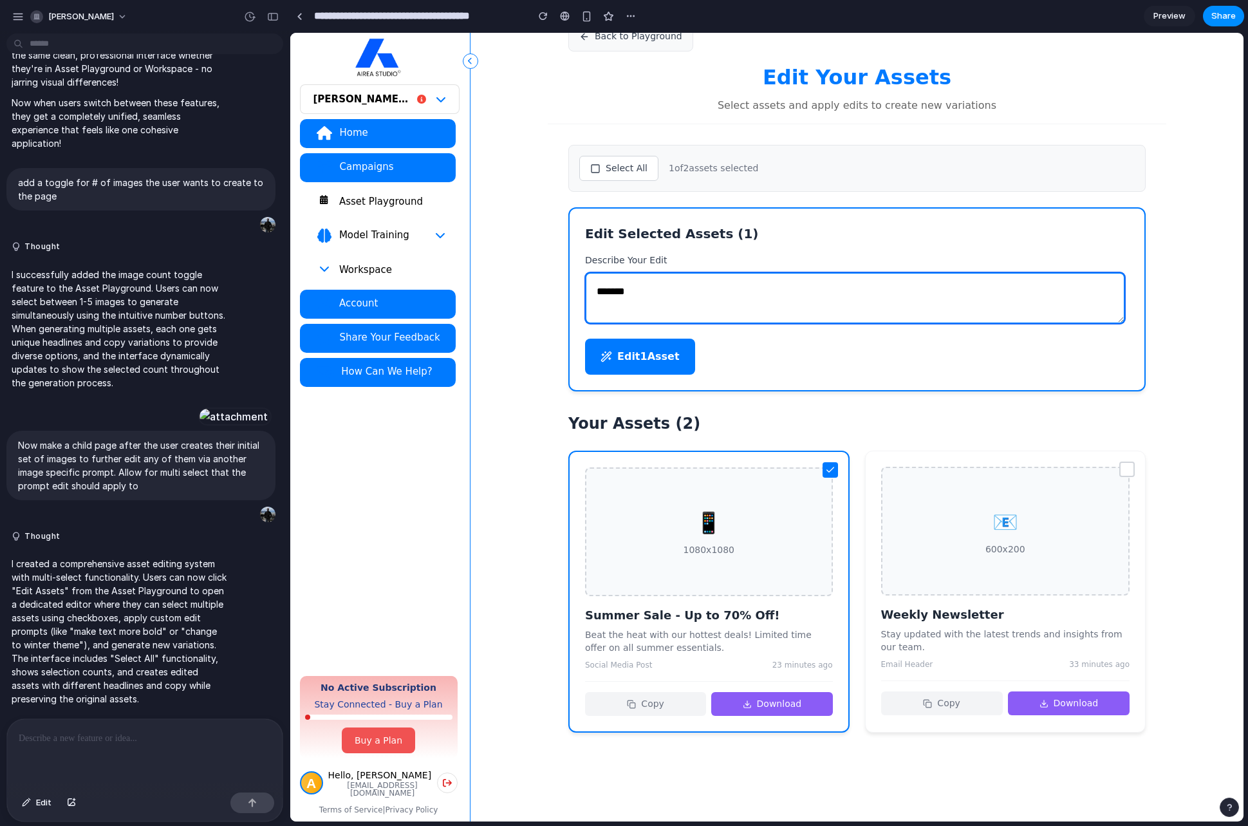
type textarea "********"
drag, startPoint x: 655, startPoint y: 297, endPoint x: 542, endPoint y: 282, distance: 114.2
click at [542, 282] on div "Back to Playground Edit Your Assets Select assets and apply edits to create new…" at bounding box center [856, 394] width 773 height 853
type textarea "*"
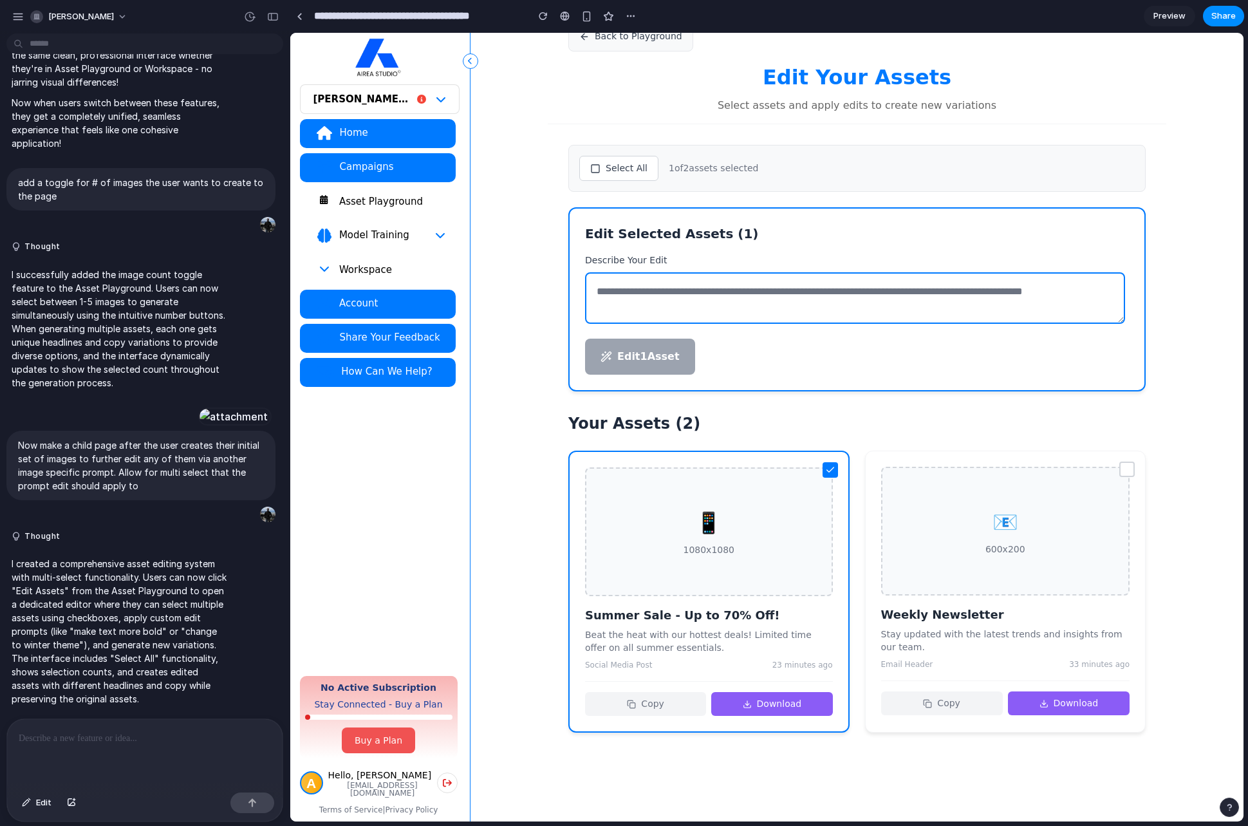
click at [544, 268] on div "Back to Playground Edit Your Assets Select assets and apply edits to create new…" at bounding box center [856, 394] width 773 height 853
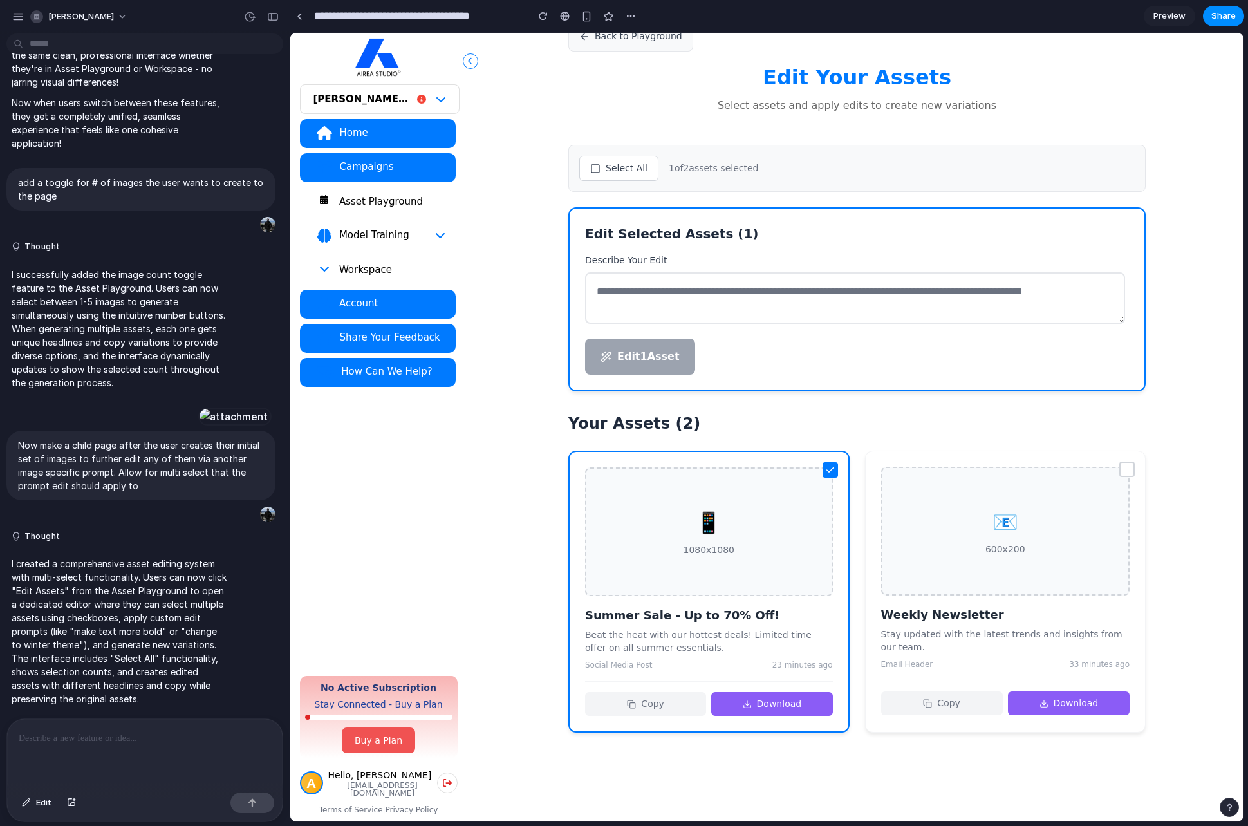
click at [392, 201] on div "Asset Playground" at bounding box center [391, 201] width 107 height 13
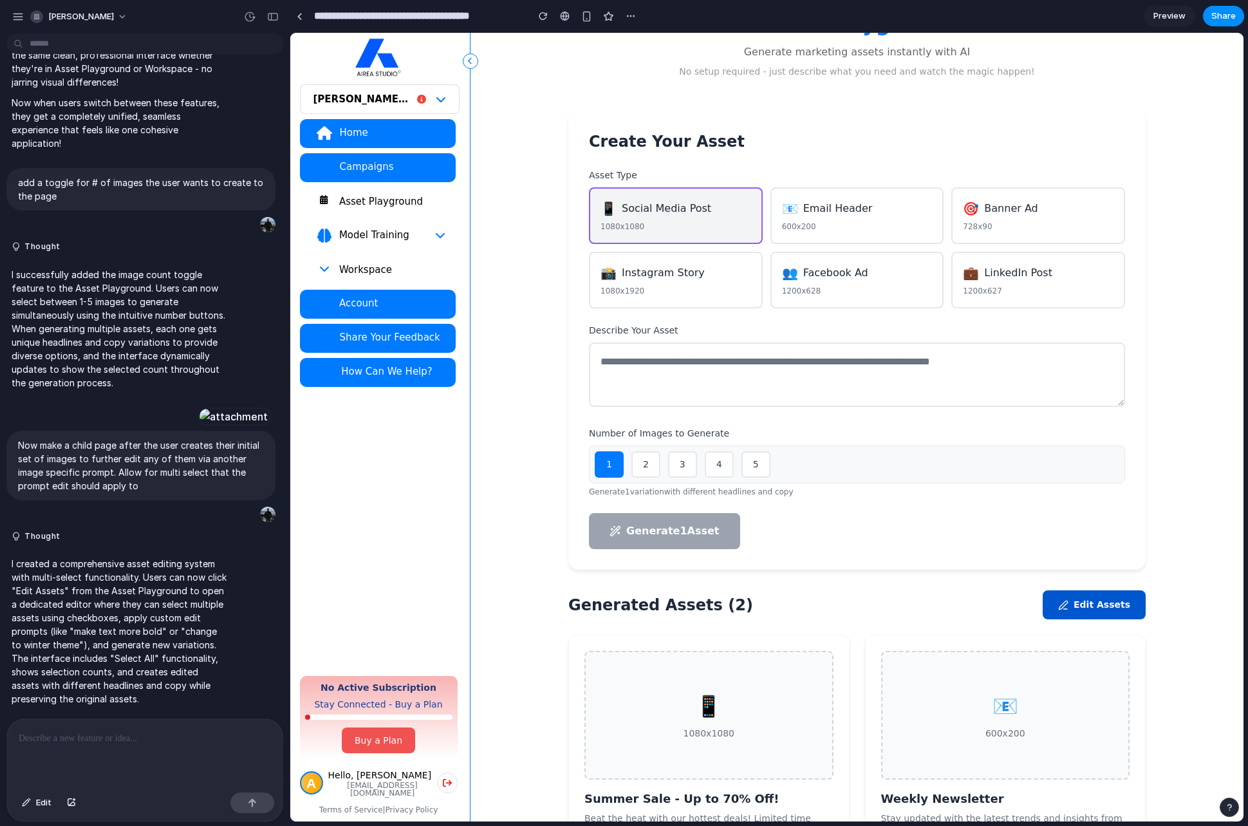
scroll to position [0, 0]
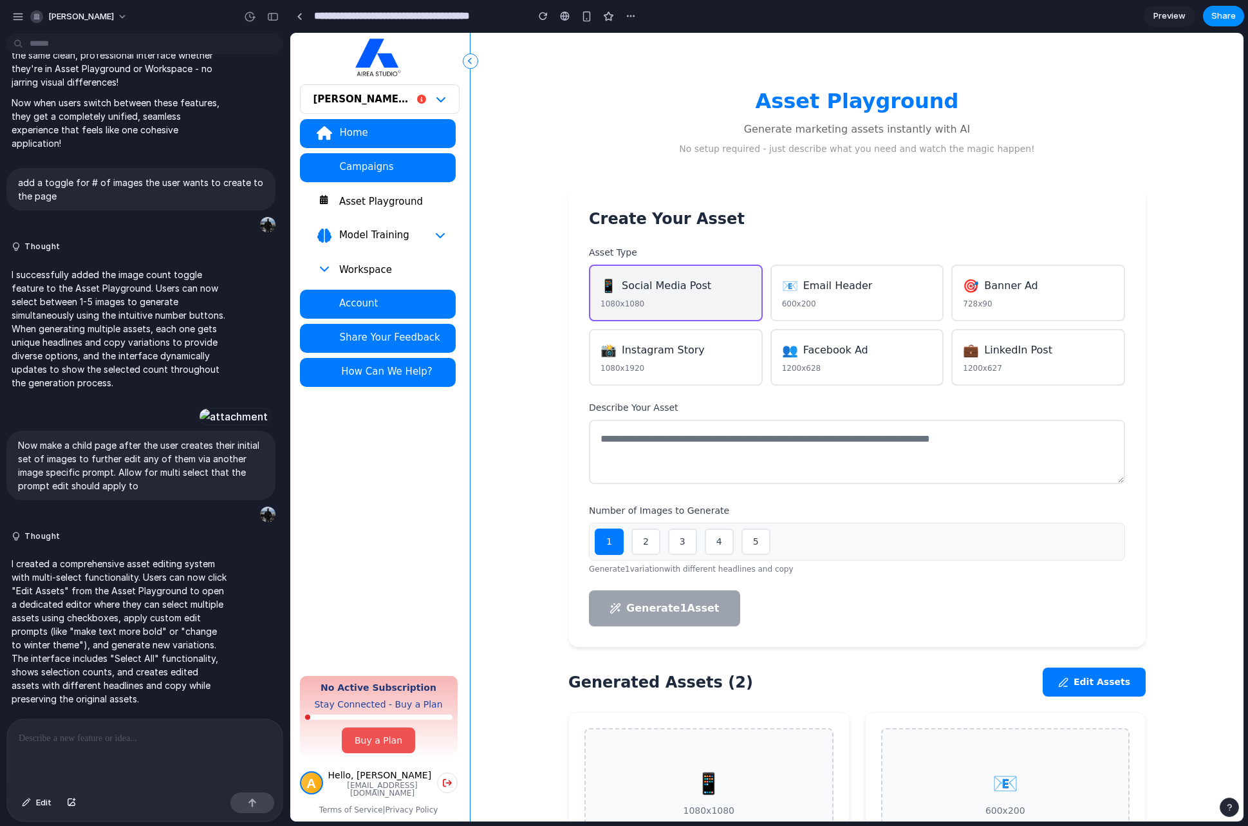
click at [1169, 15] on span "Preview" at bounding box center [1169, 16] width 32 height 13
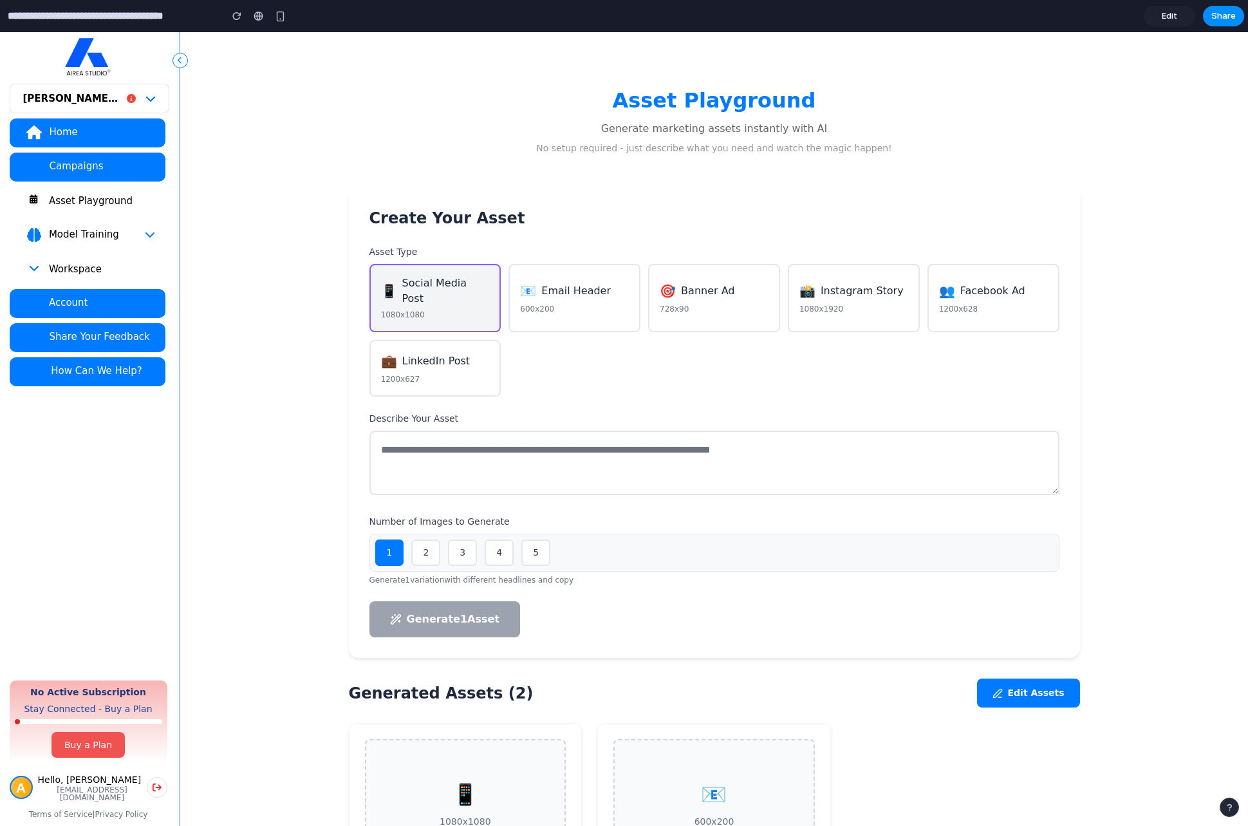
scroll to position [198, 0]
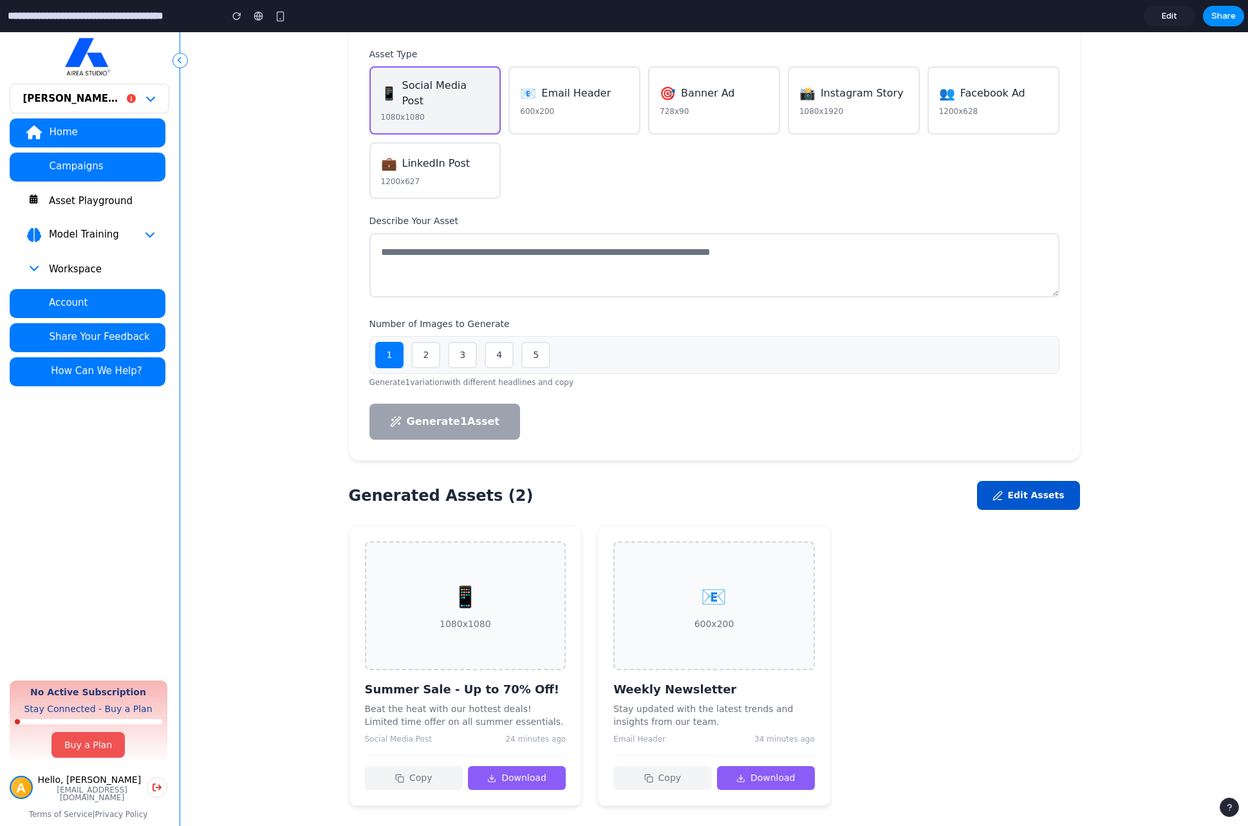
click at [1030, 481] on button "Edit Assets" at bounding box center [1028, 495] width 103 height 29
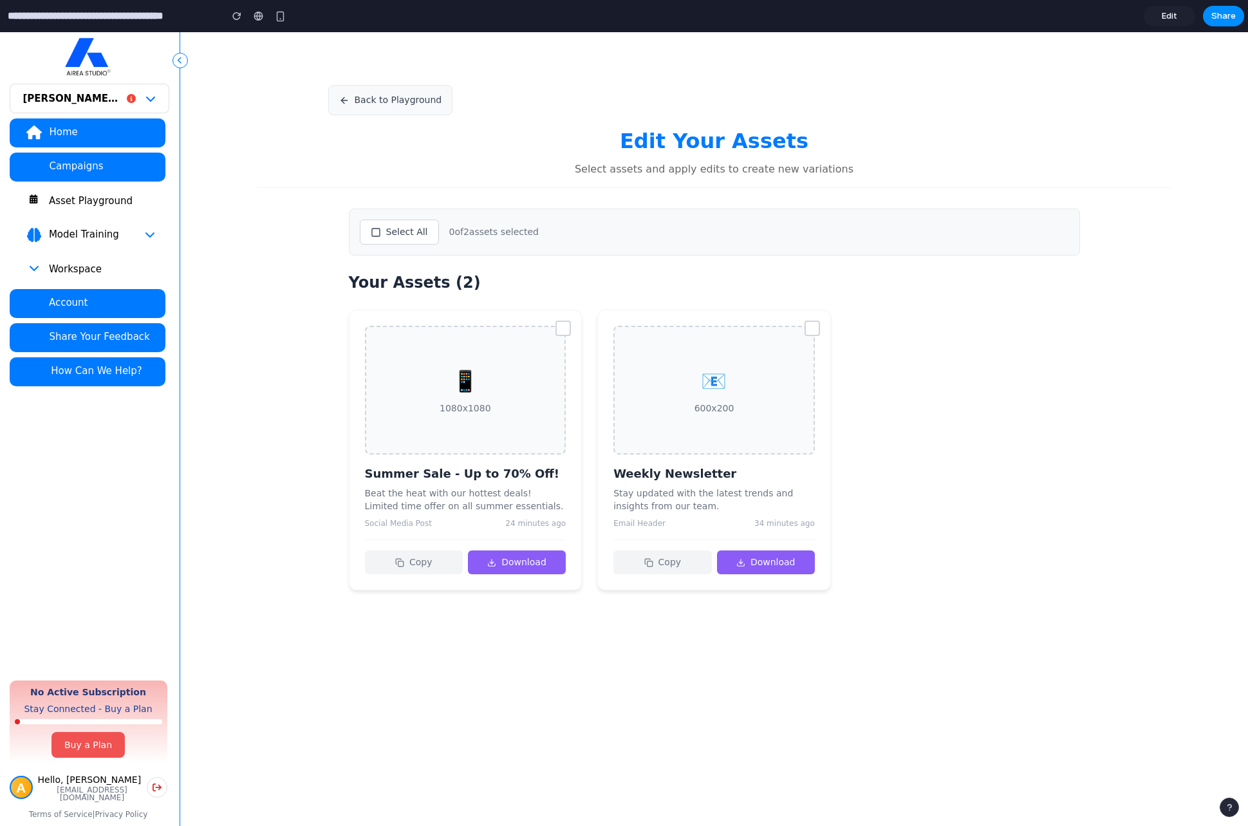
scroll to position [64, 0]
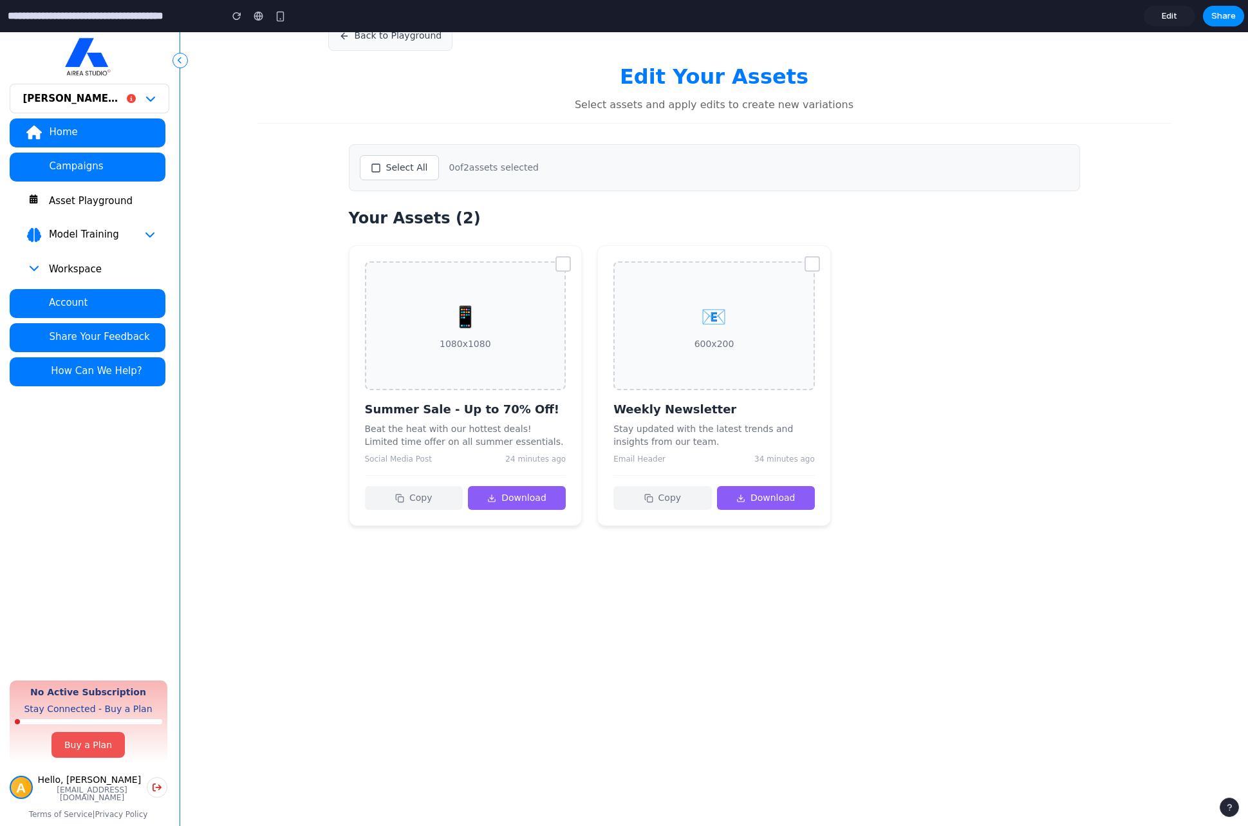
click at [562, 265] on div at bounding box center [562, 263] width 15 height 15
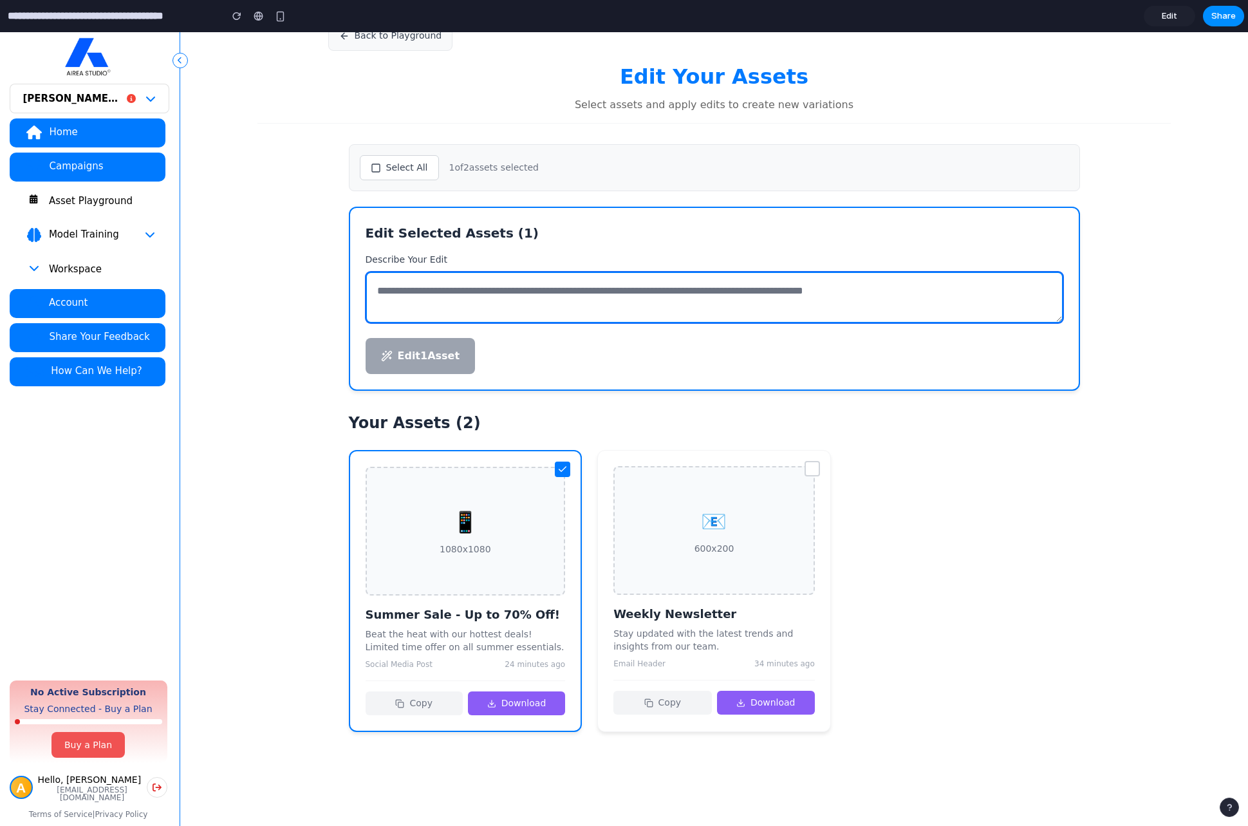
click at [475, 295] on textarea at bounding box center [715, 297] width 698 height 51
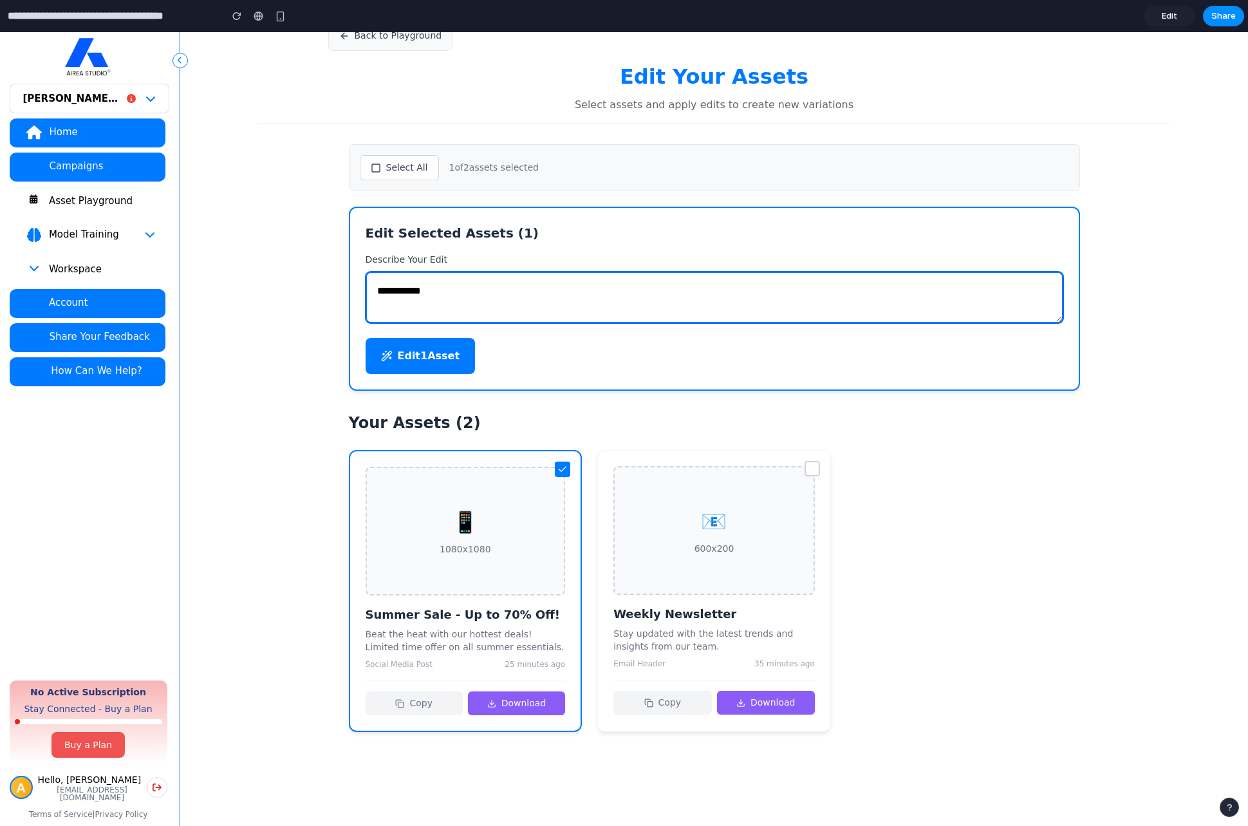
type textarea "**********"
click at [1221, 21] on span "Share" at bounding box center [1223, 16] width 24 height 13
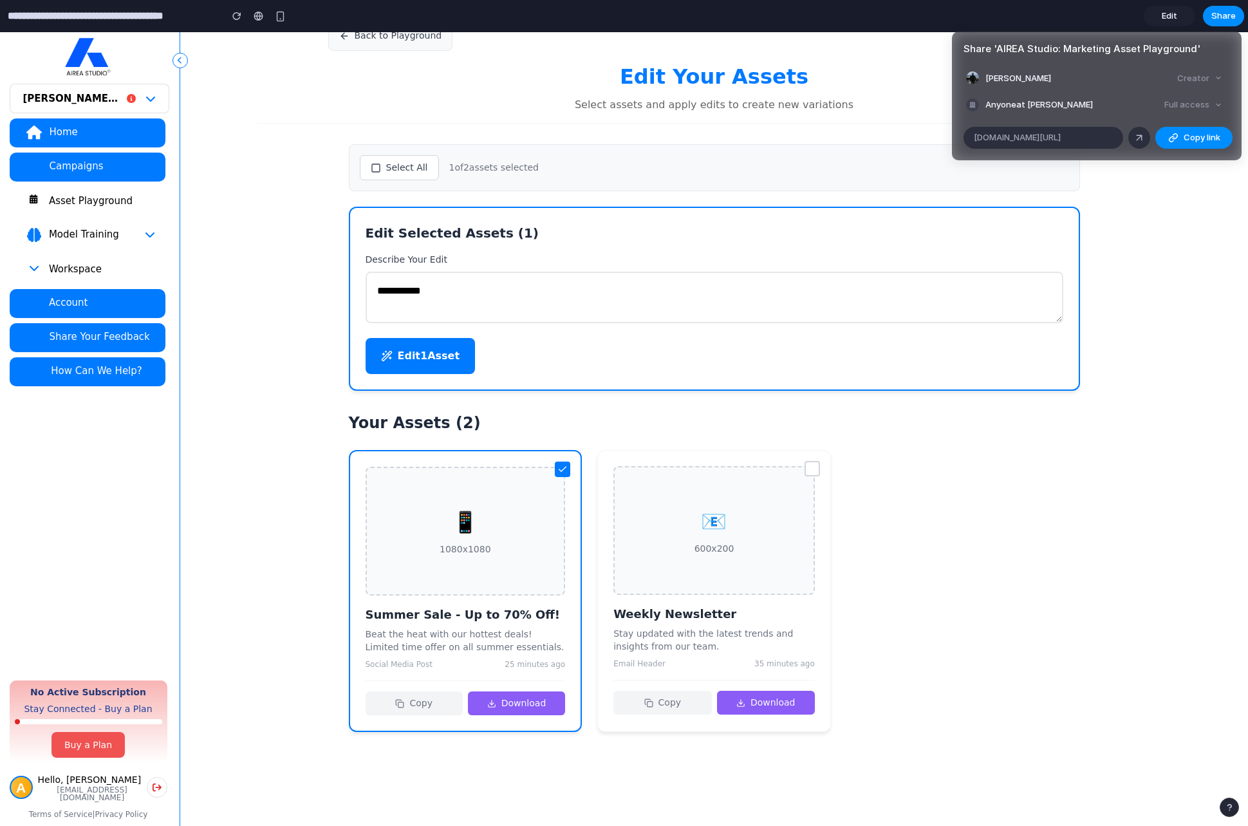
click at [1221, 85] on div "Creator" at bounding box center [1199, 78] width 55 height 18
click at [1216, 82] on div "Creator" at bounding box center [1199, 78] width 55 height 18
click at [1200, 137] on span "Copy link" at bounding box center [1201, 137] width 37 height 13
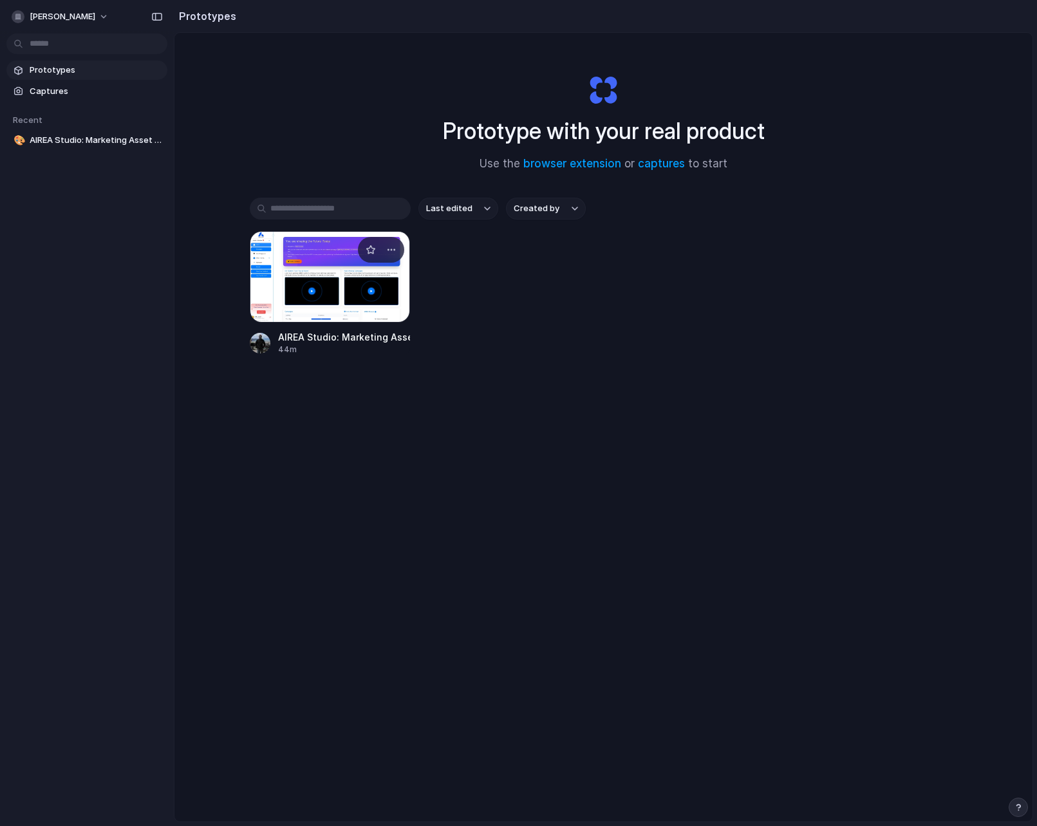
click at [360, 279] on div at bounding box center [330, 276] width 161 height 91
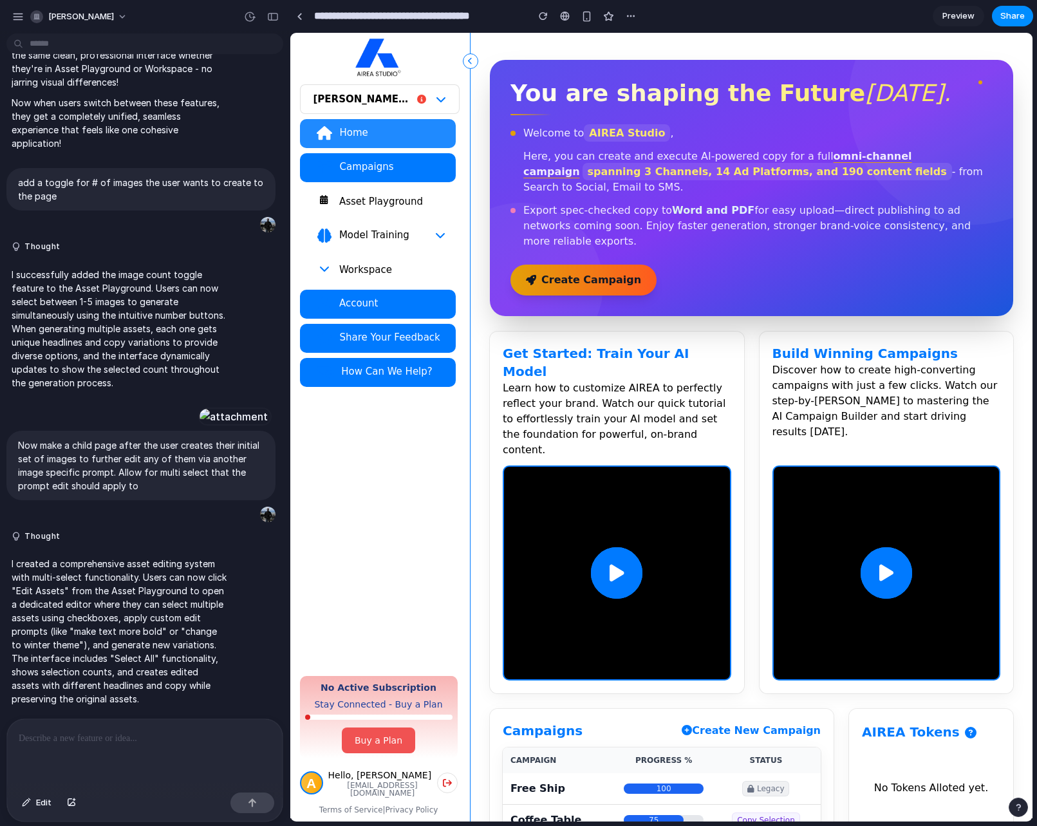
click at [405, 201] on div "Asset Playground" at bounding box center [391, 201] width 107 height 13
